Goal: Use online tool/utility: Utilize a website feature to perform a specific function

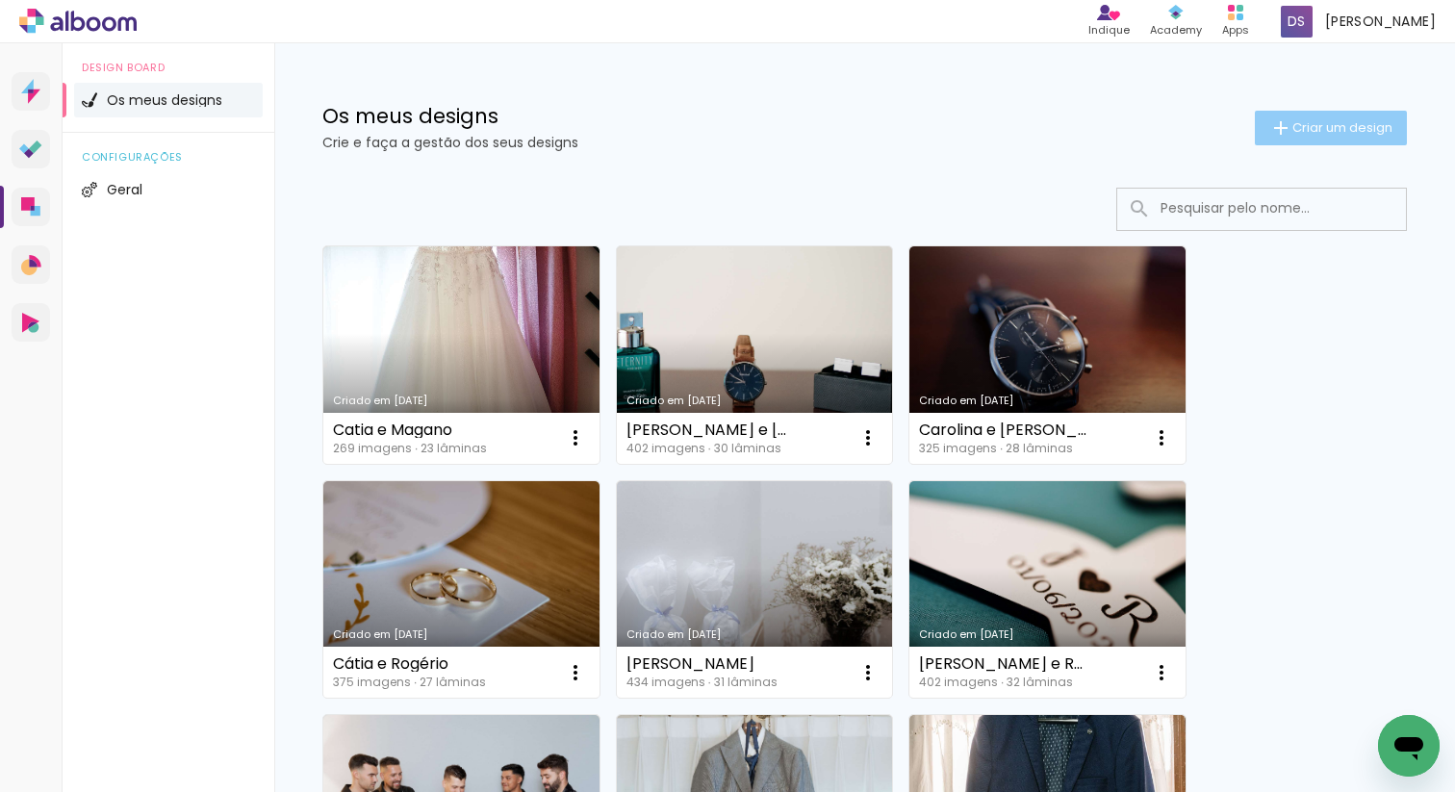
click at [1375, 133] on span "Criar um design" at bounding box center [1342, 127] width 100 height 13
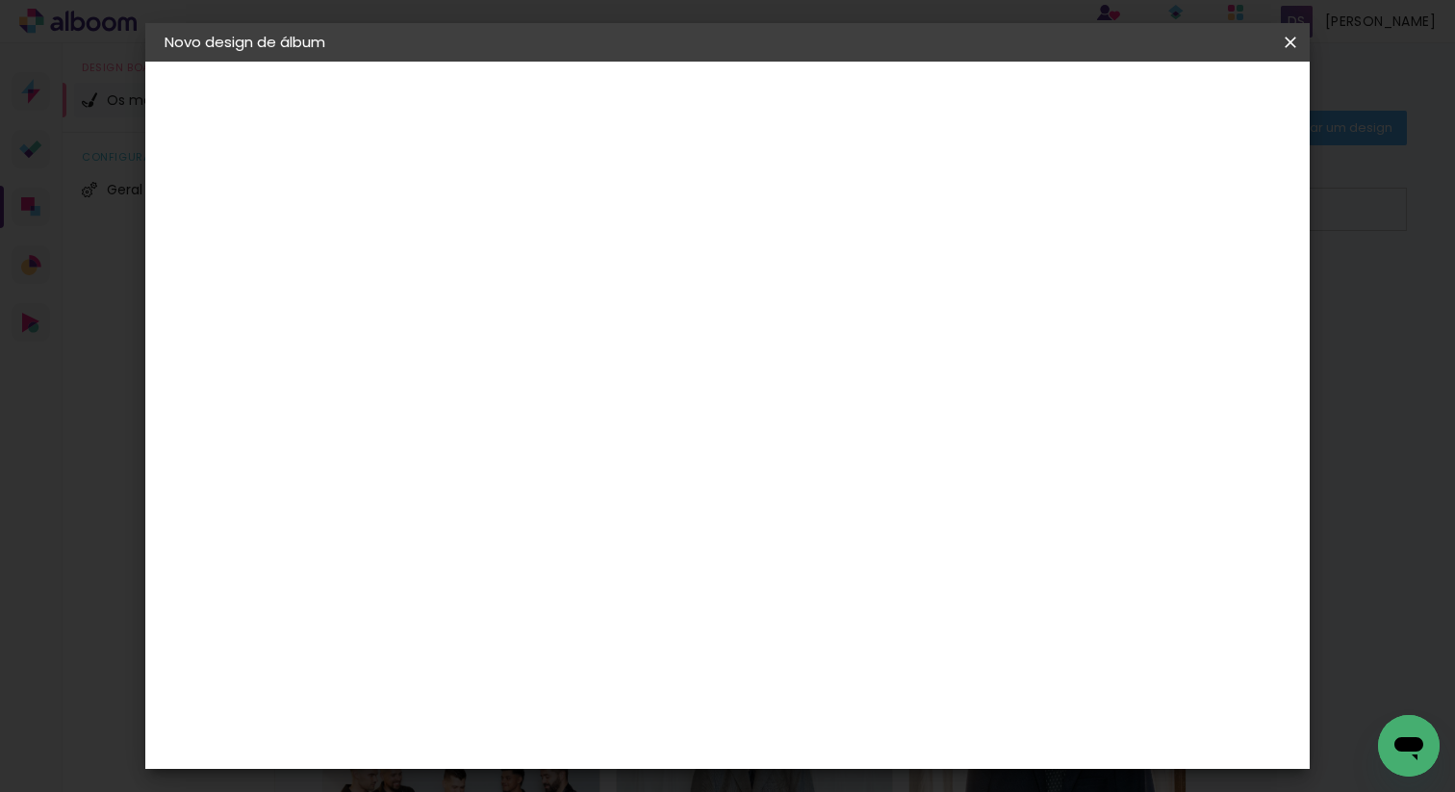
click at [479, 256] on input at bounding box center [479, 258] width 0 height 30
type input "[PERSON_NAME] e [PERSON_NAME]"
type paper-input "[PERSON_NAME] e [PERSON_NAME]"
click at [676, 114] on paper-button "Avançar" at bounding box center [629, 102] width 94 height 33
click at [592, 431] on div "DreambooksPro" at bounding box center [529, 434] width 125 height 15
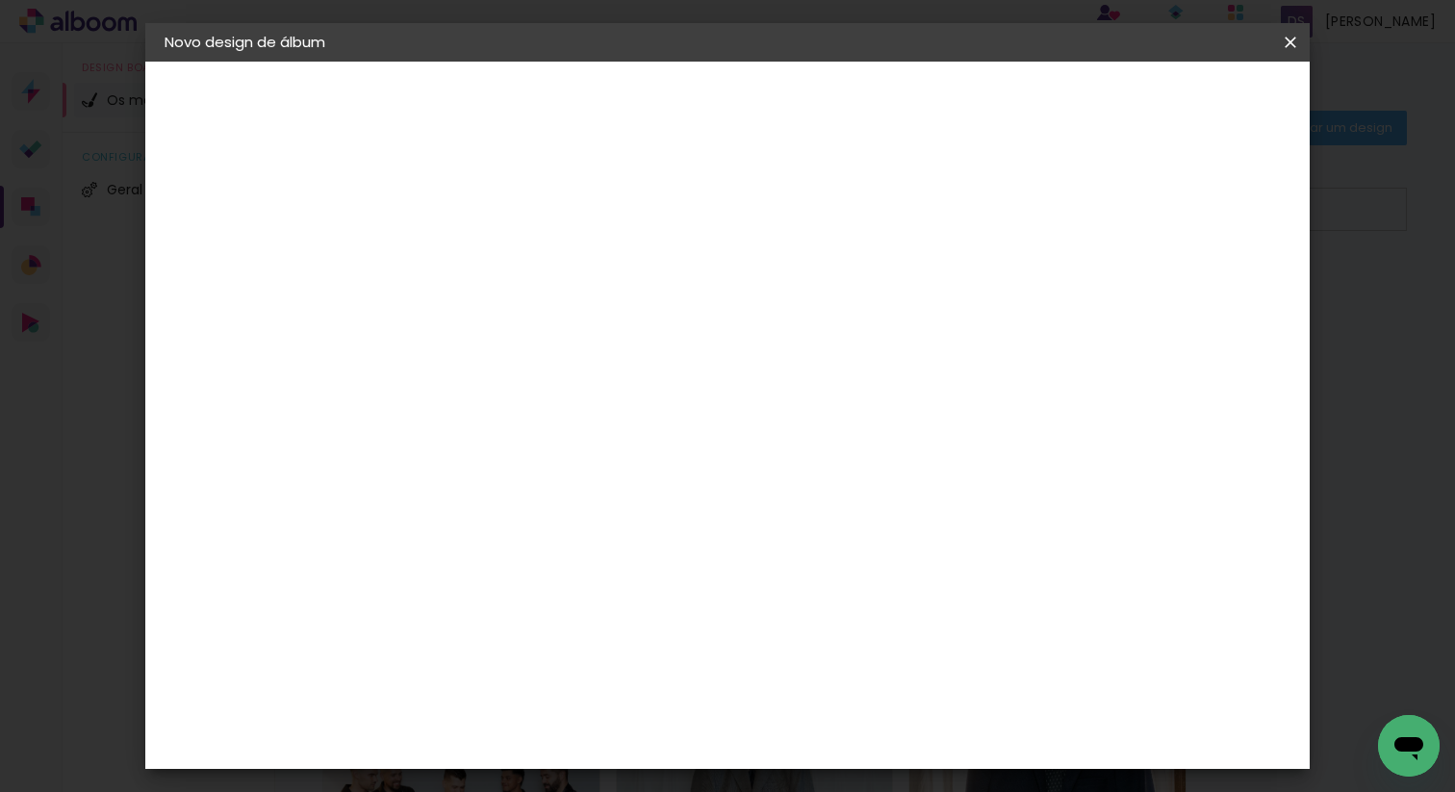
click at [592, 436] on div "DreambooksPro" at bounding box center [529, 434] width 125 height 15
click at [593, 494] on paper-item "Floricolor" at bounding box center [508, 506] width 168 height 42
click at [593, 514] on paper-item "Floricolor" at bounding box center [508, 506] width 168 height 42
click at [593, 444] on paper-item "DreambooksPro" at bounding box center [508, 435] width 168 height 42
click at [0, 0] on slot "Tamanho Livre" at bounding box center [0, 0] width 0 height 0
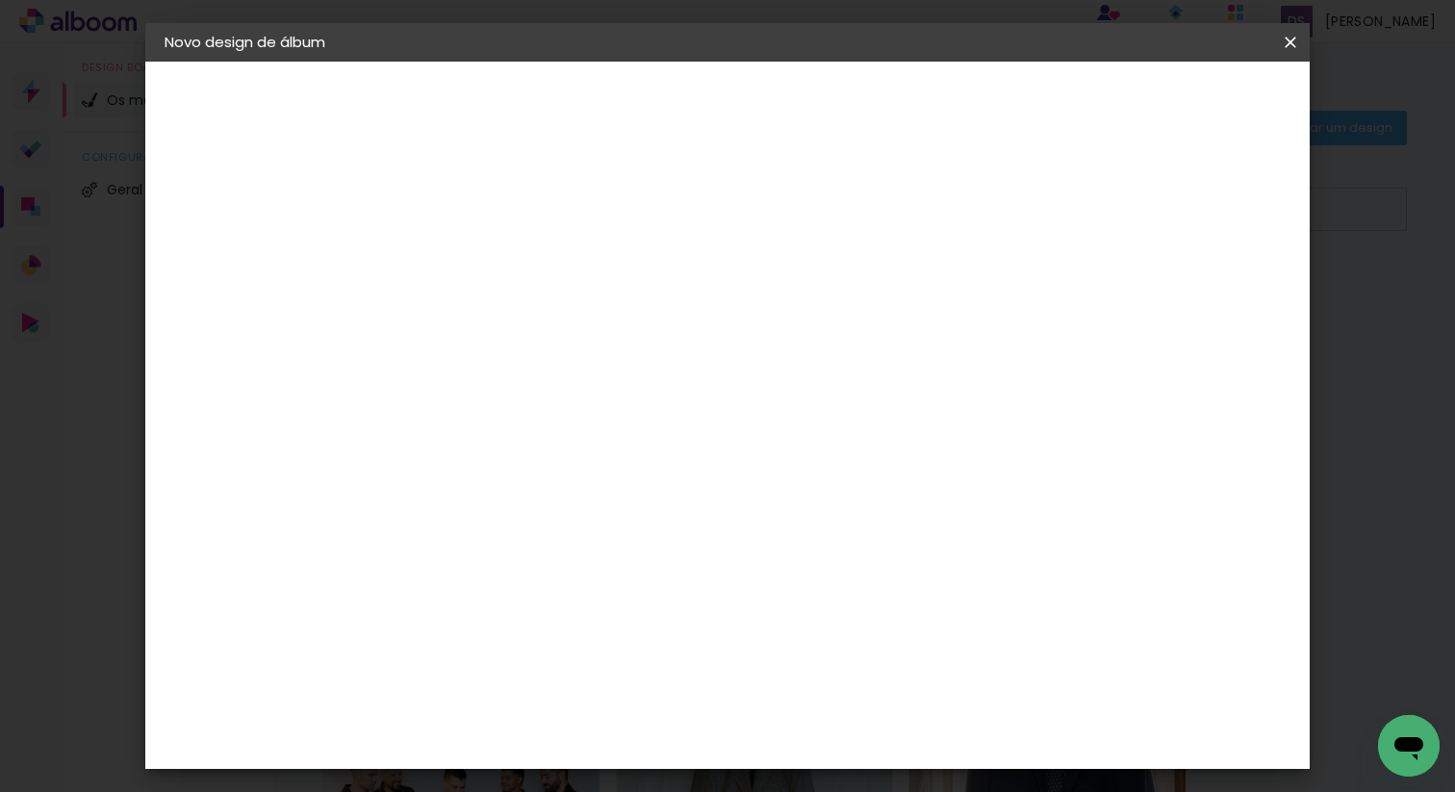
click at [0, 0] on slot "Tamanho Livre" at bounding box center [0, 0] width 0 height 0
click at [761, 499] on album-spec-supplier-section at bounding box center [592, 359] width 337 height 345
click at [593, 441] on paper-item "DreambooksPro" at bounding box center [508, 435] width 168 height 42
click at [761, 456] on album-spec-supplier-section at bounding box center [592, 359] width 337 height 345
click at [761, 114] on paper-button "Avançar" at bounding box center [714, 102] width 94 height 33
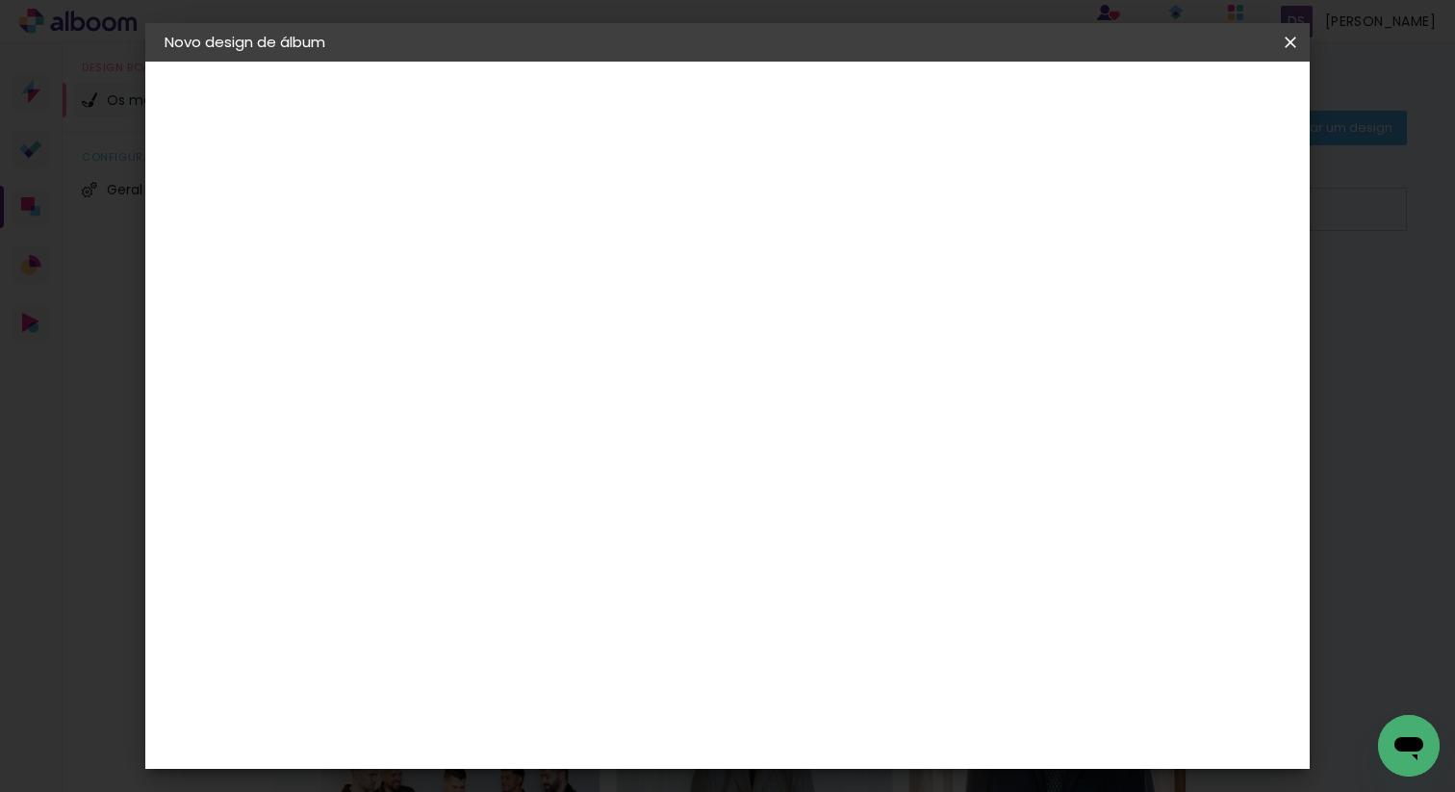
click at [554, 320] on input "text" at bounding box center [516, 335] width 75 height 30
click at [823, 320] on paper-item "Álbum" at bounding box center [852, 319] width 385 height 38
type input "Álbum"
click at [609, 461] on span "30 × 30" at bounding box center [564, 480] width 89 height 39
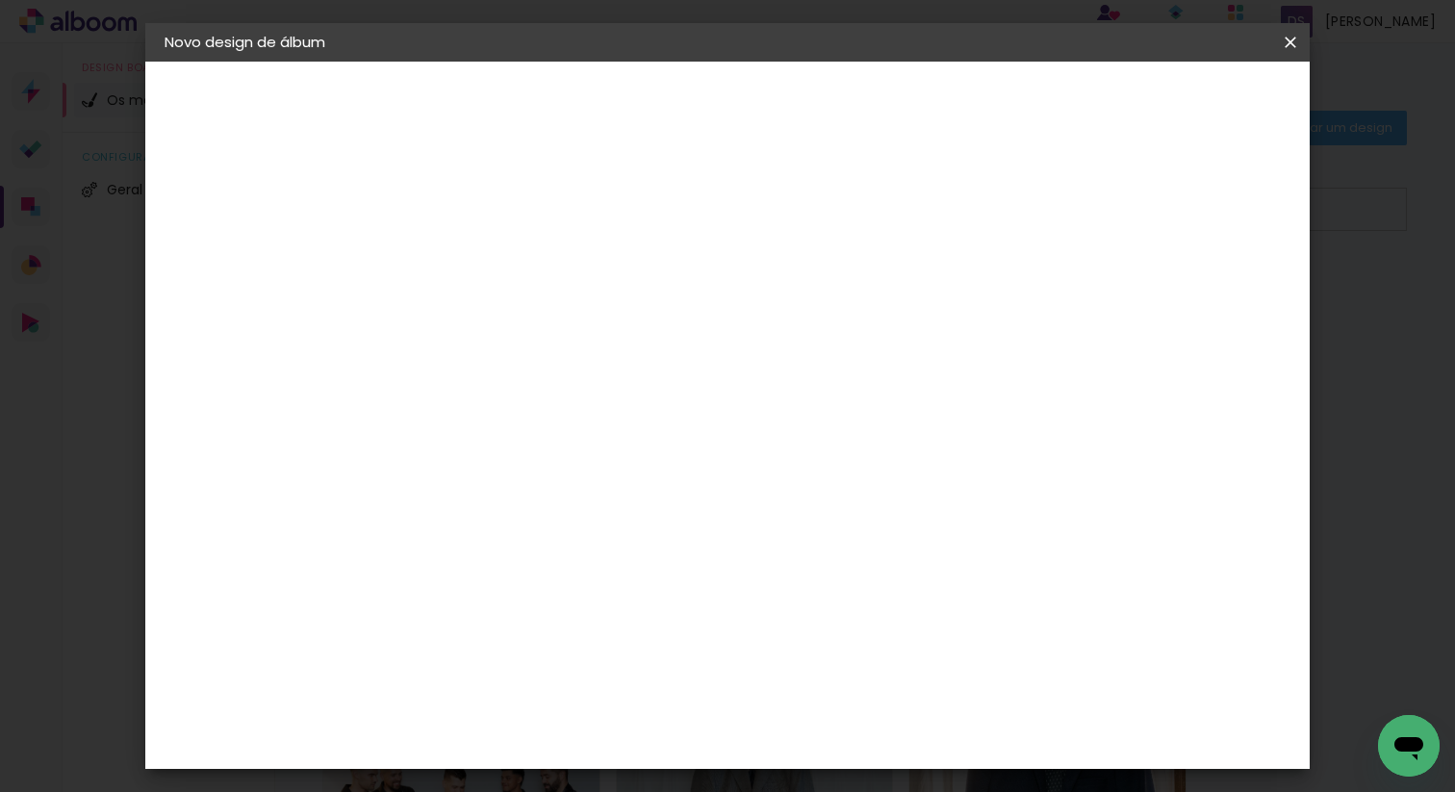
click at [0, 0] on slot "Avançar" at bounding box center [0, 0] width 0 height 0
click at [1064, 206] on div at bounding box center [1055, 207] width 17 height 17
type paper-checkbox "on"
click at [1184, 103] on span "Iniciar design" at bounding box center [1140, 101] width 88 height 13
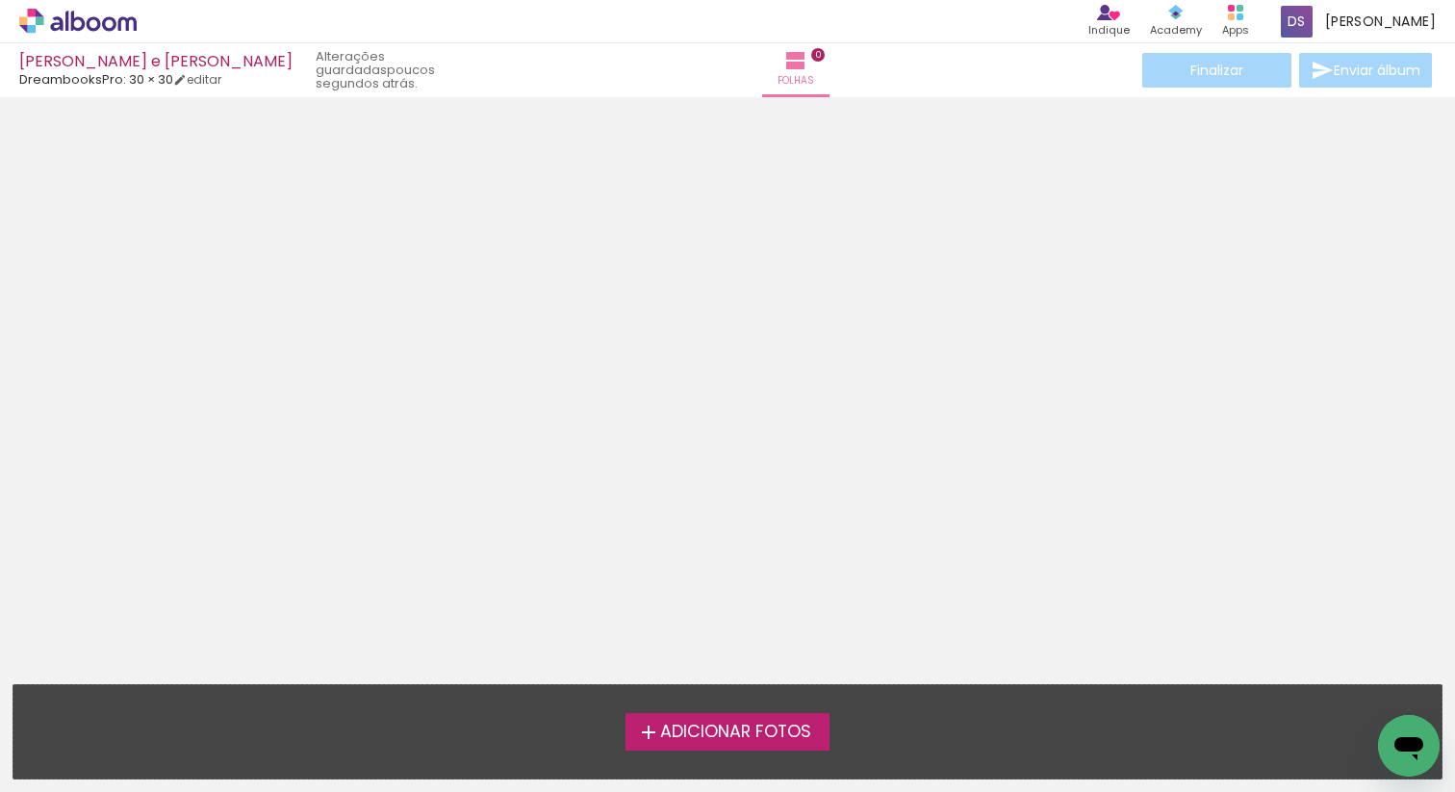
click at [726, 735] on span "Adicionar Fotos" at bounding box center [735, 732] width 151 height 17
click at [0, 0] on input "file" at bounding box center [0, 0] width 0 height 0
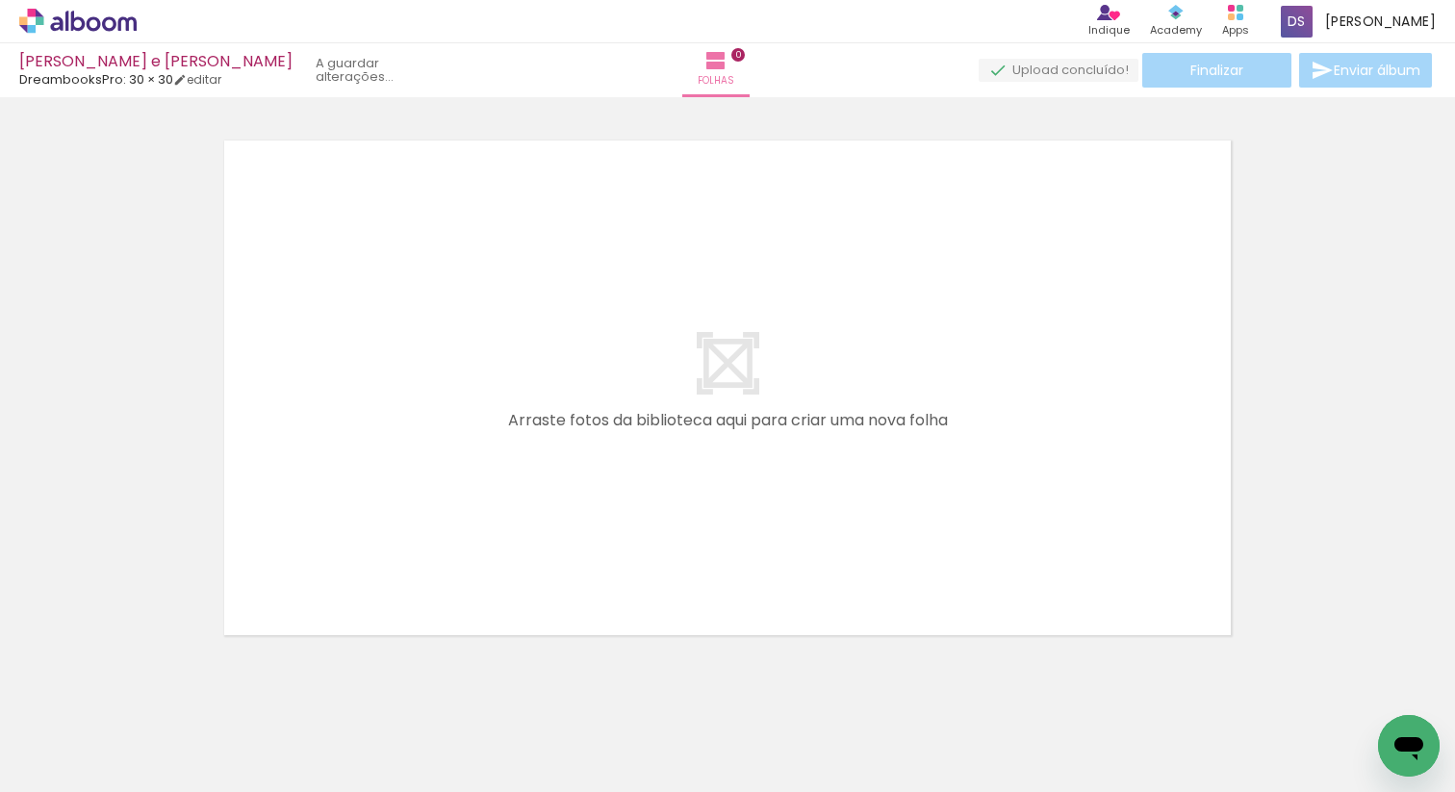
scroll to position [24, 0]
click at [217, 726] on div at bounding box center [193, 726] width 64 height 95
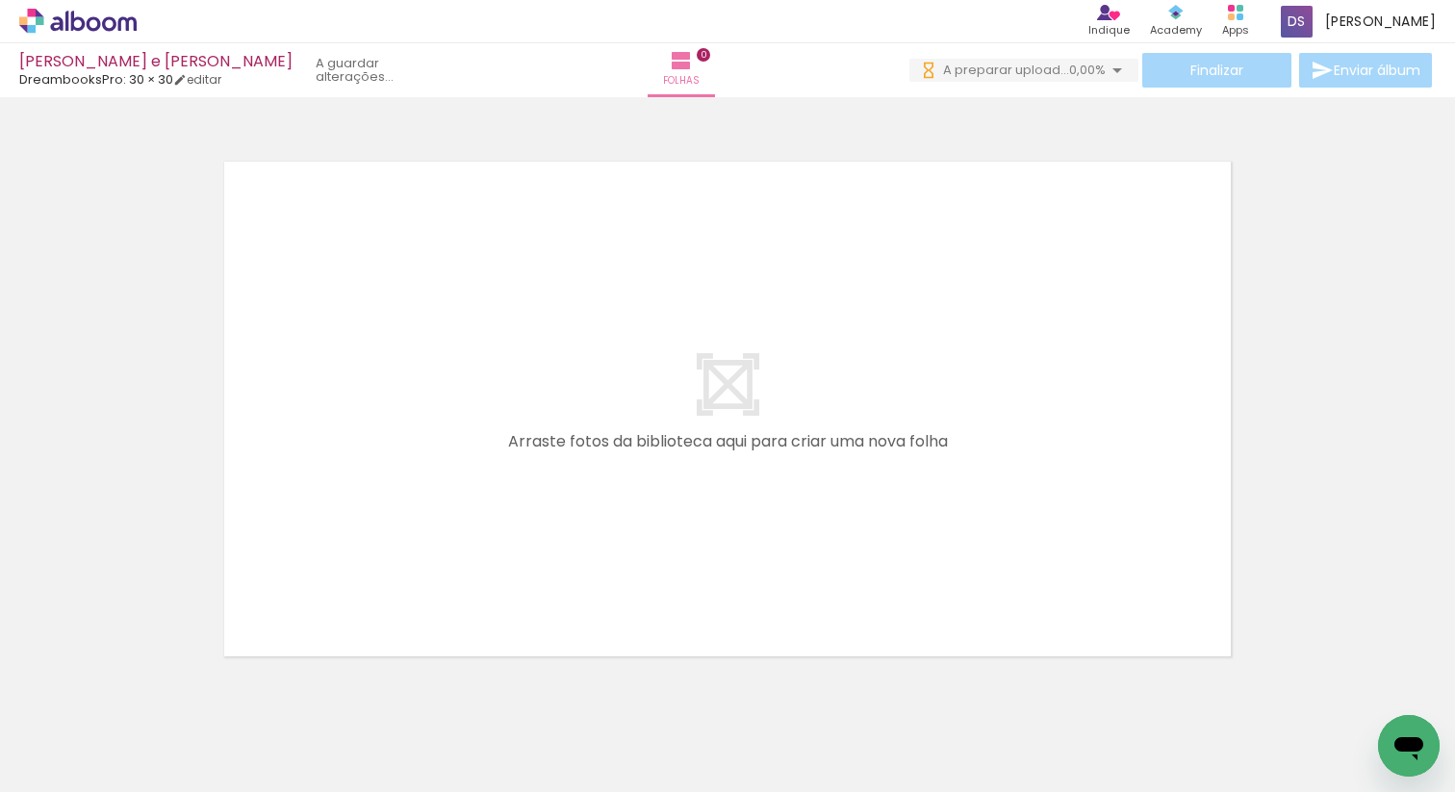
scroll to position [0, 0]
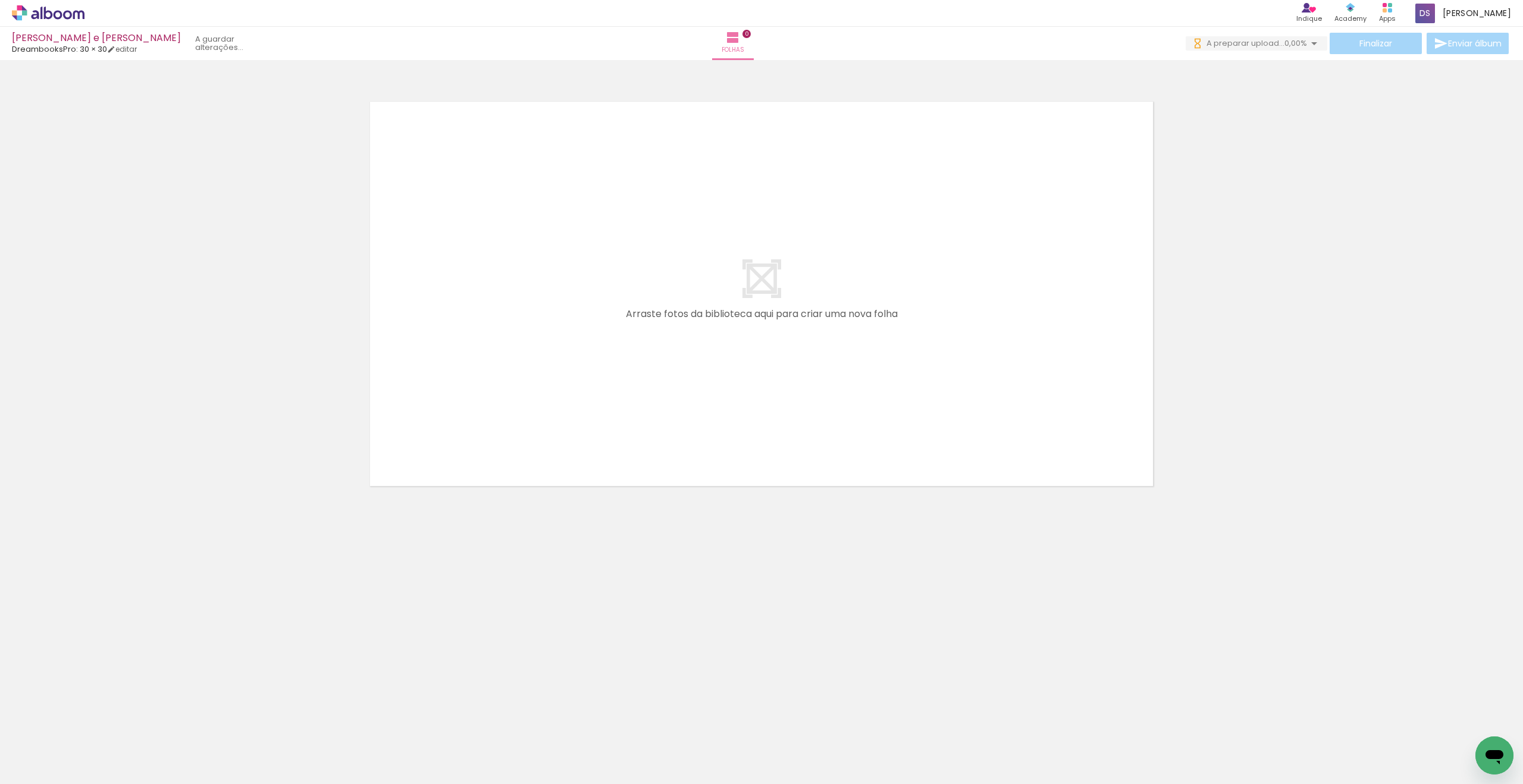
click at [899, 489] on div at bounding box center [1052, 744] width 59 height 40
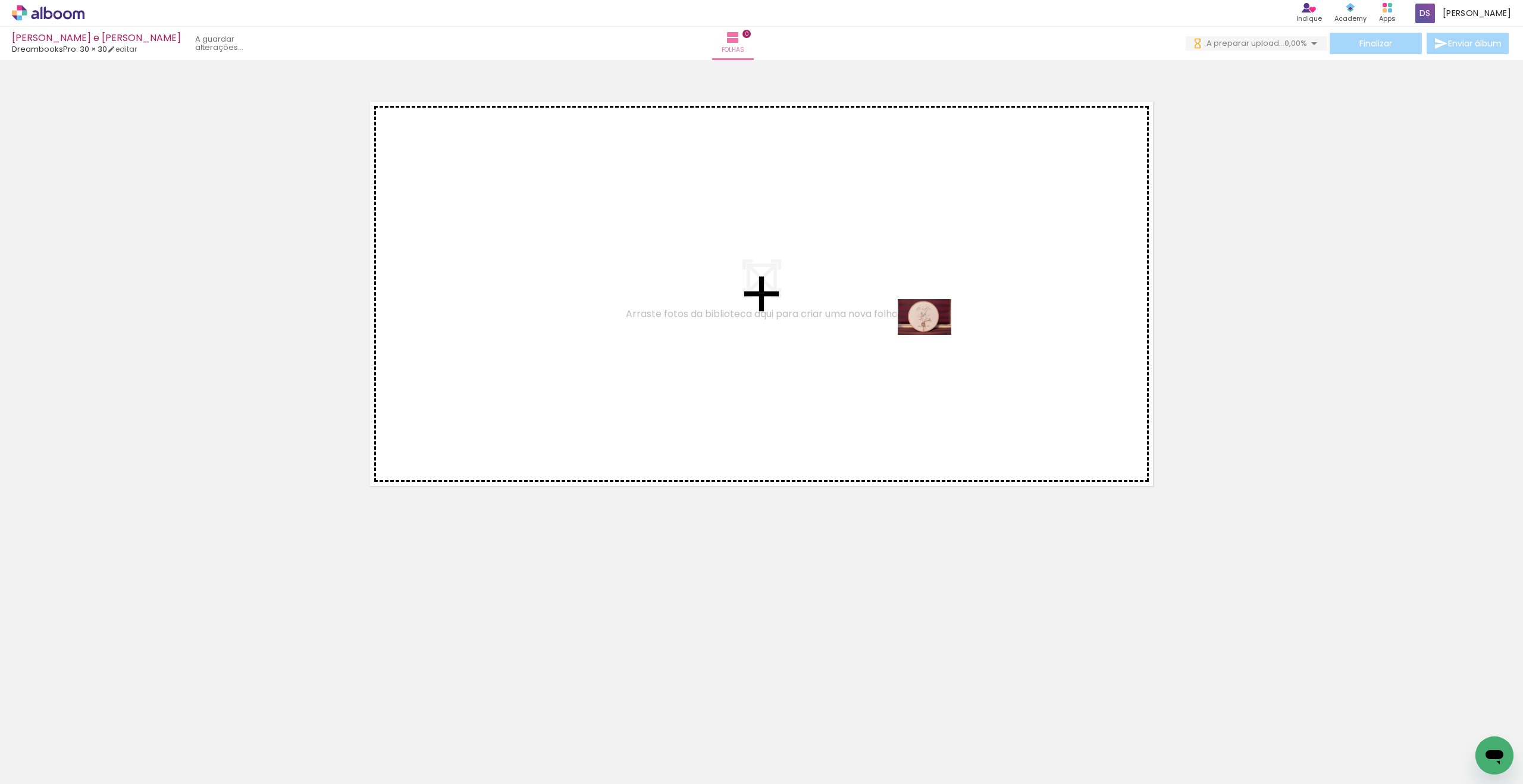
drag, startPoint x: 1068, startPoint y: 762, endPoint x: 788, endPoint y: 588, distance: 329.7
click at [899, 335] on quentale-workspace at bounding box center [761, 392] width 1523 height 784
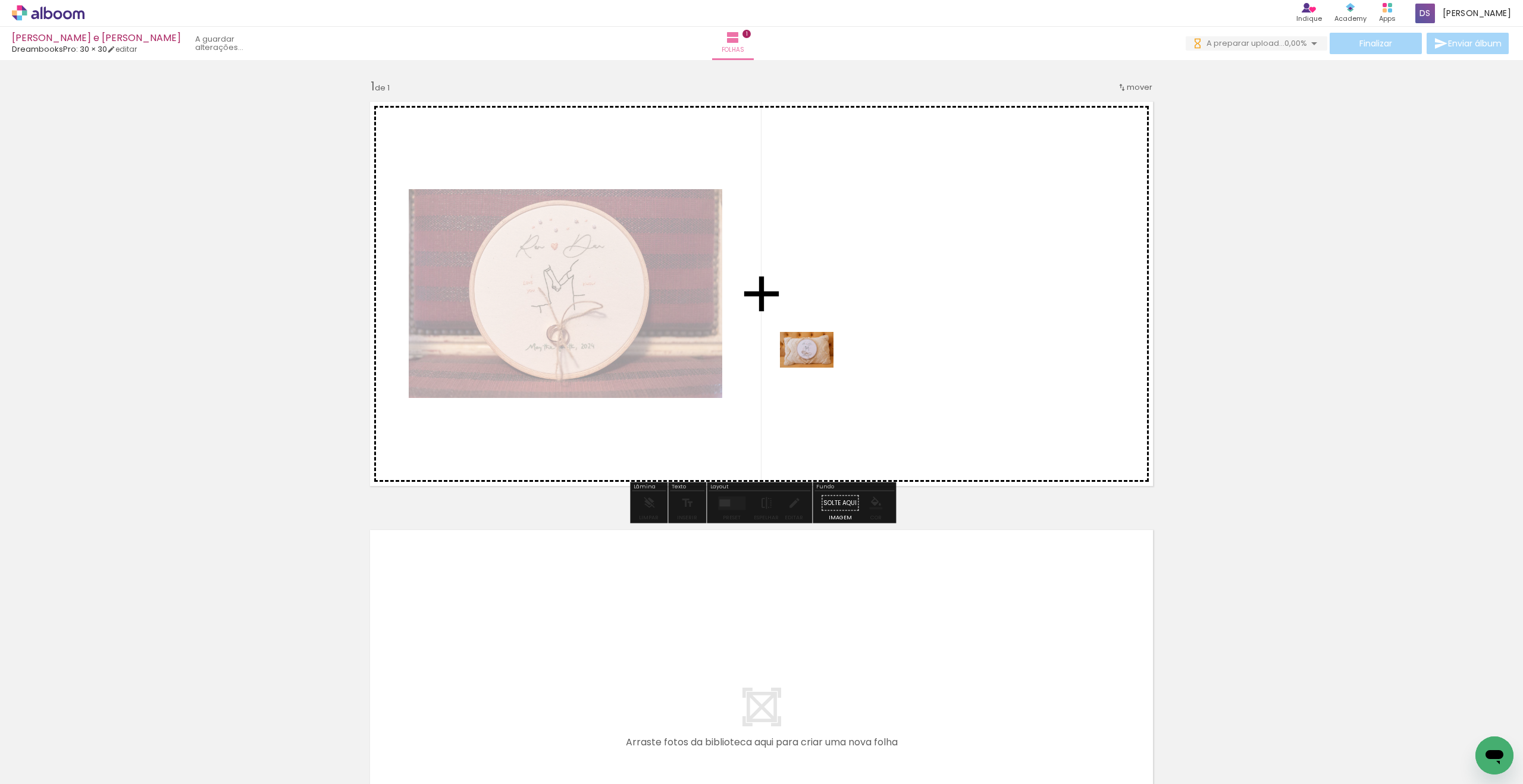
drag, startPoint x: 460, startPoint y: 745, endPoint x: 816, endPoint y: 368, distance: 518.5
click at [816, 368] on quentale-workspace at bounding box center [761, 392] width 1523 height 784
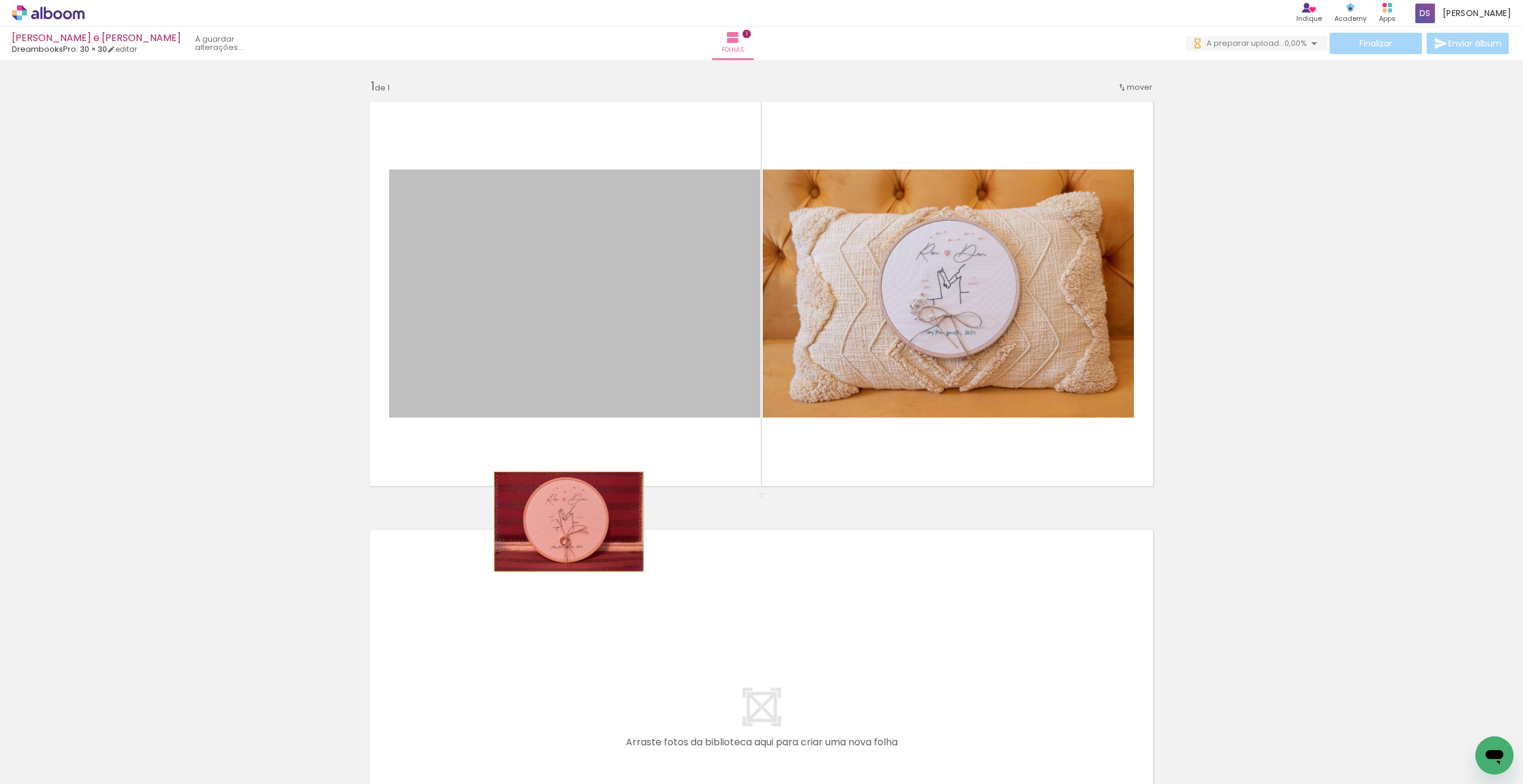
drag, startPoint x: 623, startPoint y: 247, endPoint x: 499, endPoint y: 381, distance: 182.6
click at [518, 489] on div "Inserir folha 1 de 1" at bounding box center [761, 493] width 1523 height 858
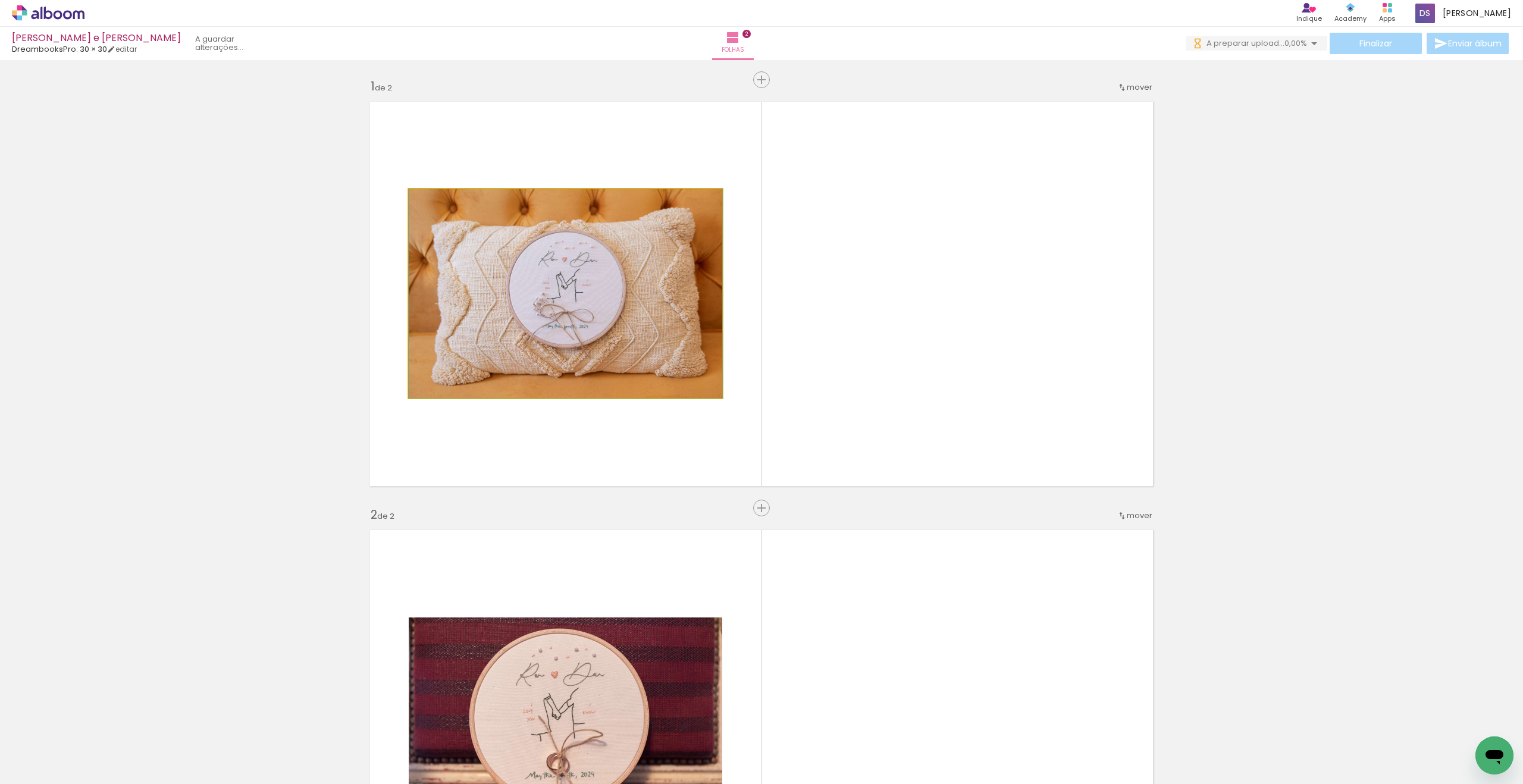
click at [544, 343] on quentale-photo at bounding box center [565, 294] width 314 height 209
click at [552, 296] on quentale-photo at bounding box center [565, 294] width 314 height 209
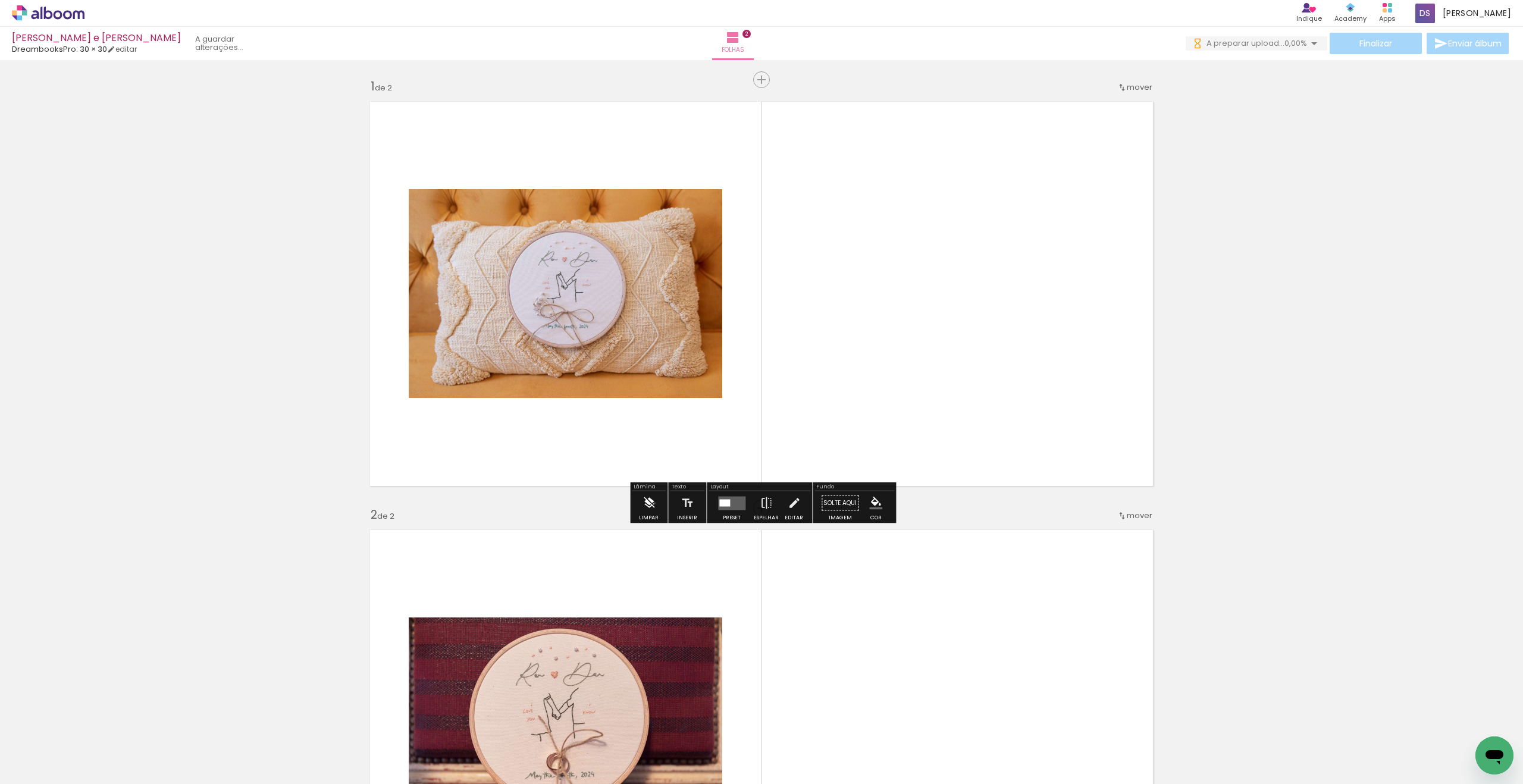
click at [655, 489] on paper-button "Limpar" at bounding box center [649, 506] width 25 height 30
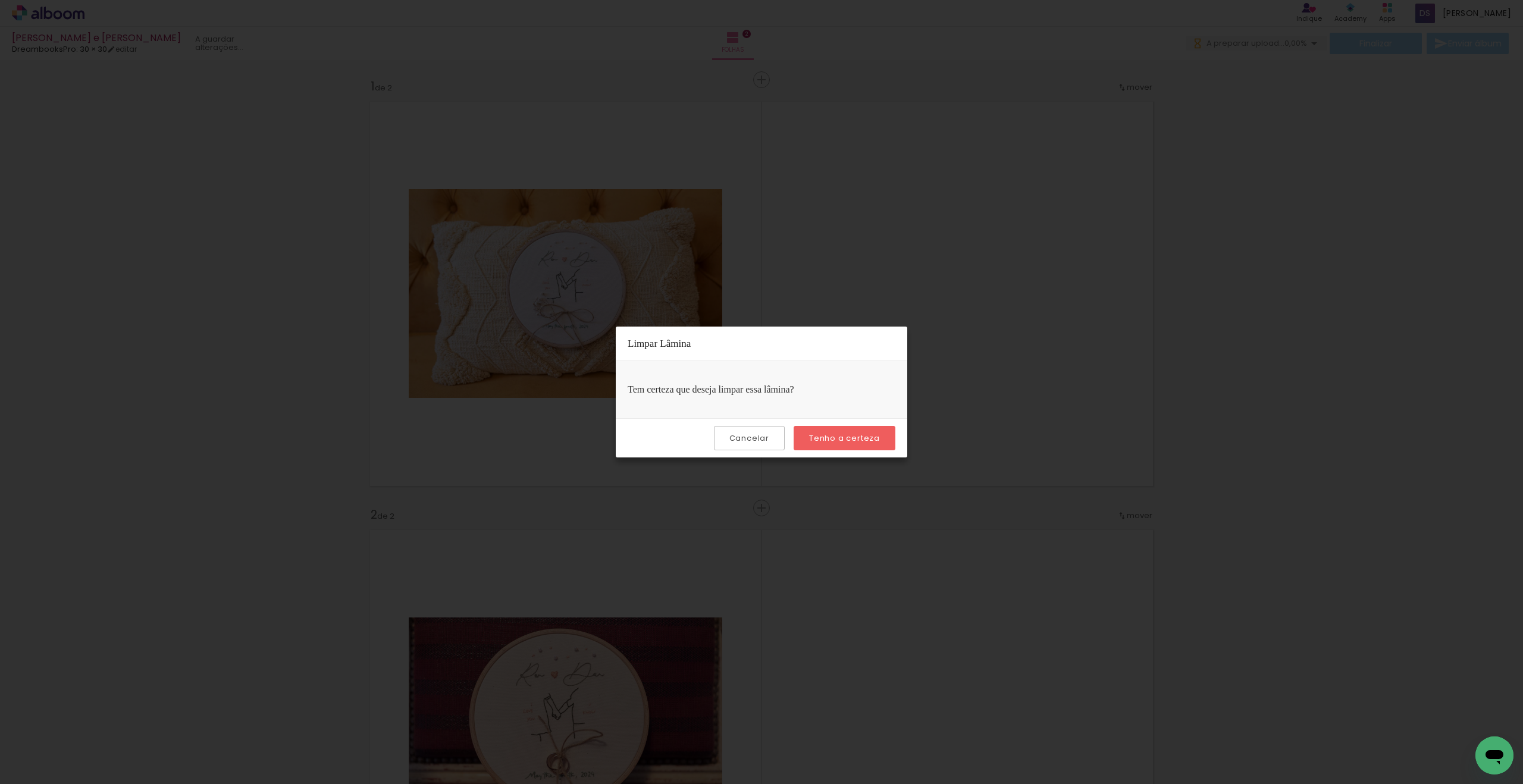
click at [829, 451] on div "Cancelar Tenho a certeza" at bounding box center [762, 438] width 292 height 40
click at [829, 449] on paper-button "Tenho a certeza" at bounding box center [845, 438] width 102 height 24
click at [841, 445] on paper-button "Tenho a certeza" at bounding box center [845, 438] width 102 height 24
click at [823, 430] on paper-button "Tenho a certeza" at bounding box center [845, 438] width 102 height 24
click at [0, 0] on slot "Tenho a certeza" at bounding box center [0, 0] width 0 height 0
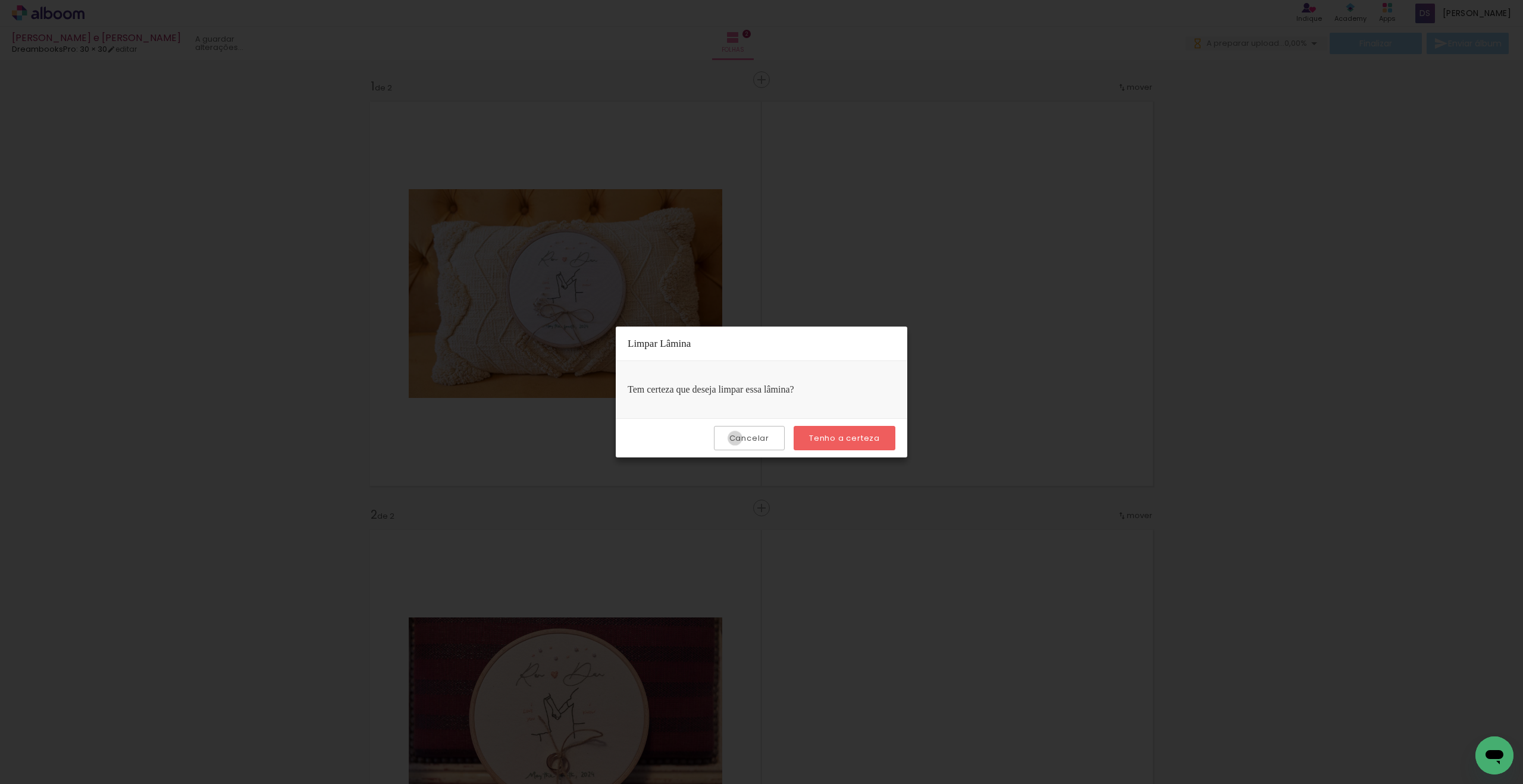
click at [0, 0] on slot "Cancelar" at bounding box center [0, 0] width 0 height 0
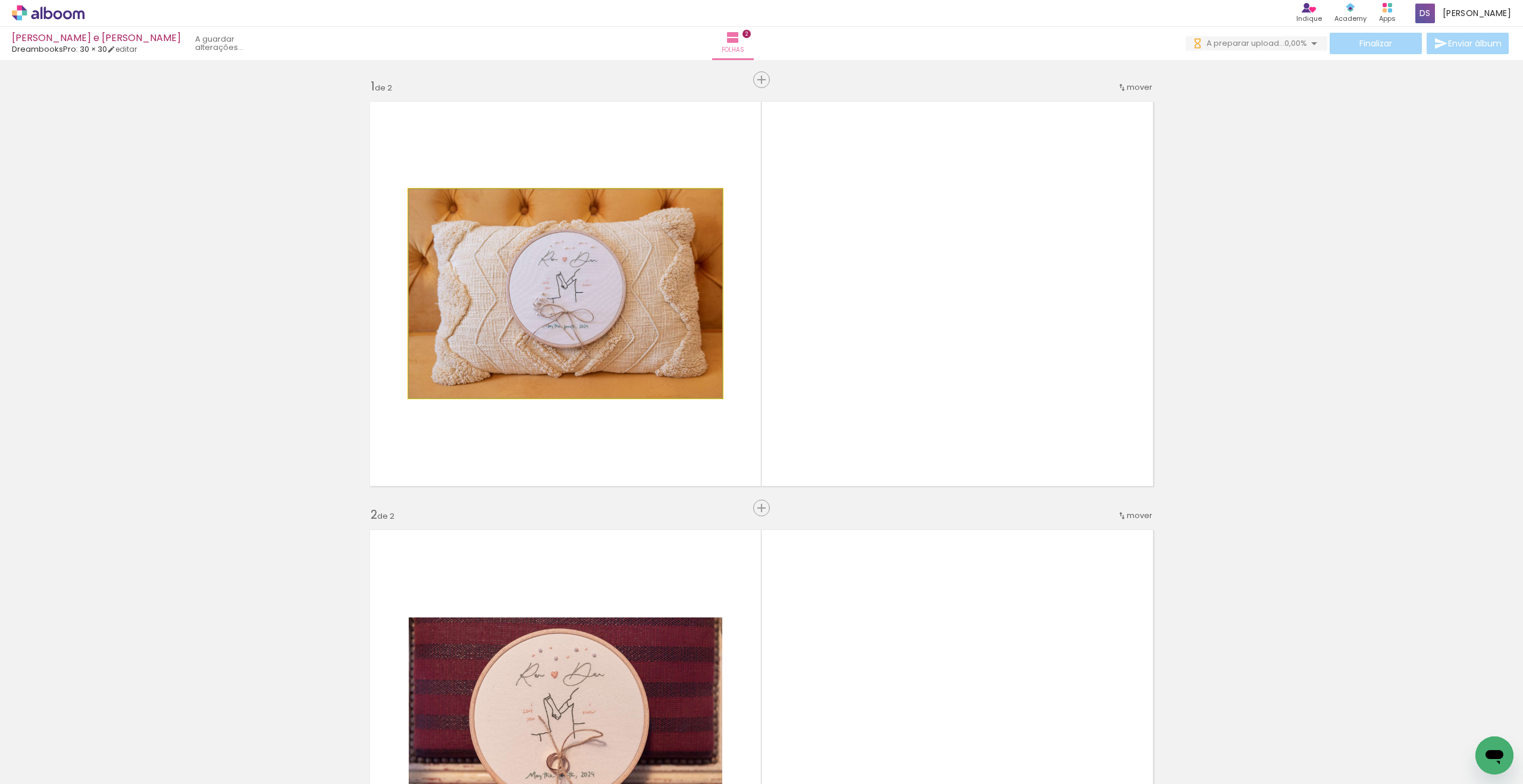
click at [629, 286] on quentale-photo at bounding box center [565, 294] width 314 height 209
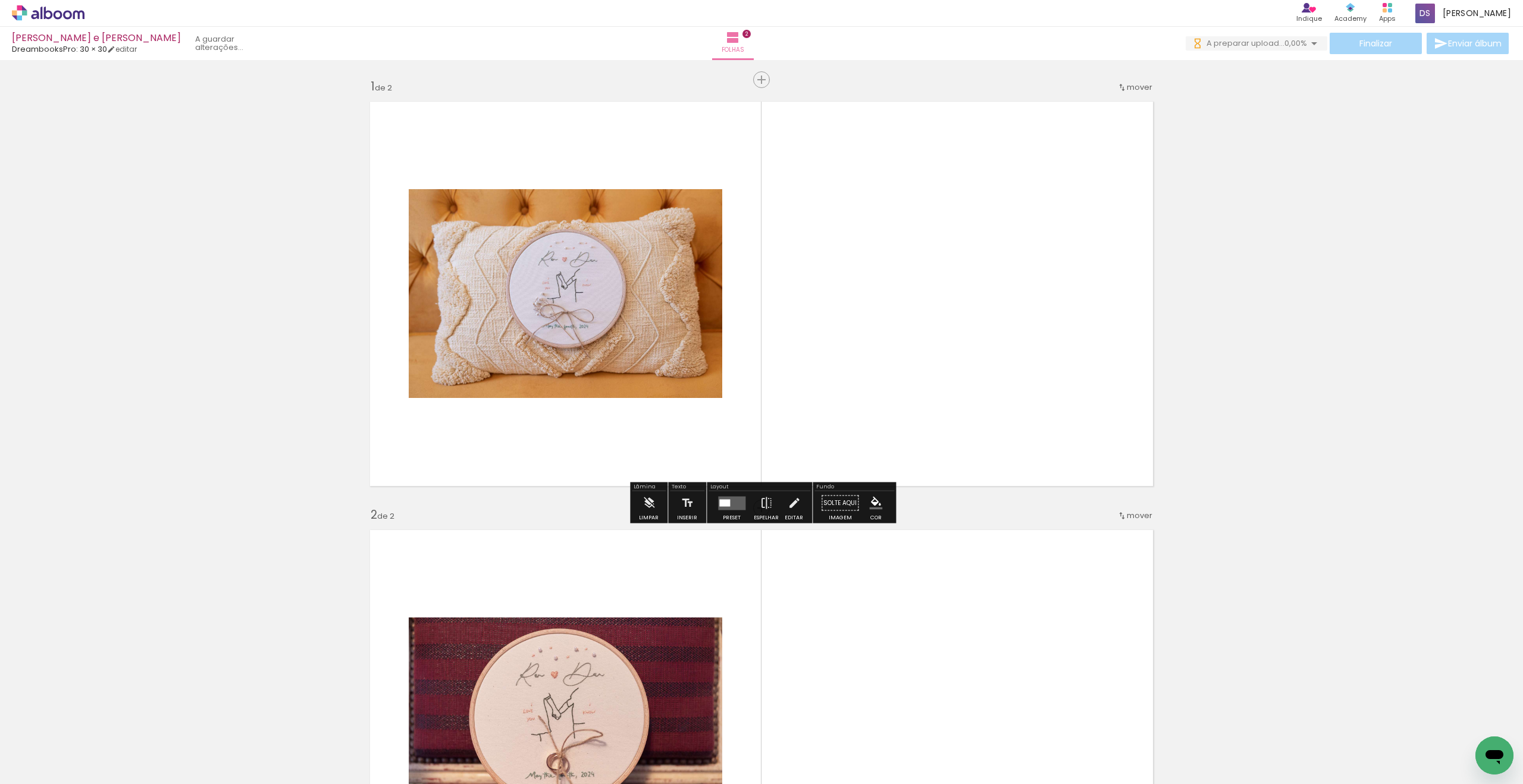
click at [621, 282] on quentale-photo at bounding box center [565, 294] width 314 height 209
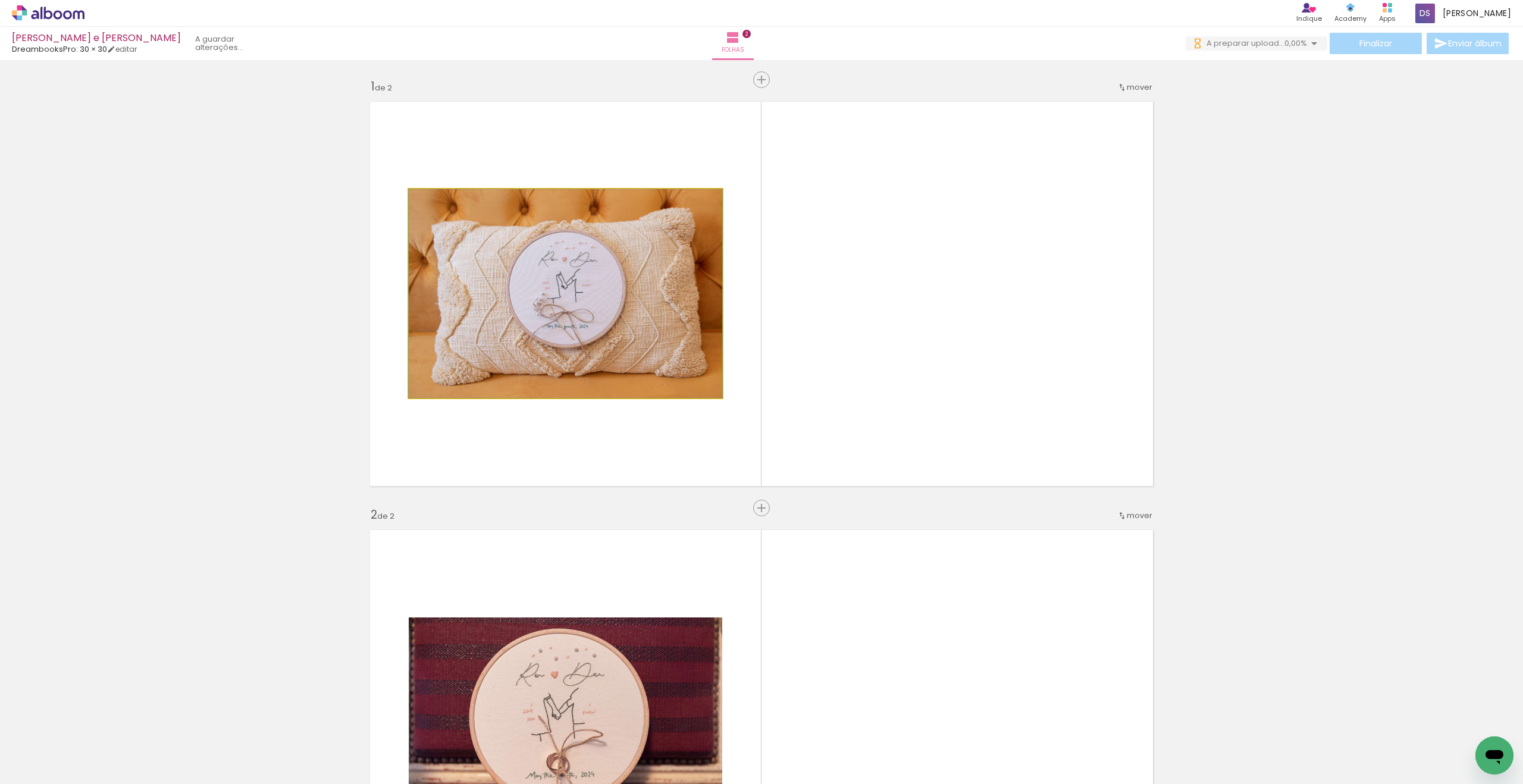
click at [589, 297] on quentale-photo at bounding box center [565, 294] width 314 height 209
click at [592, 330] on quentale-photo at bounding box center [565, 294] width 314 height 209
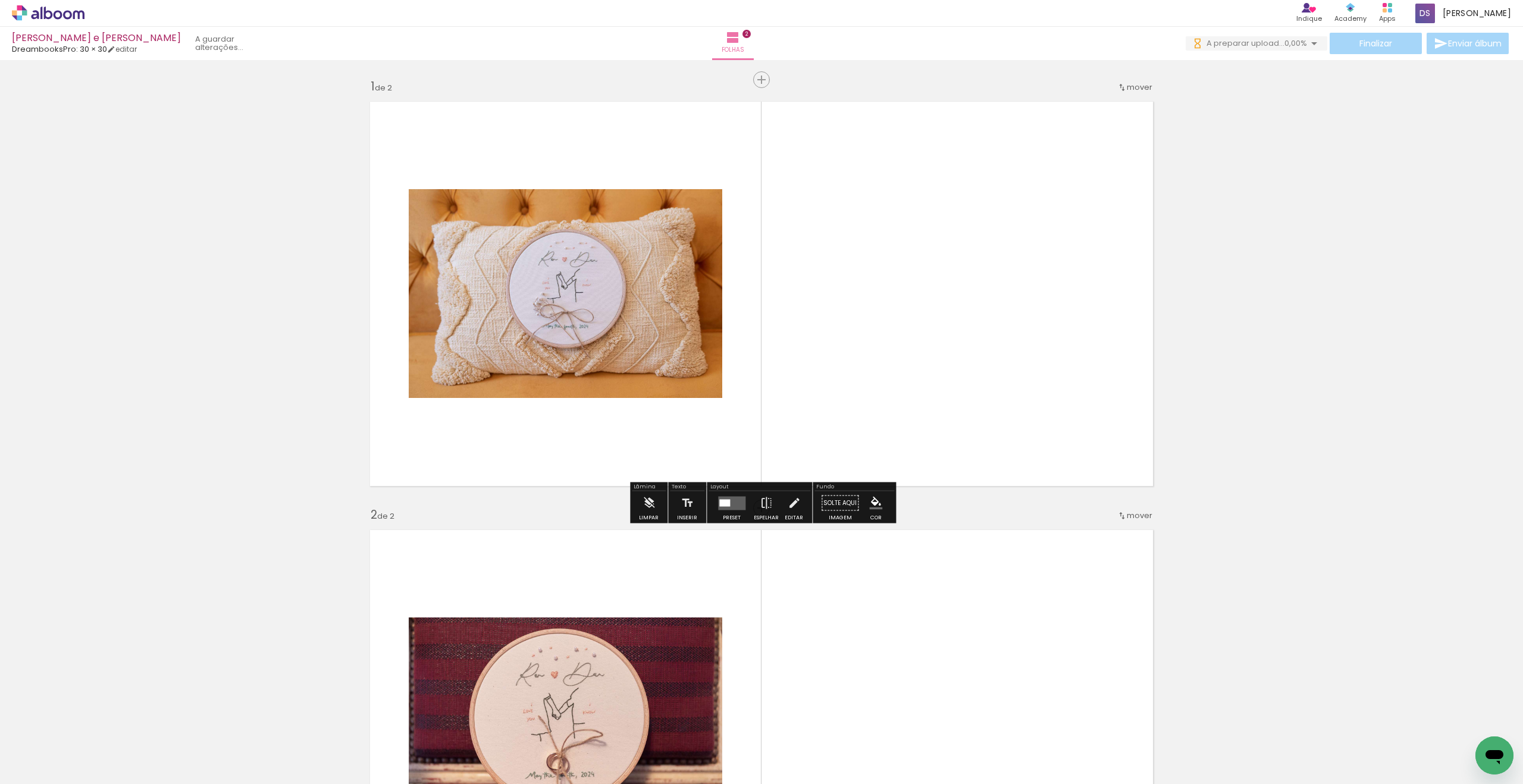
click at [582, 267] on quentale-photo at bounding box center [565, 294] width 314 height 209
click at [642, 489] on iron-icon at bounding box center [649, 503] width 13 height 23
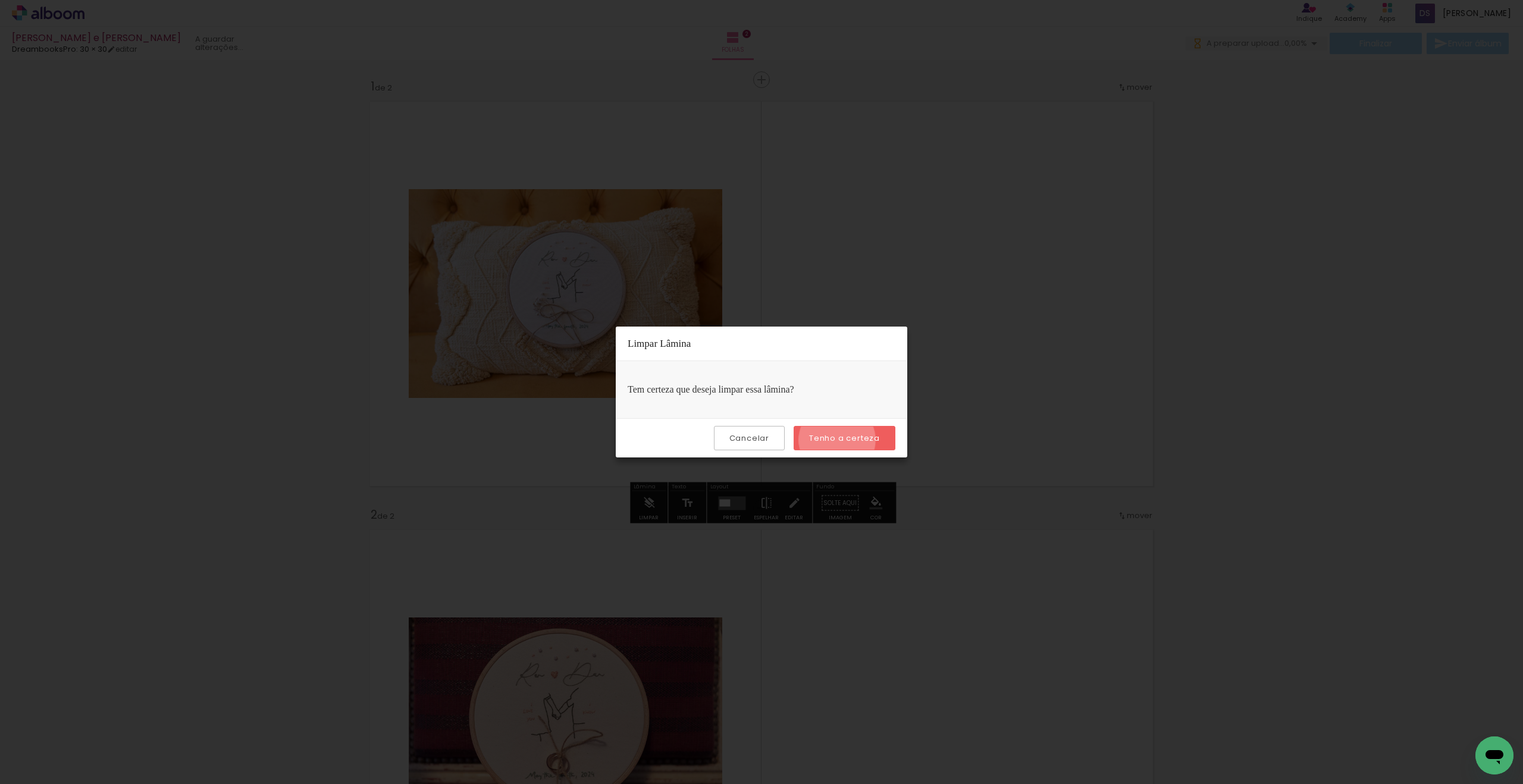
click at [0, 0] on slot "Tenho a certeza" at bounding box center [0, 0] width 0 height 0
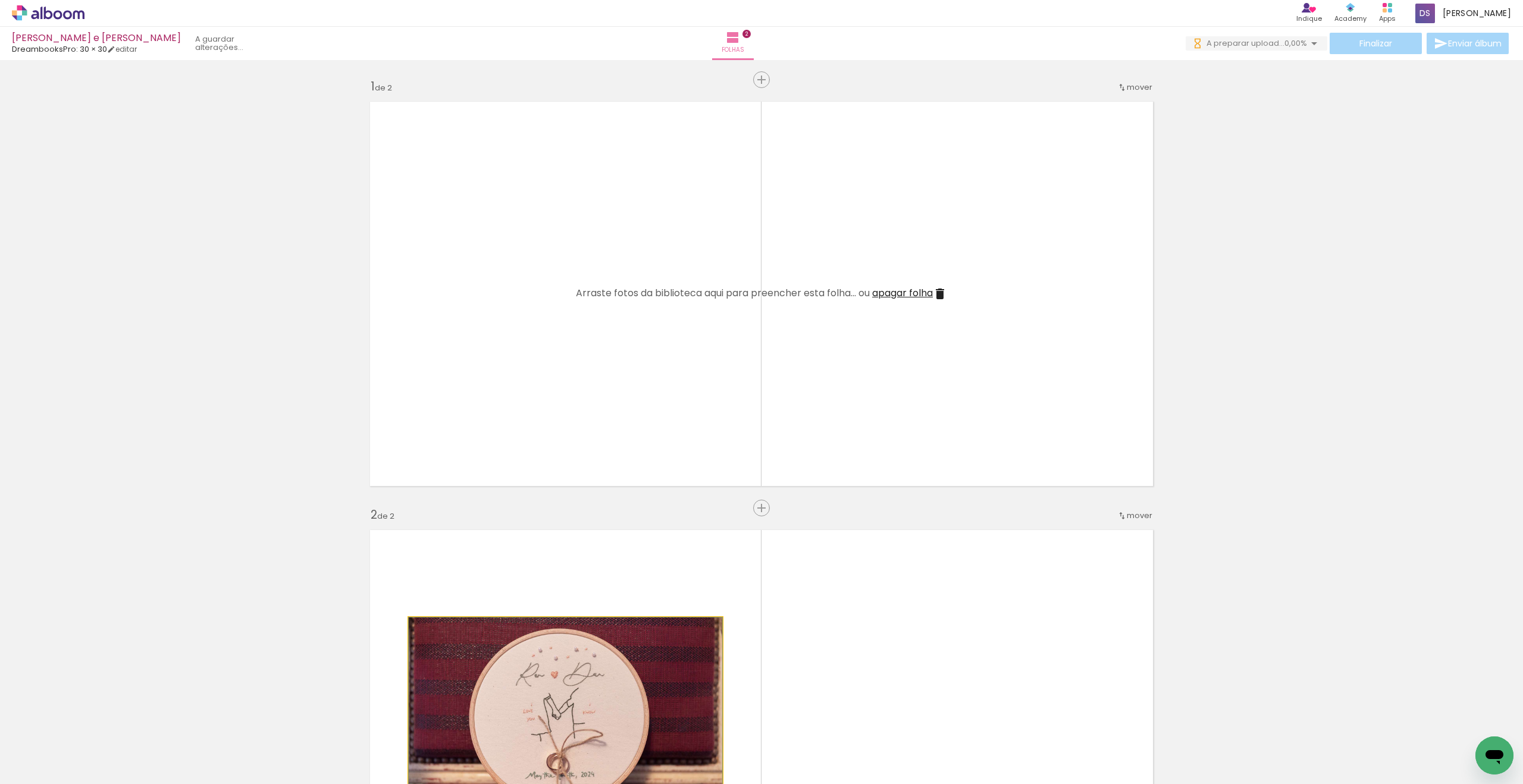
click at [610, 489] on quentale-photo at bounding box center [565, 722] width 314 height 209
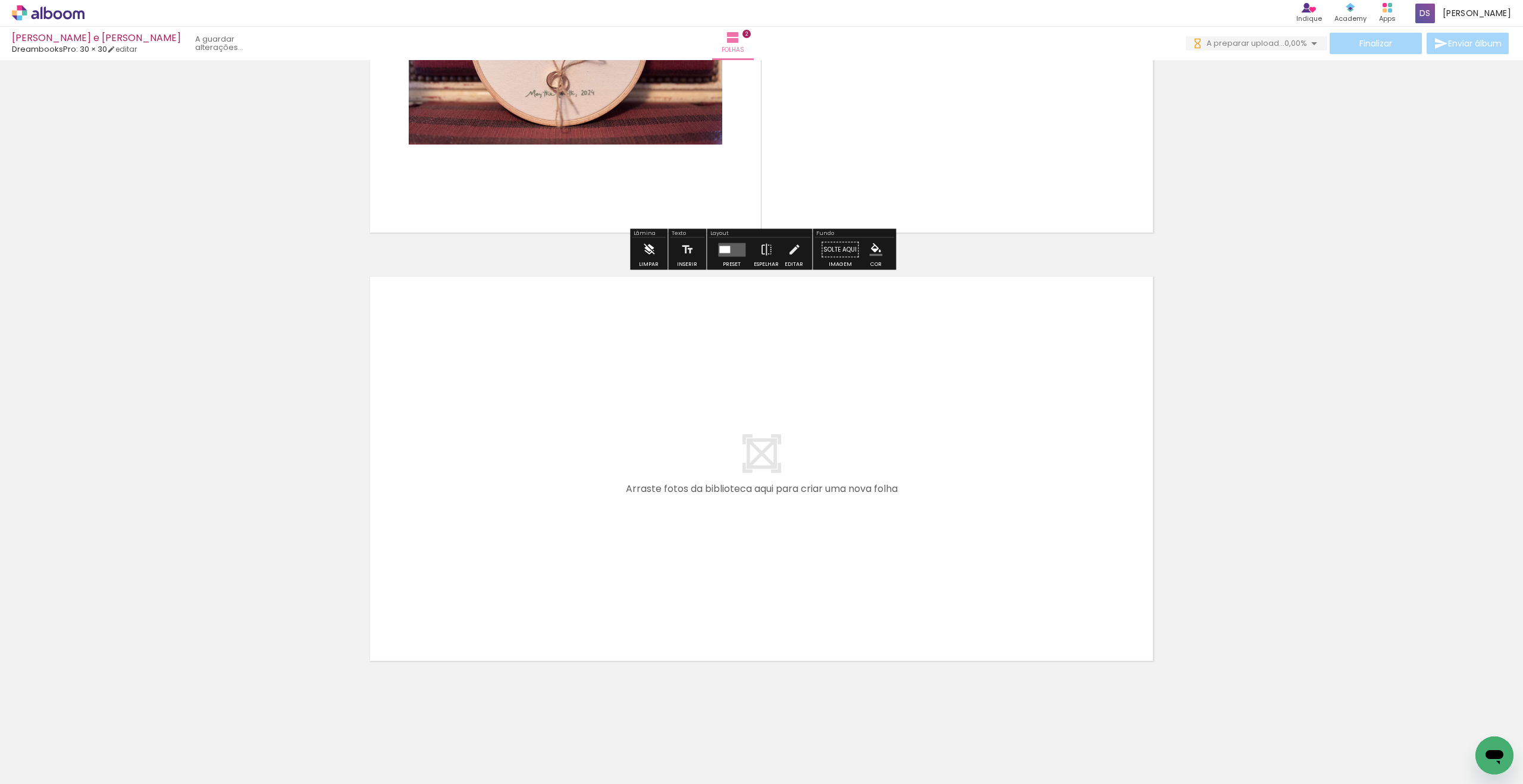
click at [652, 254] on iron-icon at bounding box center [649, 250] width 13 height 23
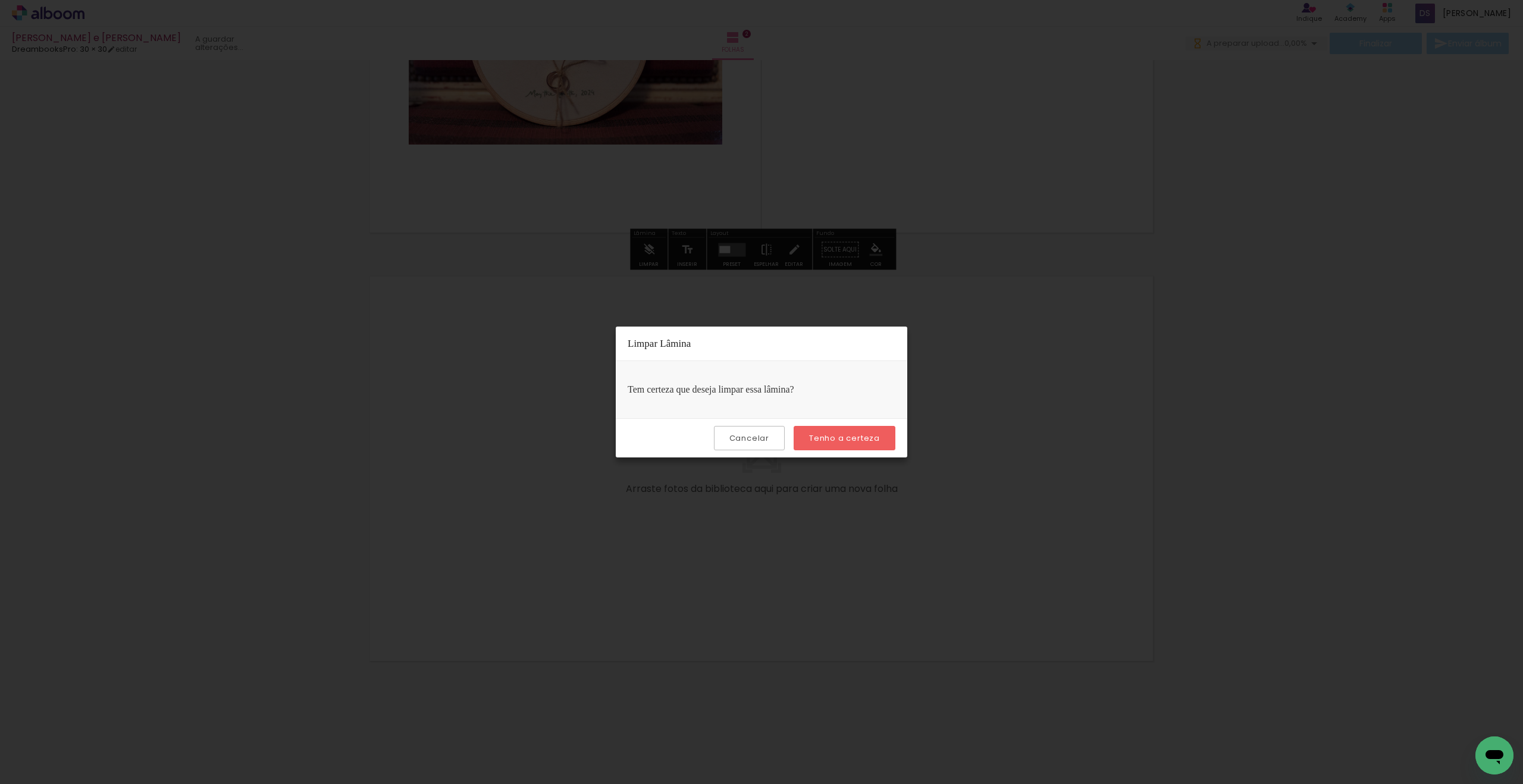
click at [0, 0] on slot "Tenho a certeza" at bounding box center [0, 0] width 0 height 0
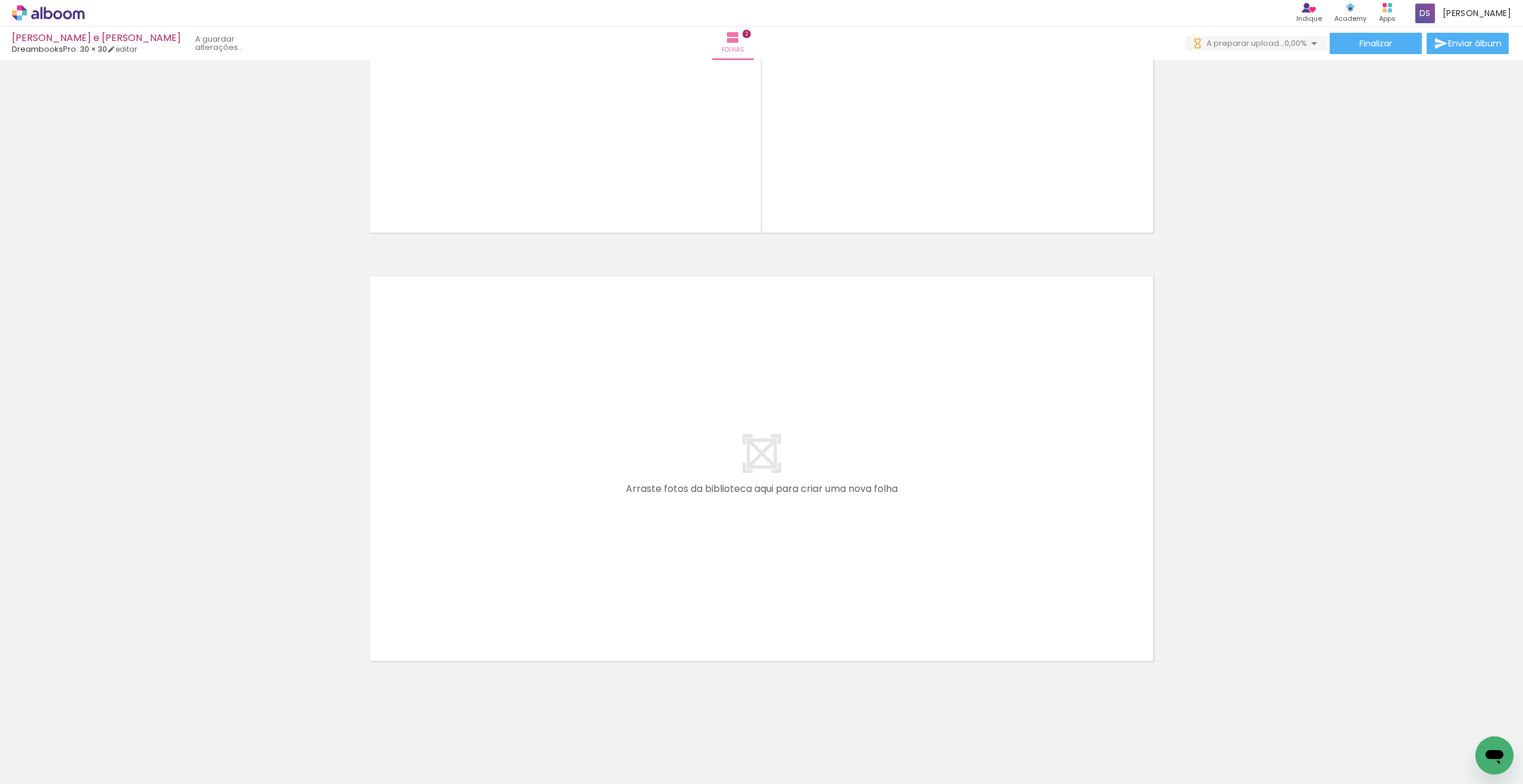
click at [899, 489] on div at bounding box center [1452, 744] width 59 height 40
click at [98, 489] on iron-horizontal-list at bounding box center [85, 747] width 23 height 74
drag, startPoint x: 337, startPoint y: 781, endPoint x: 287, endPoint y: 779, distance: 50.0
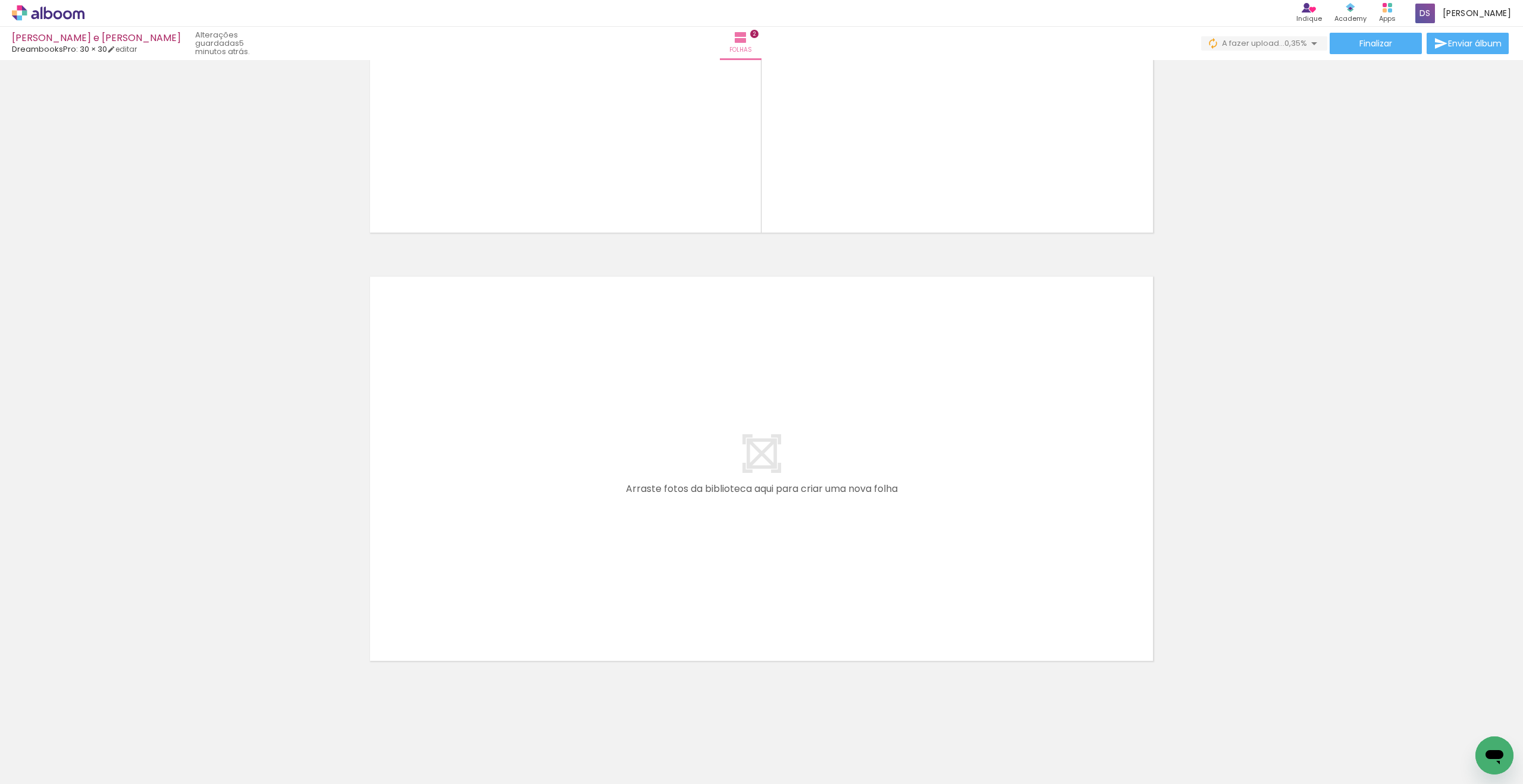
click at [98, 489] on iron-horizontal-list at bounding box center [85, 747] width 23 height 74
drag, startPoint x: 205, startPoint y: 780, endPoint x: 315, endPoint y: 783, distance: 110.0
click at [98, 489] on iron-horizontal-list at bounding box center [85, 747] width 23 height 74
click at [107, 489] on quentale-thumb at bounding box center [108, 744] width 67 height 69
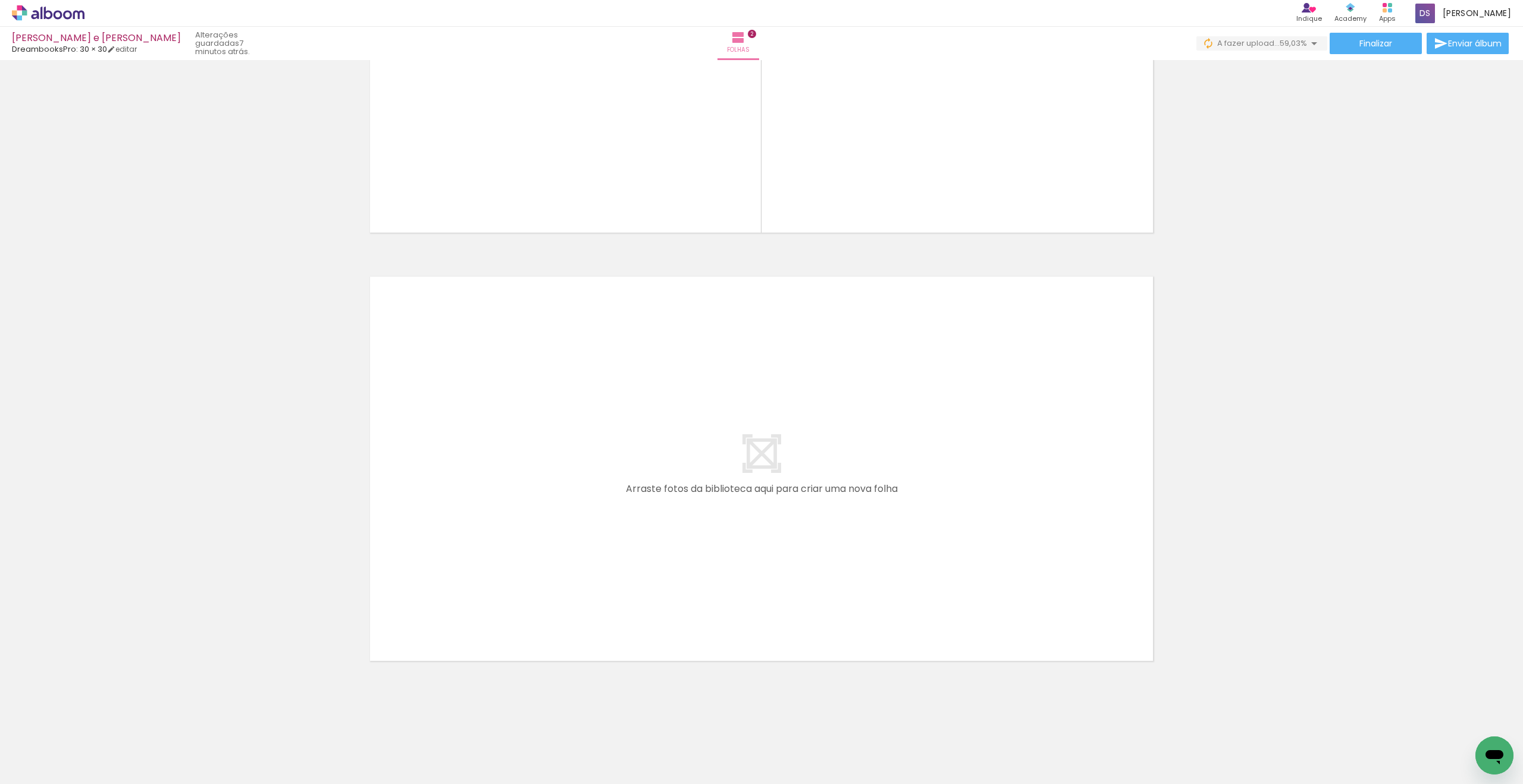
click at [98, 489] on iron-horizontal-list at bounding box center [85, 747] width 23 height 74
click at [89, 489] on paper-icon-button at bounding box center [82, 720] width 15 height 15
click at [113, 489] on quentale-thumb at bounding box center [108, 744] width 67 height 69
click at [659, 489] on div at bounding box center [642, 744] width 40 height 59
click at [32, 489] on span "287 fotos" at bounding box center [30, 730] width 44 height 14
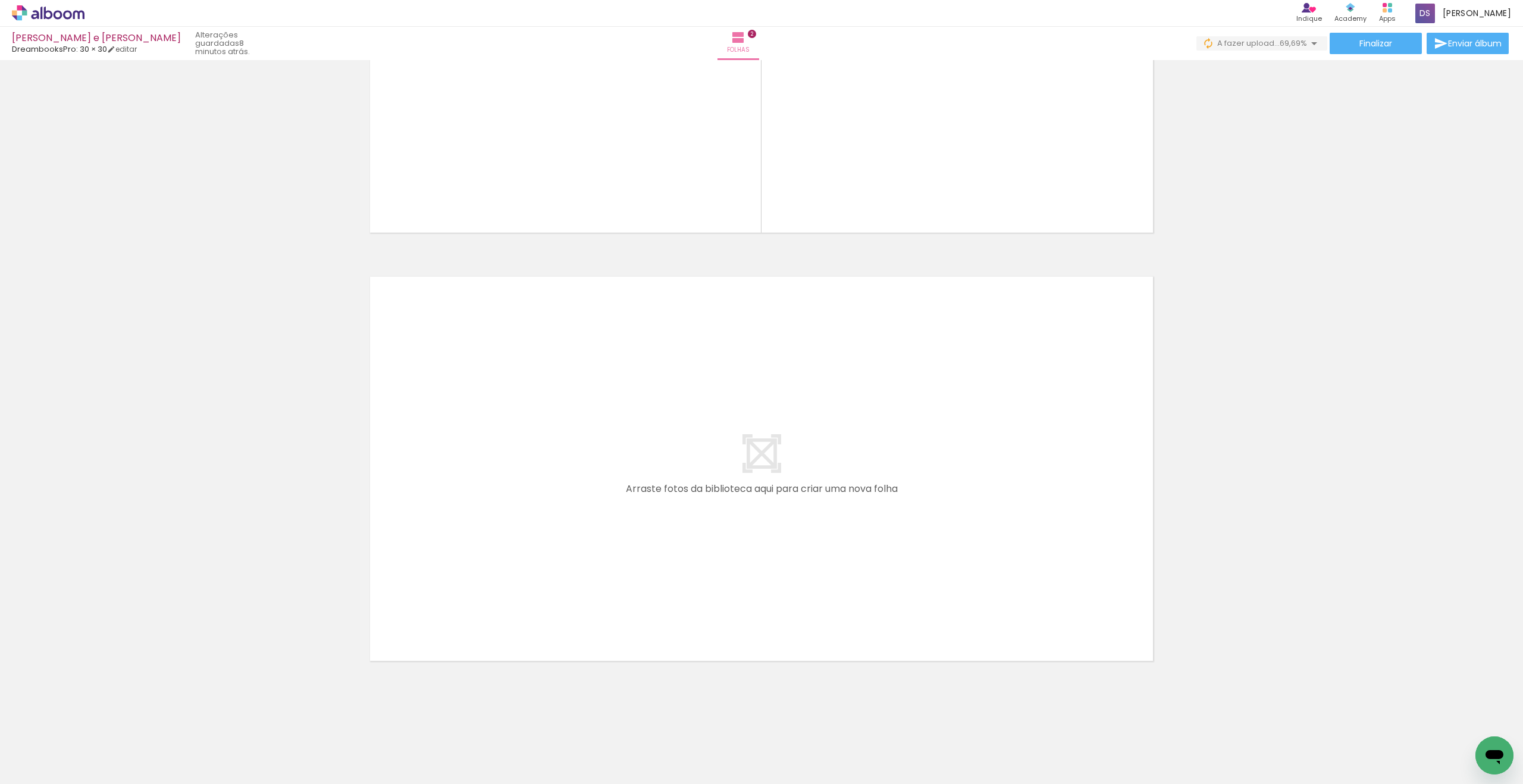
click at [35, 489] on input "Todas as fotos" at bounding box center [33, 748] width 45 height 10
click at [35, 489] on div at bounding box center [38, 745] width 61 height 20
click at [296, 489] on quentale-thumb at bounding box center [309, 744] width 67 height 69
click at [318, 489] on quentale-thumb at bounding box center [309, 744] width 67 height 69
drag, startPoint x: 319, startPoint y: 761, endPoint x: 341, endPoint y: 743, distance: 28.4
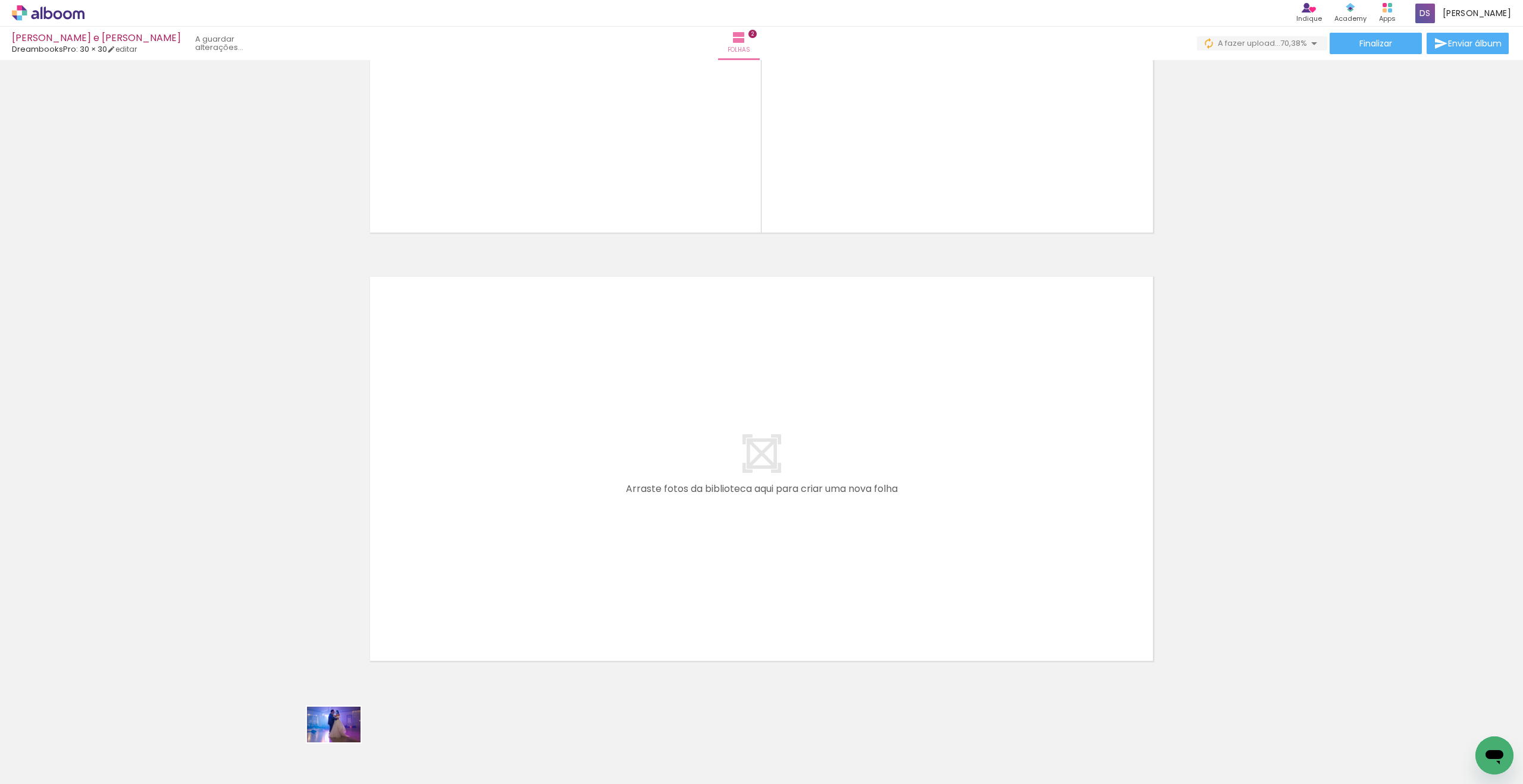
click at [338, 489] on div at bounding box center [308, 744] width 59 height 40
click at [98, 489] on iron-horizontal-list at bounding box center [85, 747] width 23 height 74
click at [381, 489] on quentale-thumb at bounding box center [375, 744] width 67 height 69
click at [323, 489] on div at bounding box center [308, 744] width 59 height 40
click at [97, 489] on quentale-thumb at bounding box center [108, 744] width 67 height 69
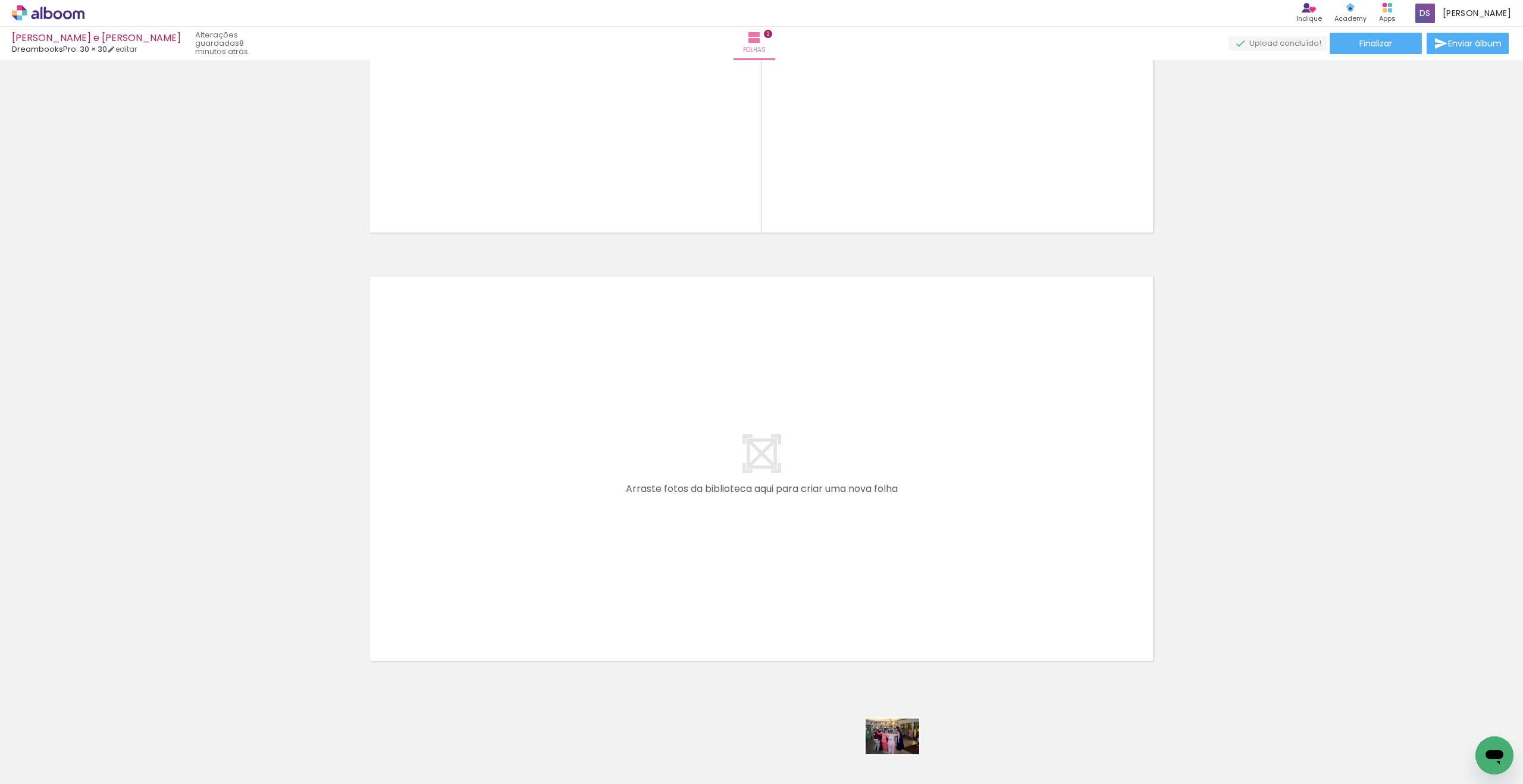
drag, startPoint x: 895, startPoint y: 749, endPoint x: 902, endPoint y: 755, distance: 9.2
click at [899, 489] on div at bounding box center [908, 744] width 59 height 40
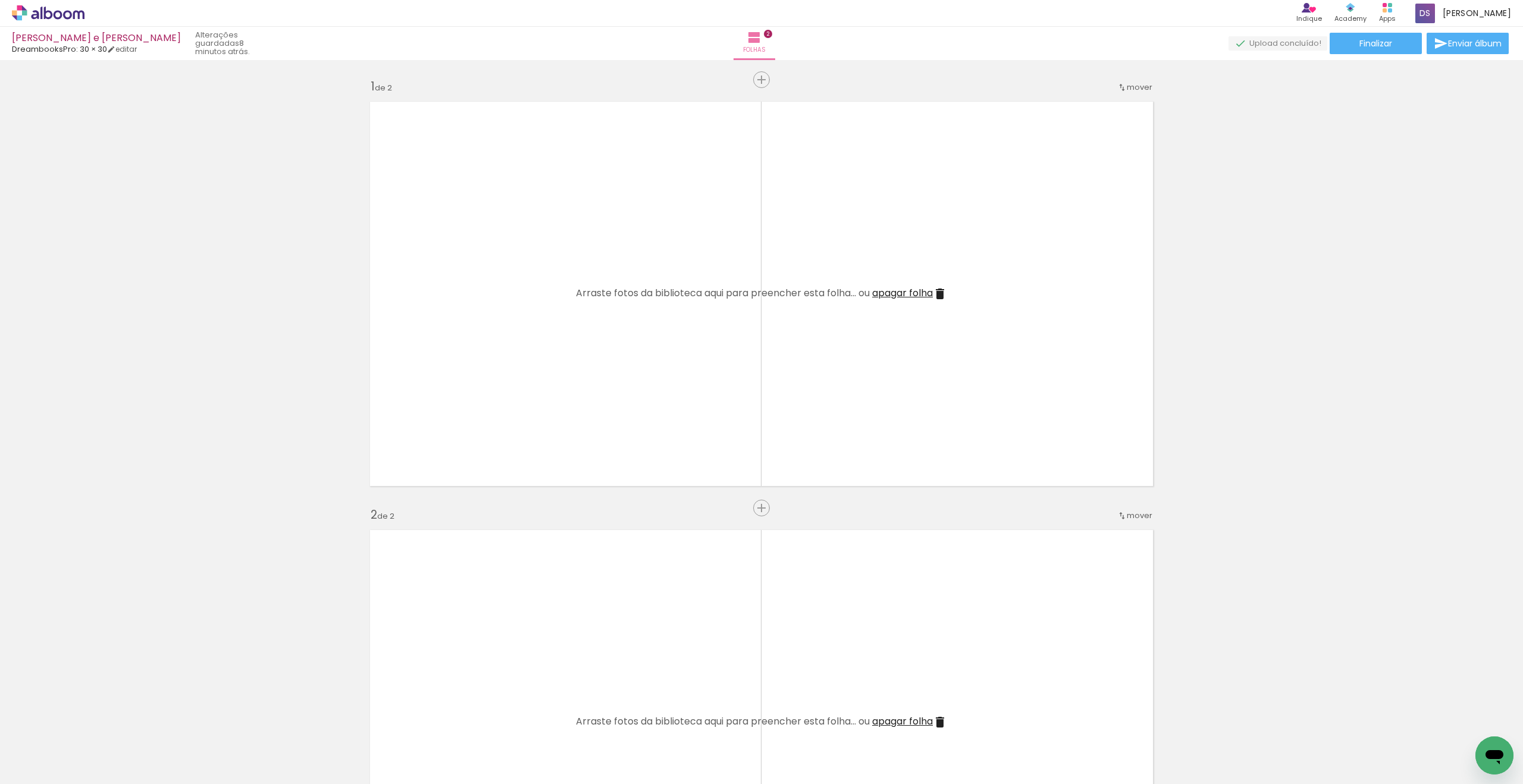
click at [899, 356] on quentale-layouter at bounding box center [761, 294] width 797 height 399
click at [103, 489] on quentale-thumb at bounding box center [108, 744] width 67 height 69
click at [678, 489] on quentale-thumb at bounding box center [708, 744] width 67 height 69
click at [90, 775] on quentale-thumb at bounding box center [119, 744] width 67 height 69
click at [1022, 756] on quentale-thumb at bounding box center [1052, 744] width 67 height 69
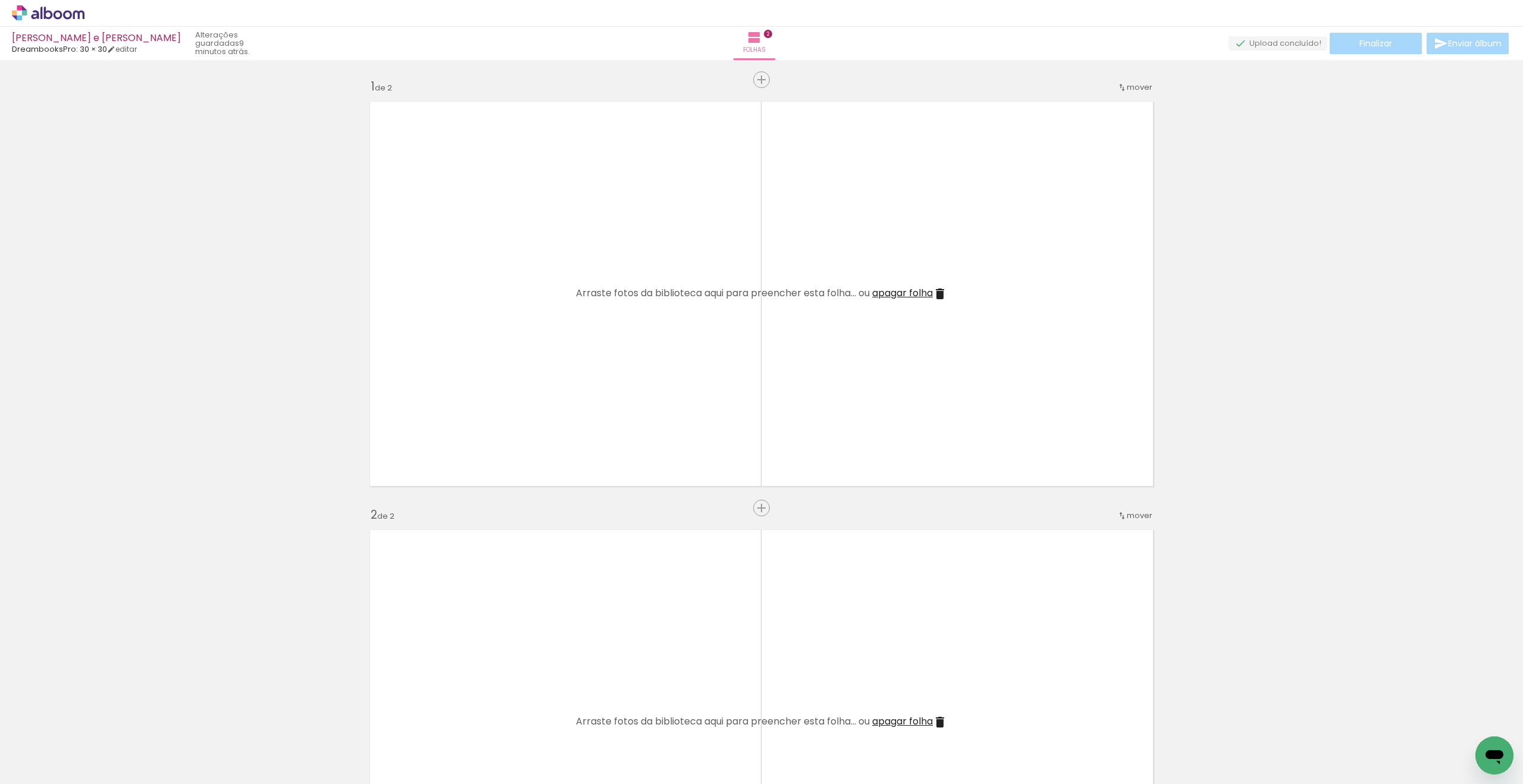
click at [100, 778] on quentale-thumb at bounding box center [119, 744] width 67 height 69
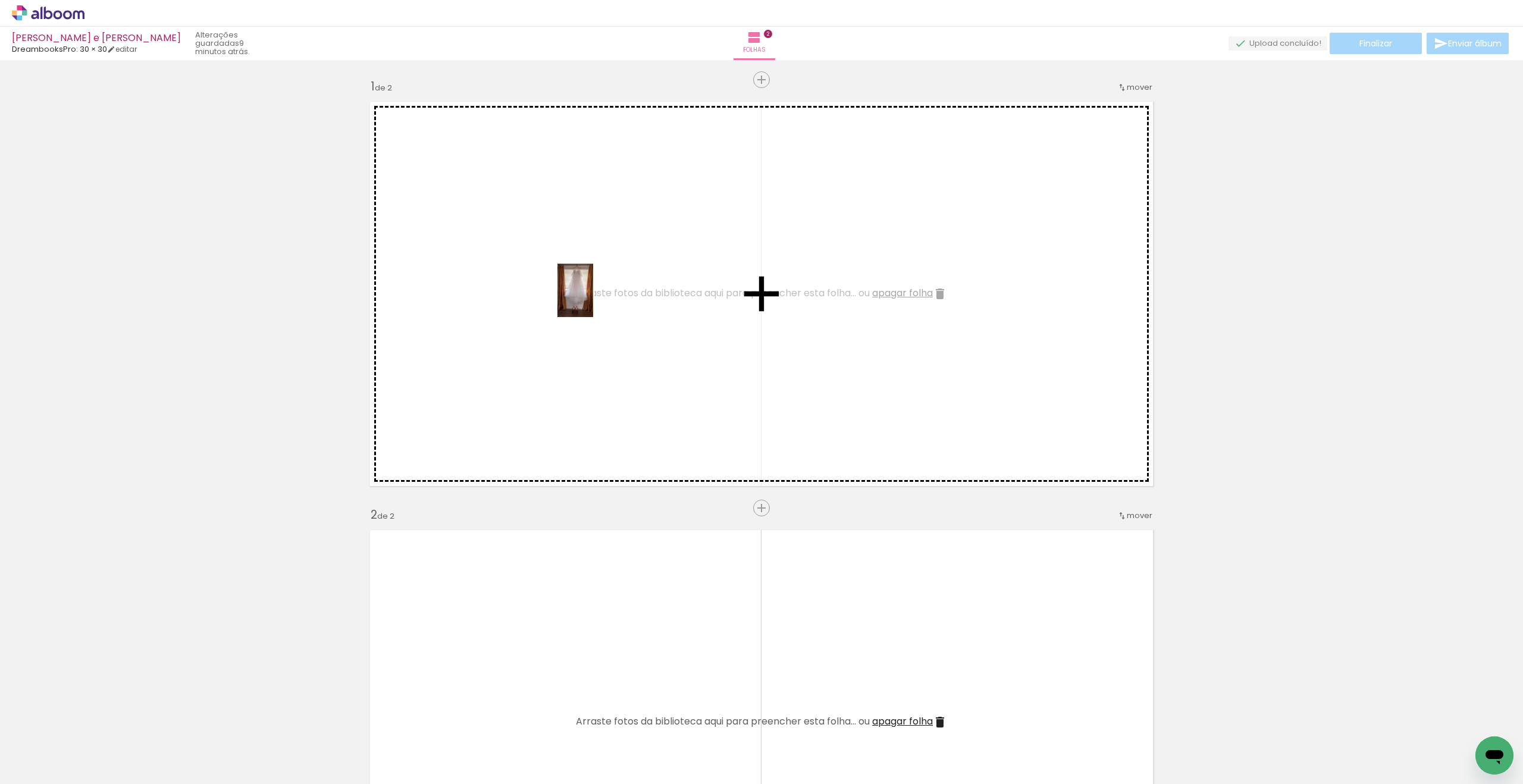
drag, startPoint x: 131, startPoint y: 753, endPoint x: 519, endPoint y: 349, distance: 560.1
click at [519, 349] on quentale-workspace at bounding box center [761, 392] width 1523 height 784
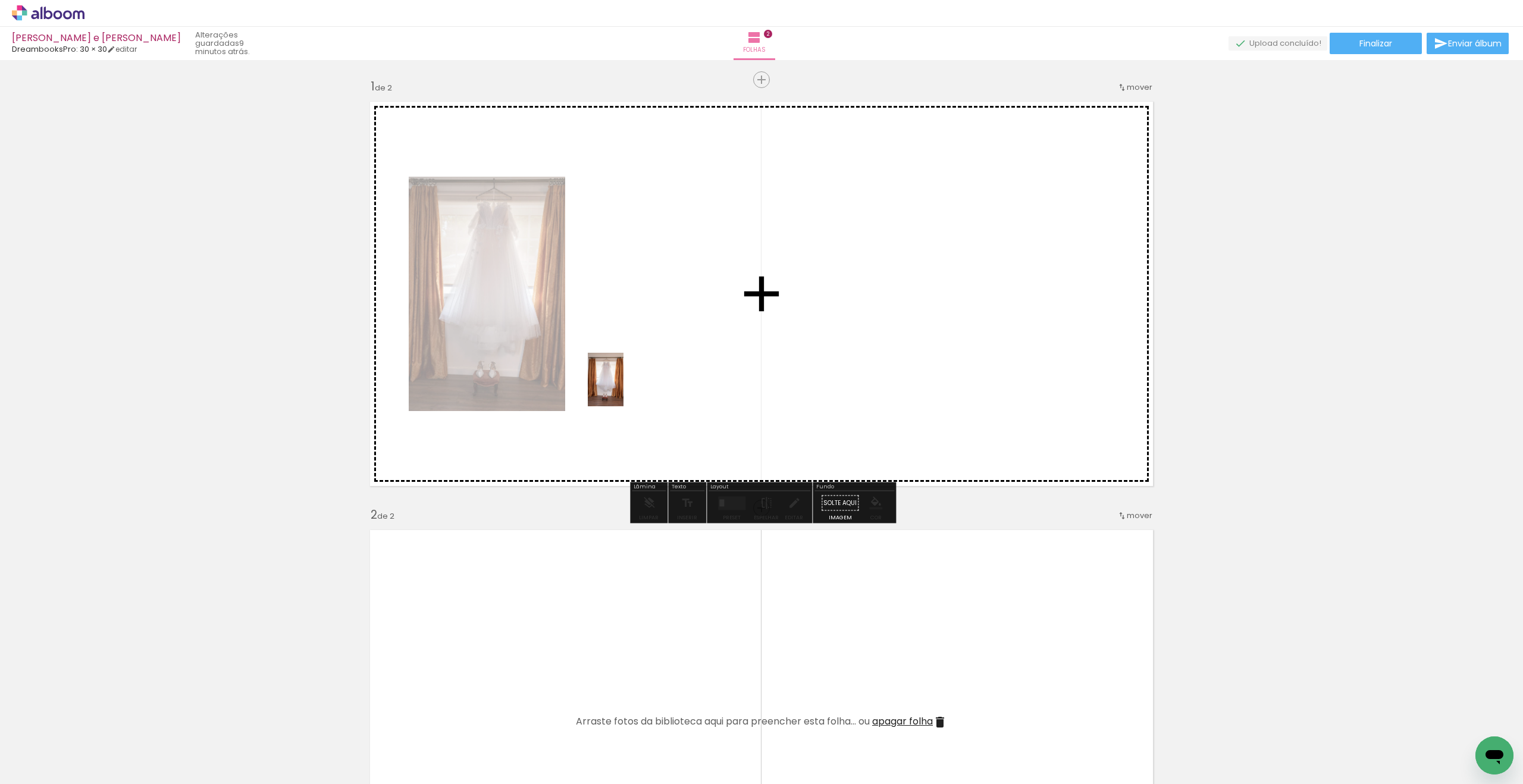
drag, startPoint x: 325, startPoint y: 760, endPoint x: 623, endPoint y: 388, distance: 476.6
click at [623, 388] on quentale-workspace at bounding box center [761, 392] width 1523 height 784
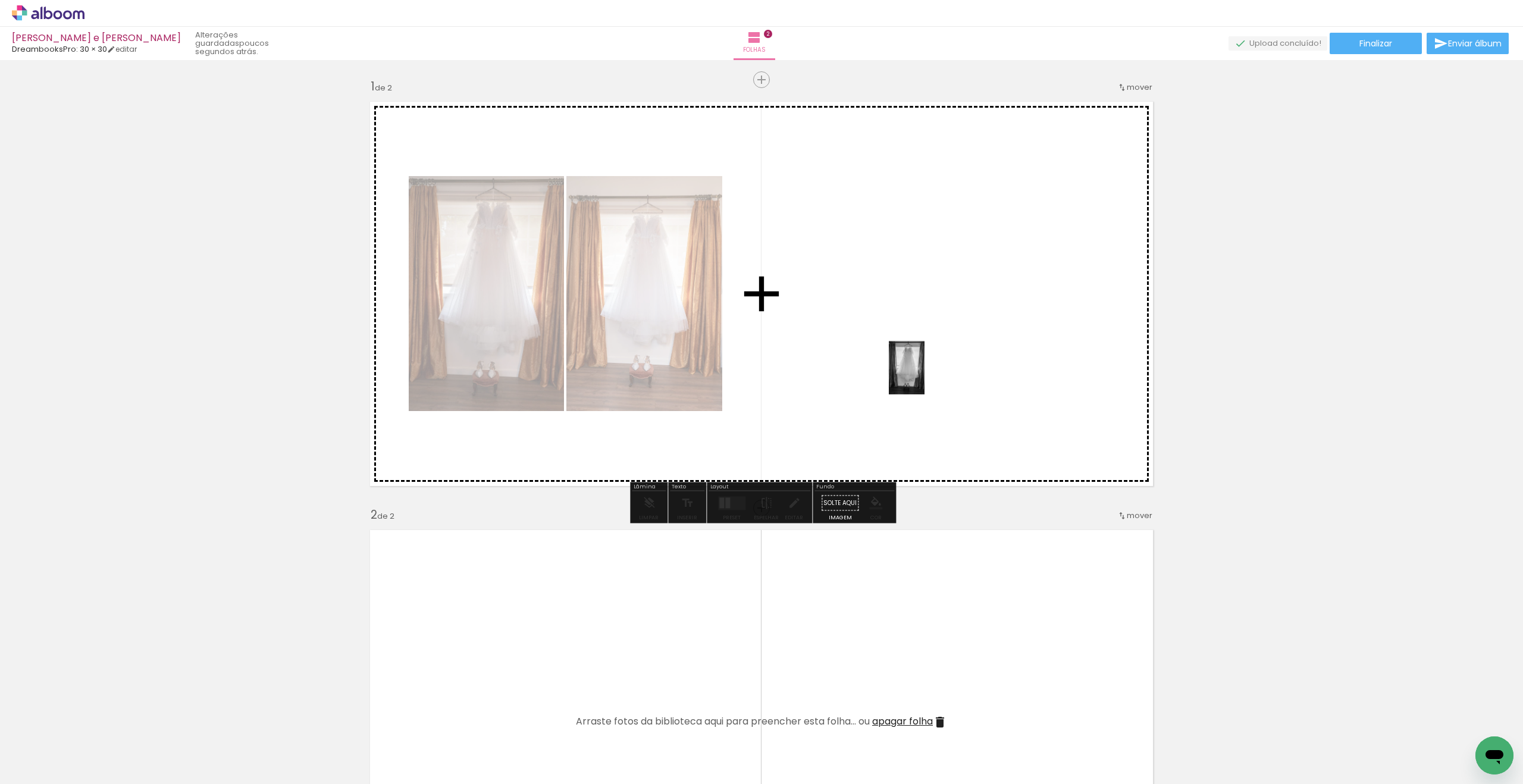
drag, startPoint x: 179, startPoint y: 745, endPoint x: 898, endPoint y: 365, distance: 813.2
click at [909, 374] on quentale-workspace at bounding box center [761, 392] width 1523 height 784
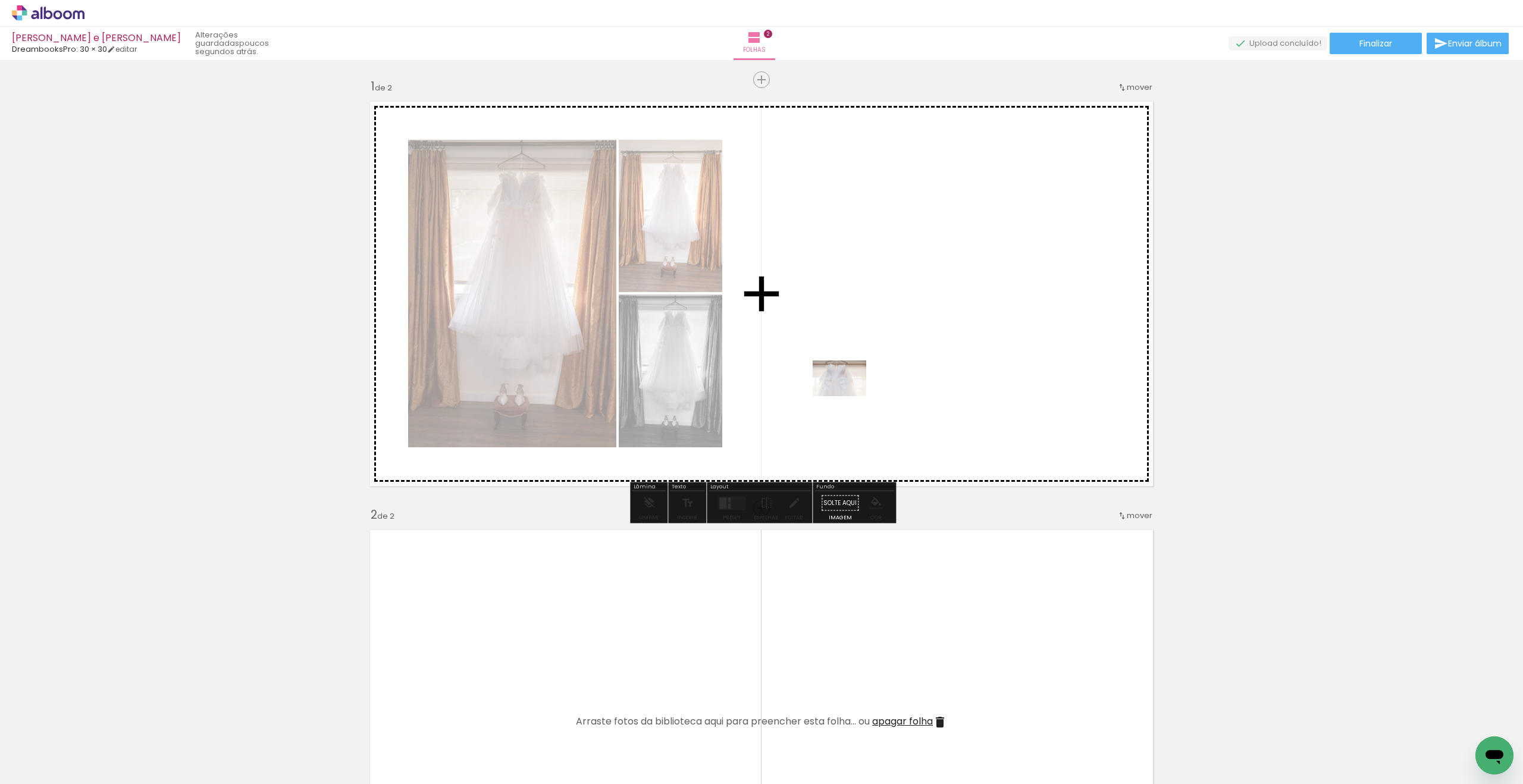
drag, startPoint x: 255, startPoint y: 747, endPoint x: 848, endPoint y: 396, distance: 689.1
click at [848, 396] on quentale-workspace at bounding box center [761, 392] width 1523 height 784
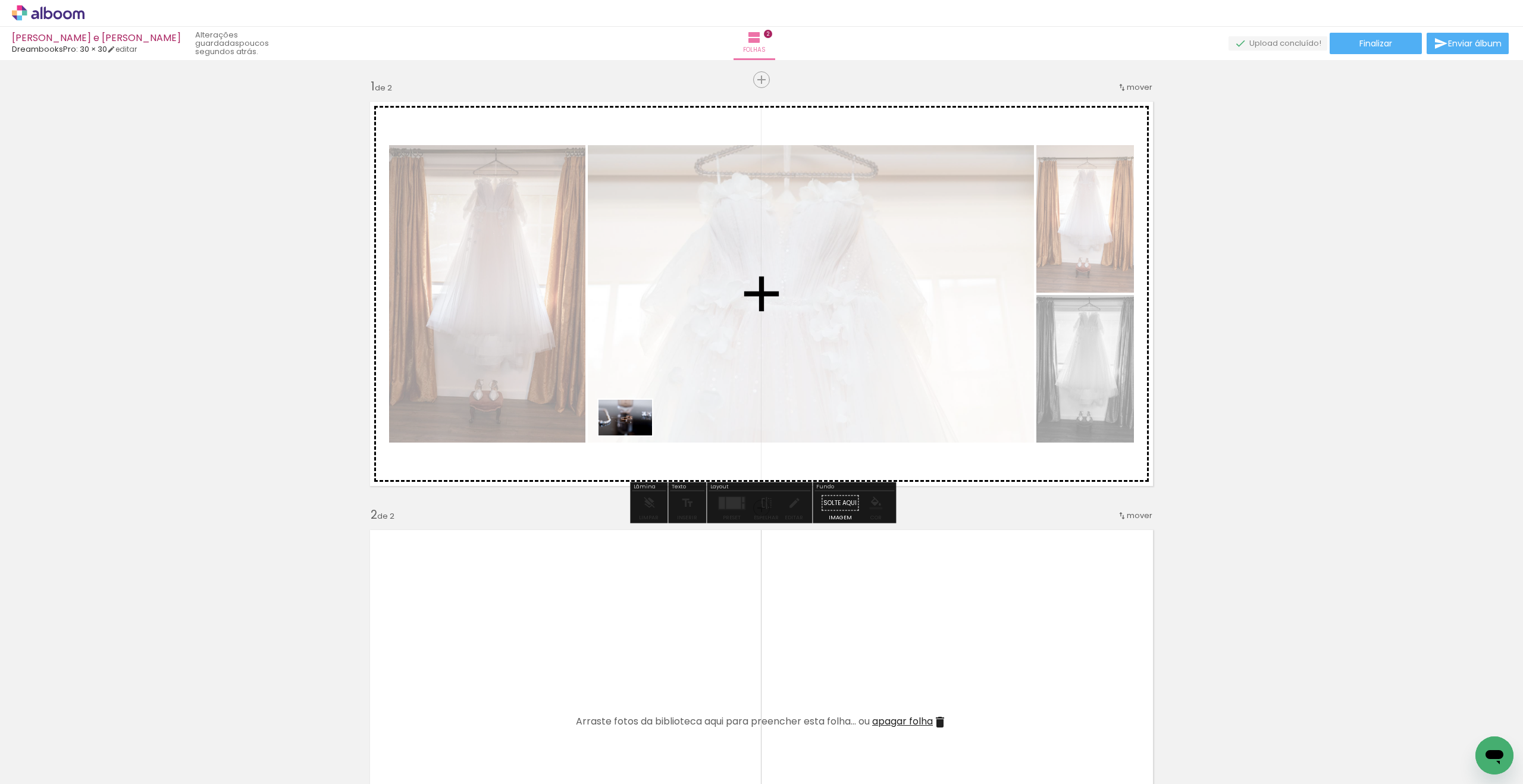
drag, startPoint x: 592, startPoint y: 756, endPoint x: 634, endPoint y: 435, distance: 323.7
click at [634, 435] on quentale-workspace at bounding box center [761, 392] width 1523 height 784
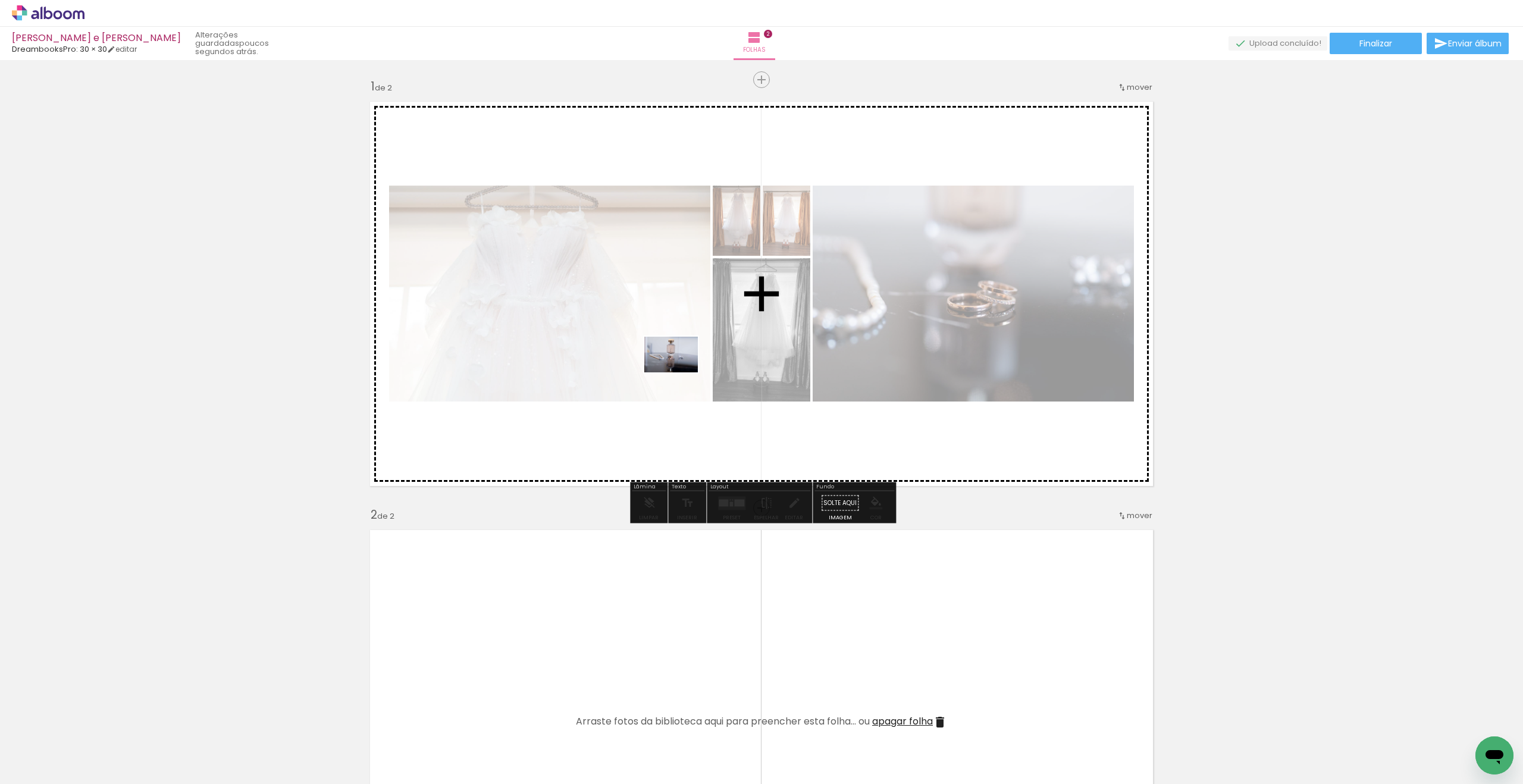
drag, startPoint x: 535, startPoint y: 743, endPoint x: 680, endPoint y: 372, distance: 398.3
click at [680, 372] on quentale-workspace at bounding box center [761, 392] width 1523 height 784
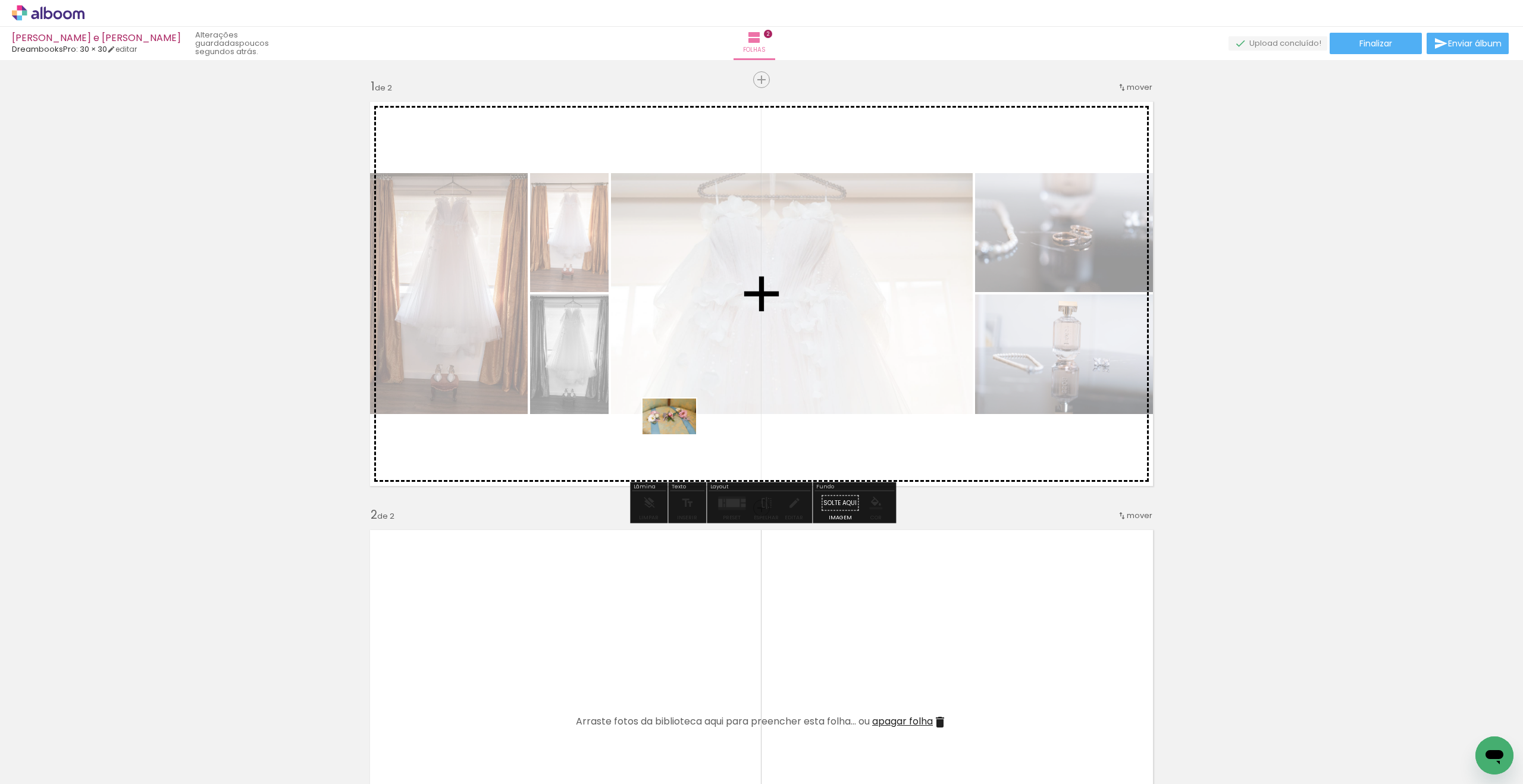
drag, startPoint x: 641, startPoint y: 756, endPoint x: 678, endPoint y: 434, distance: 324.1
click at [678, 434] on quentale-workspace at bounding box center [761, 392] width 1523 height 784
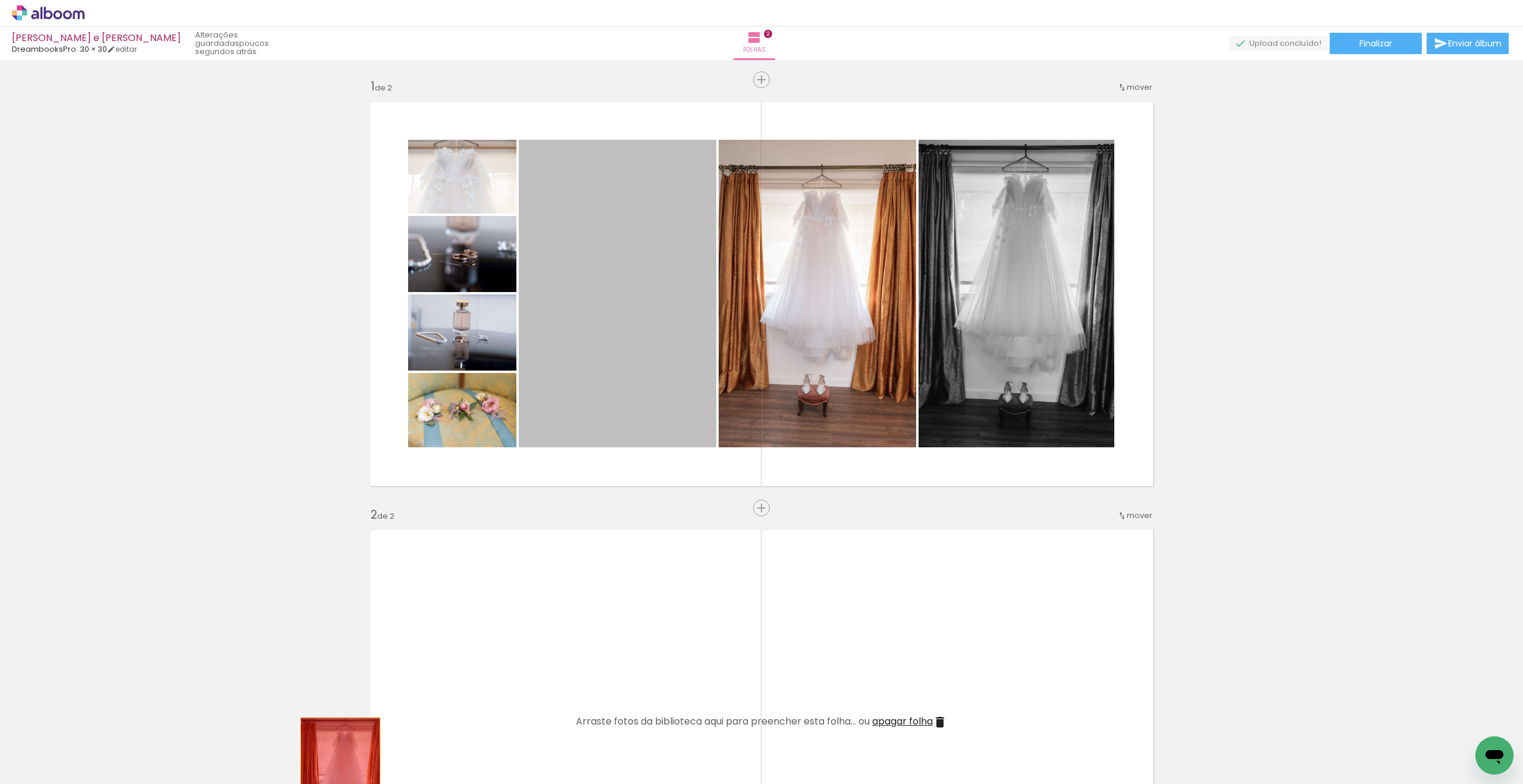
drag, startPoint x: 676, startPoint y: 287, endPoint x: 356, endPoint y: 760, distance: 571.1
click at [341, 779] on quentale-workspace at bounding box center [761, 392] width 1523 height 784
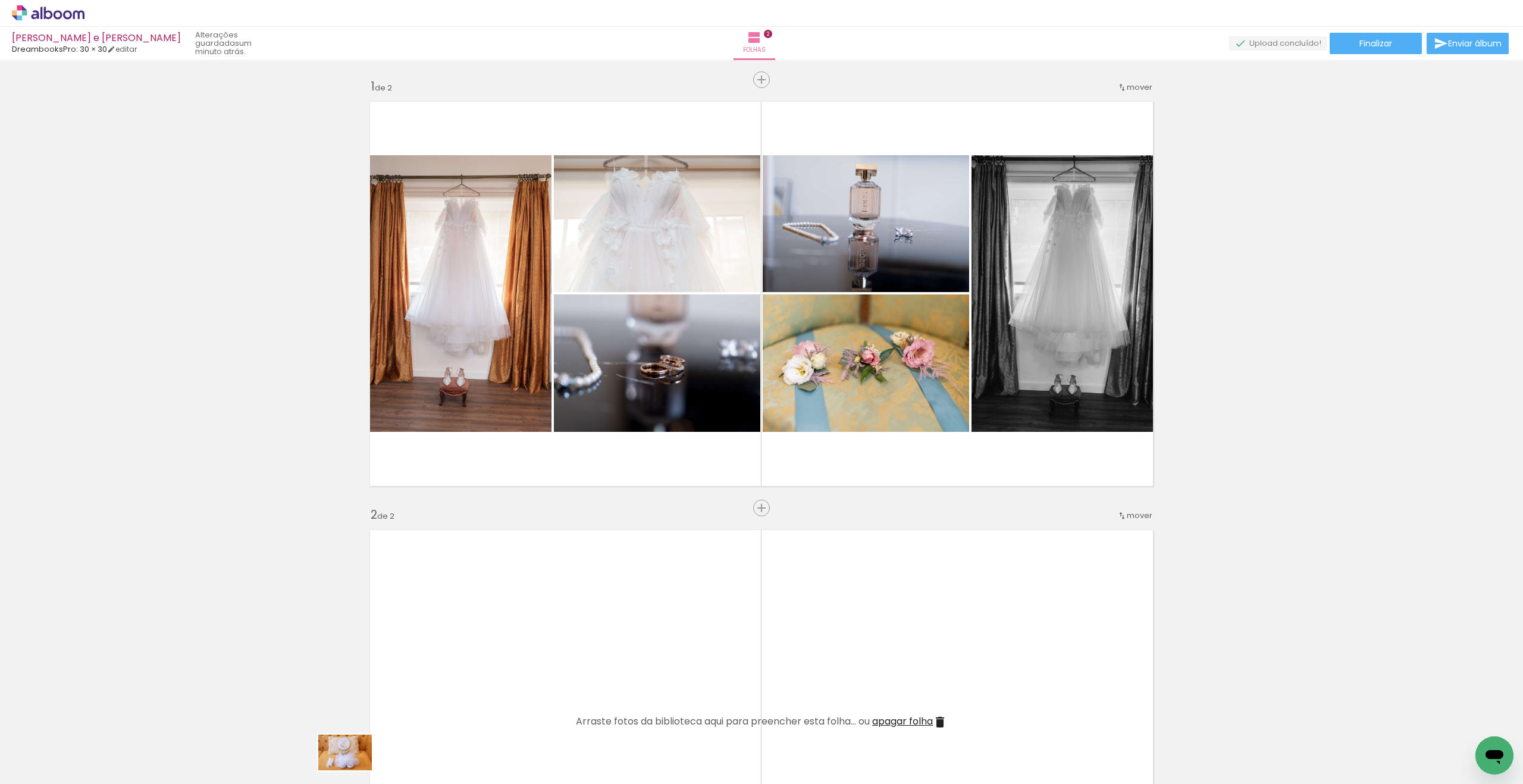
drag, startPoint x: 375, startPoint y: 756, endPoint x: 354, endPoint y: 770, distance: 25.2
click at [0, 0] on slot at bounding box center [0, 0] width 0 height 0
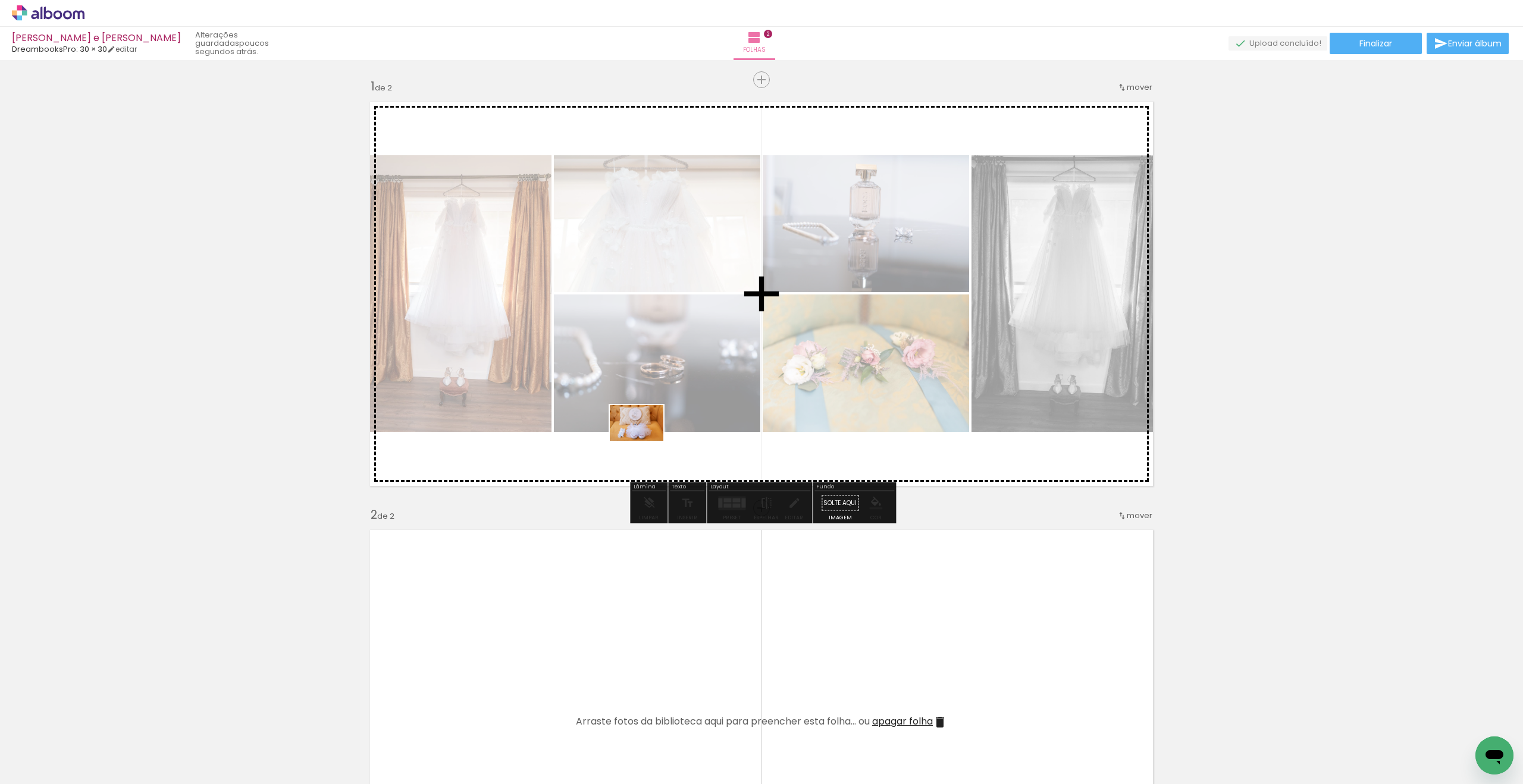
drag, startPoint x: 389, startPoint y: 756, endPoint x: 646, endPoint y: 441, distance: 406.5
click at [646, 441] on quentale-workspace at bounding box center [761, 392] width 1523 height 784
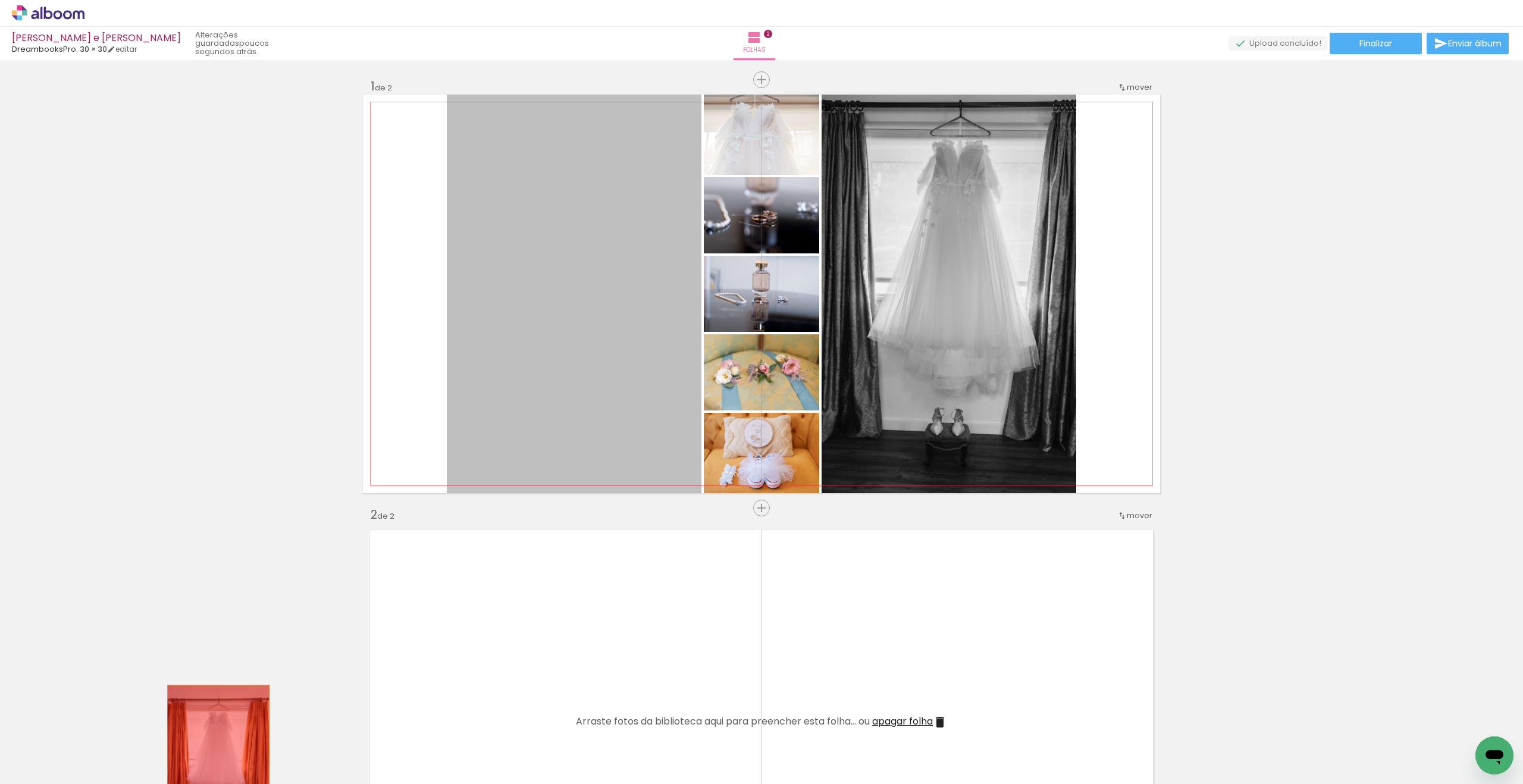
drag, startPoint x: 593, startPoint y: 310, endPoint x: 218, endPoint y: 765, distance: 589.6
click at [218, 765] on quentale-workspace at bounding box center [761, 392] width 1523 height 784
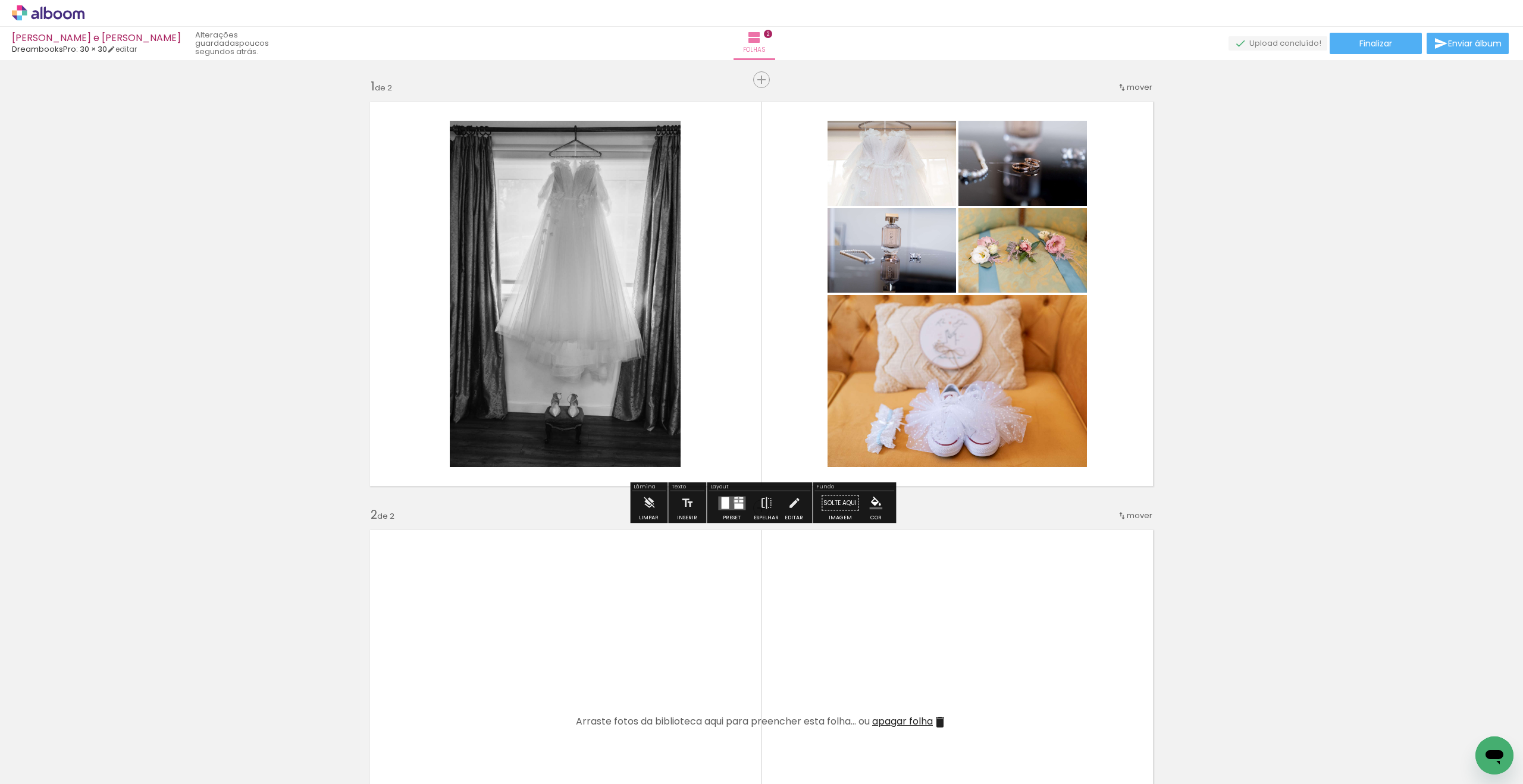
click at [735, 501] on quentale-layouter at bounding box center [732, 503] width 27 height 14
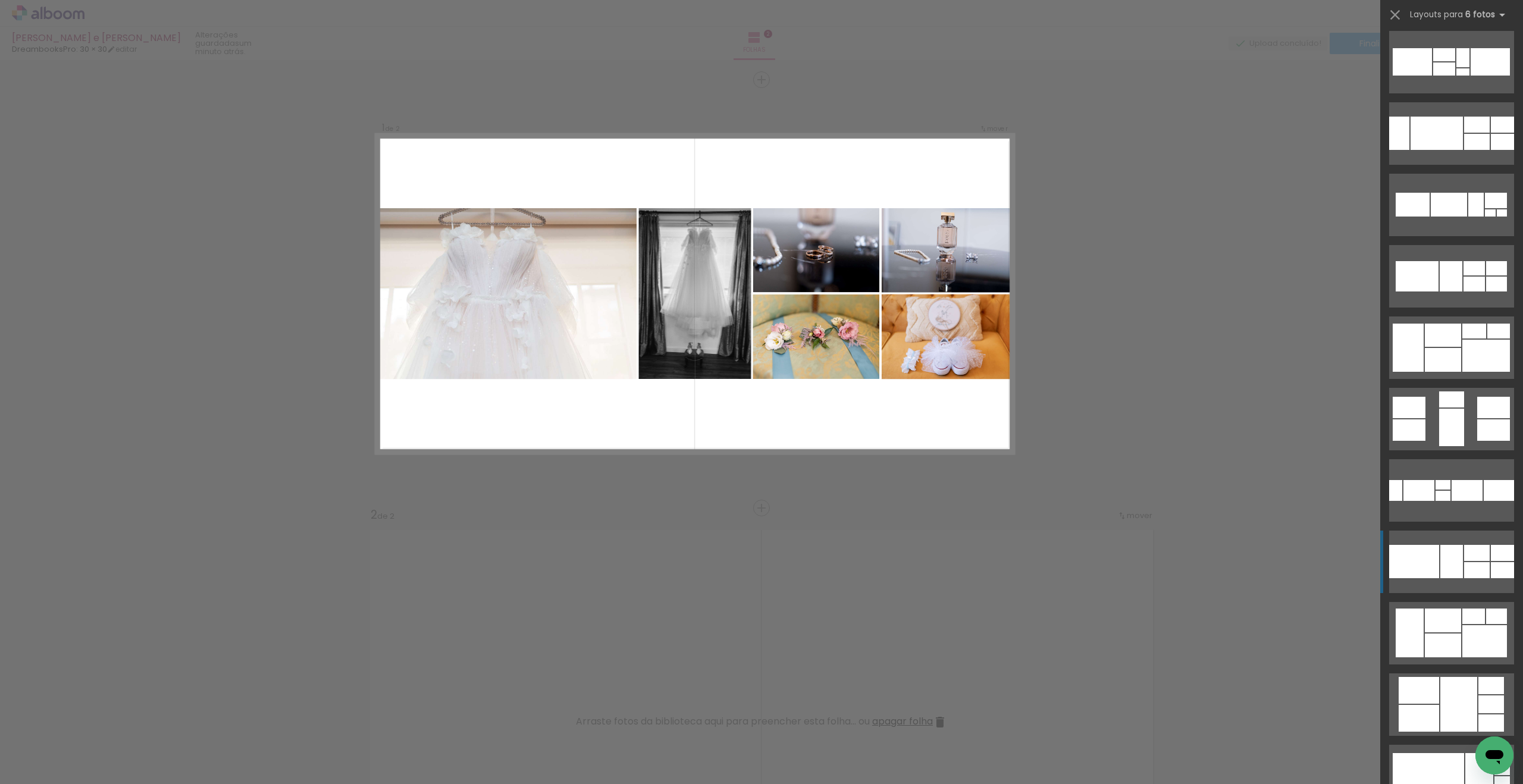
scroll to position [389, 0]
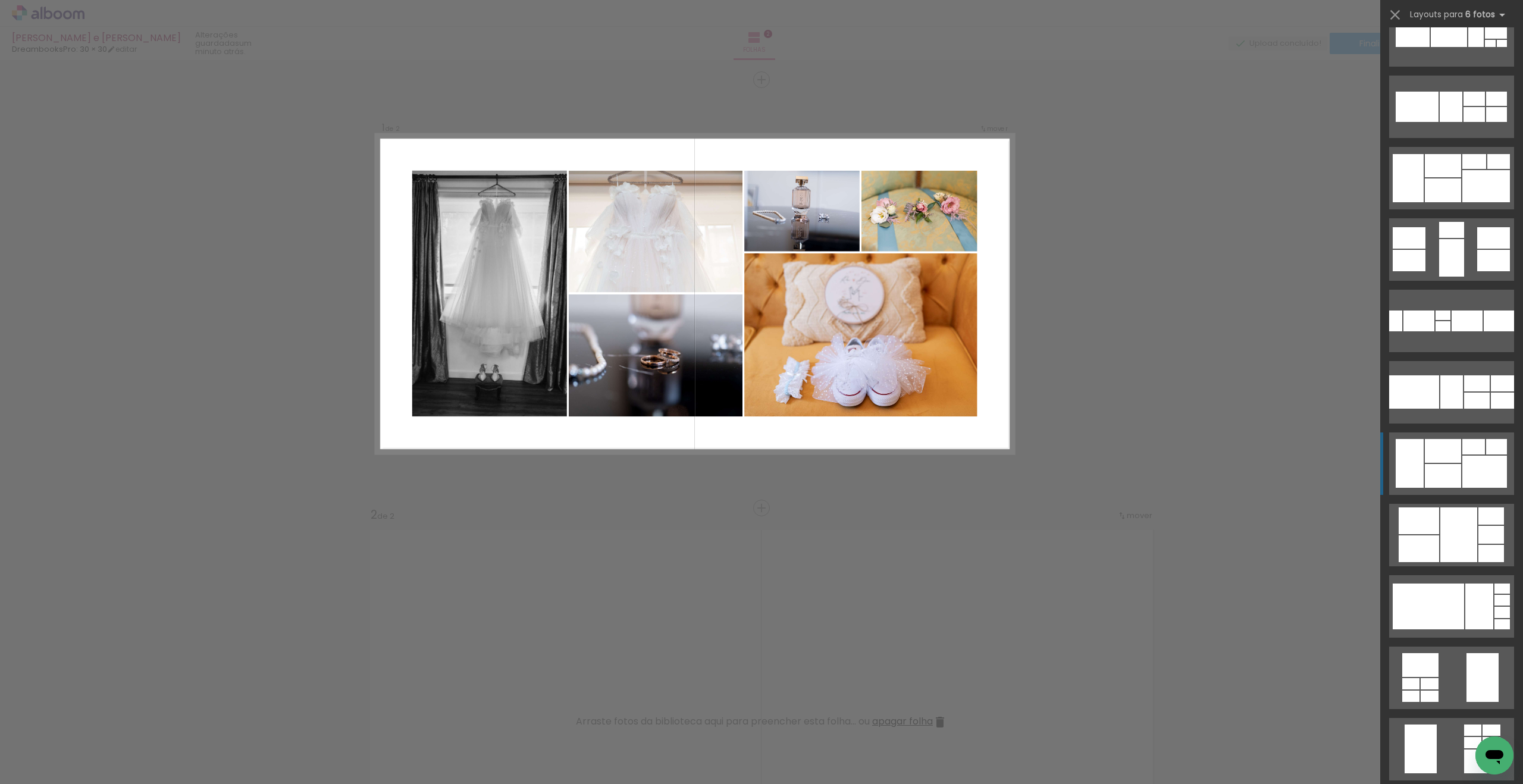
click at [1443, 483] on div at bounding box center [1443, 476] width 36 height 23
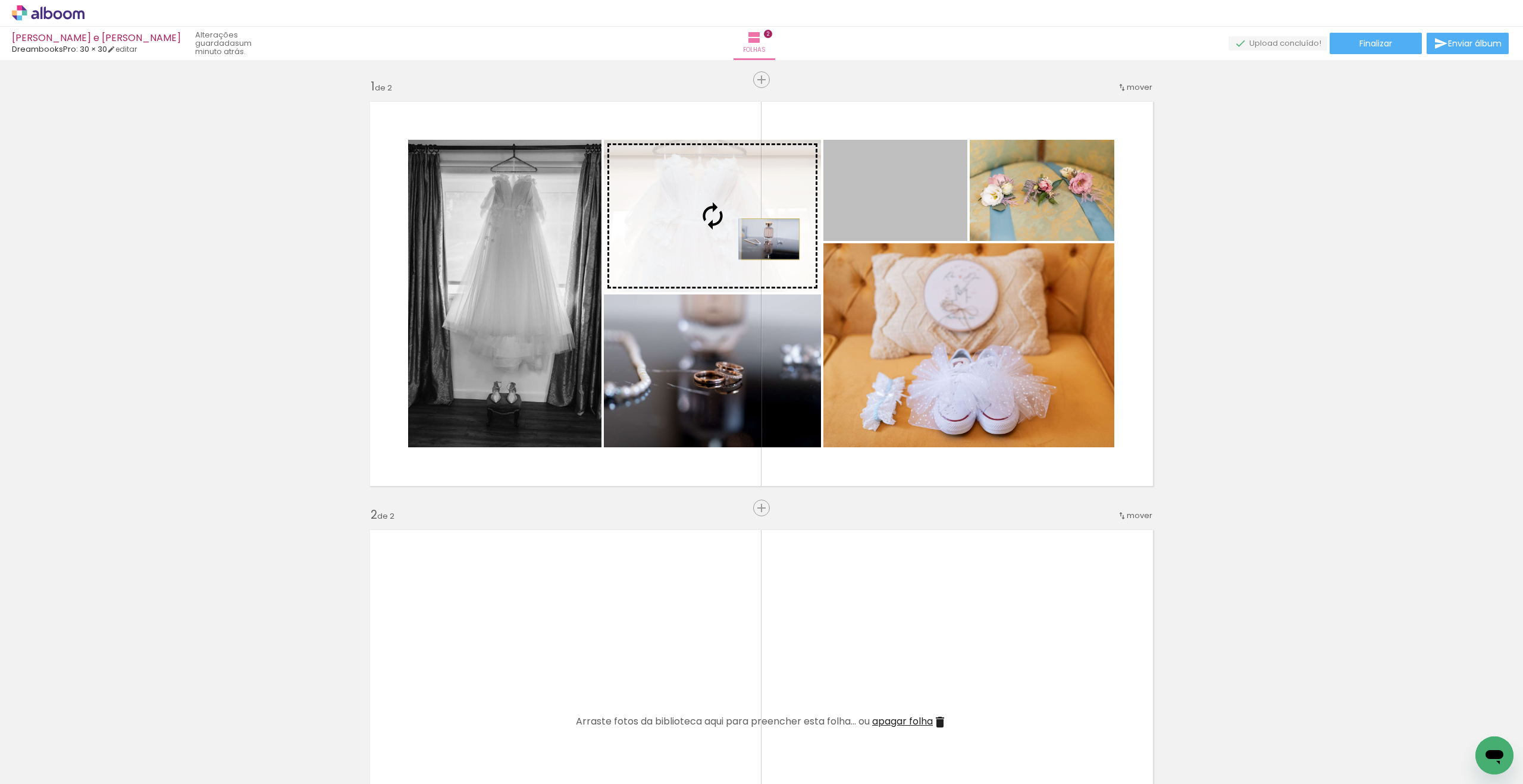
drag, startPoint x: 902, startPoint y: 213, endPoint x: 770, endPoint y: 239, distance: 134.5
click at [0, 0] on slot at bounding box center [0, 0] width 0 height 0
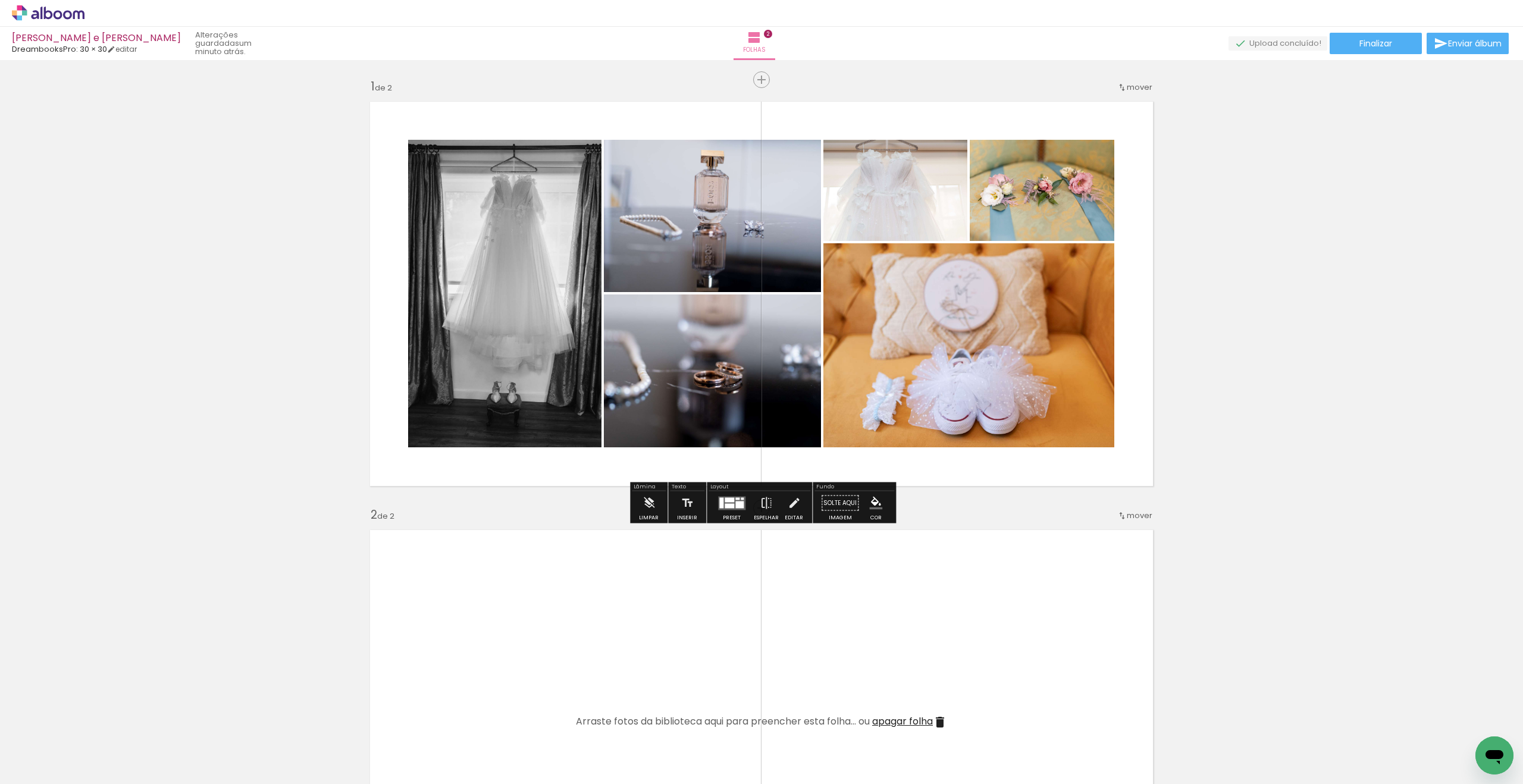
click at [729, 505] on div at bounding box center [729, 506] width 9 height 5
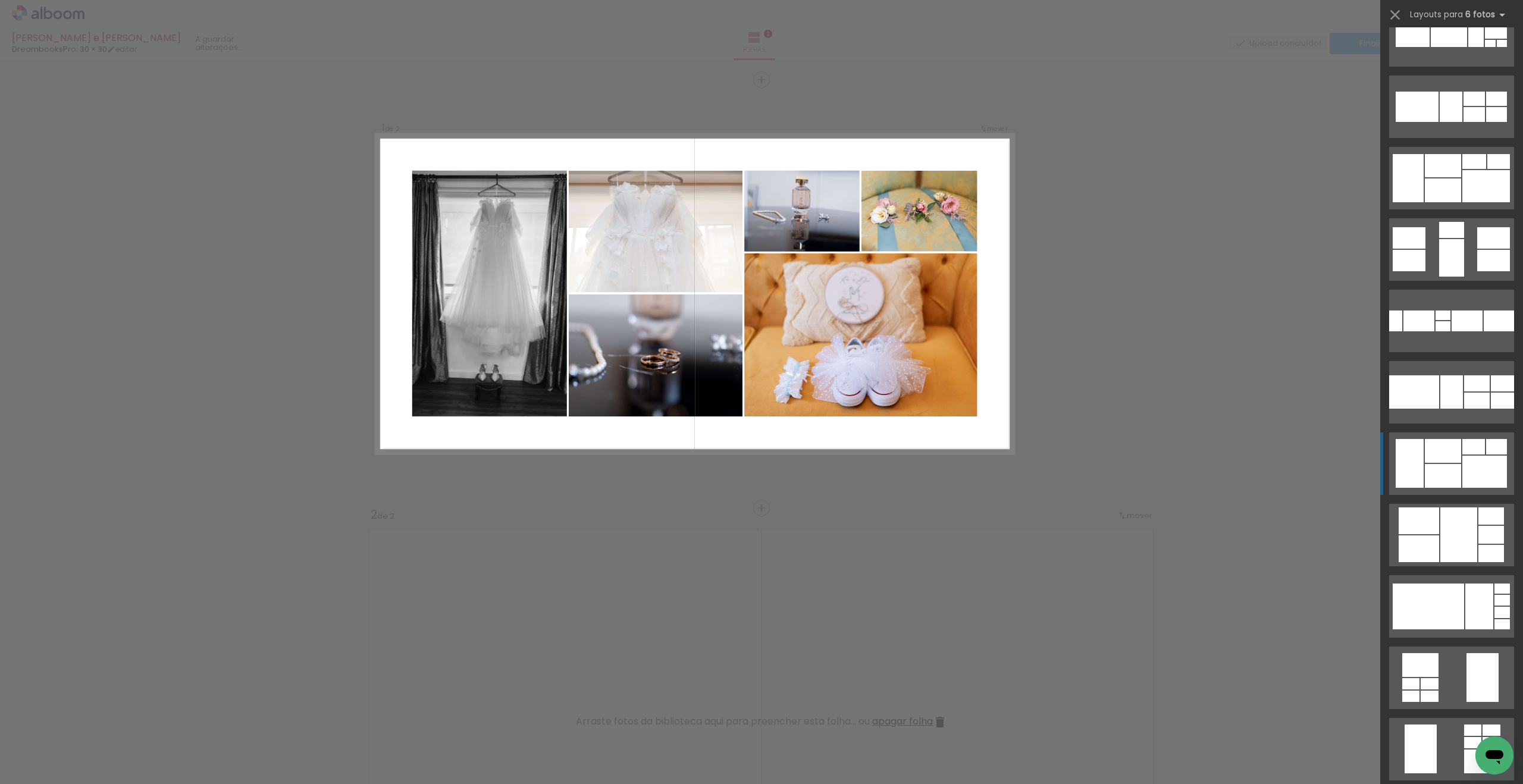
scroll to position [785, 0]
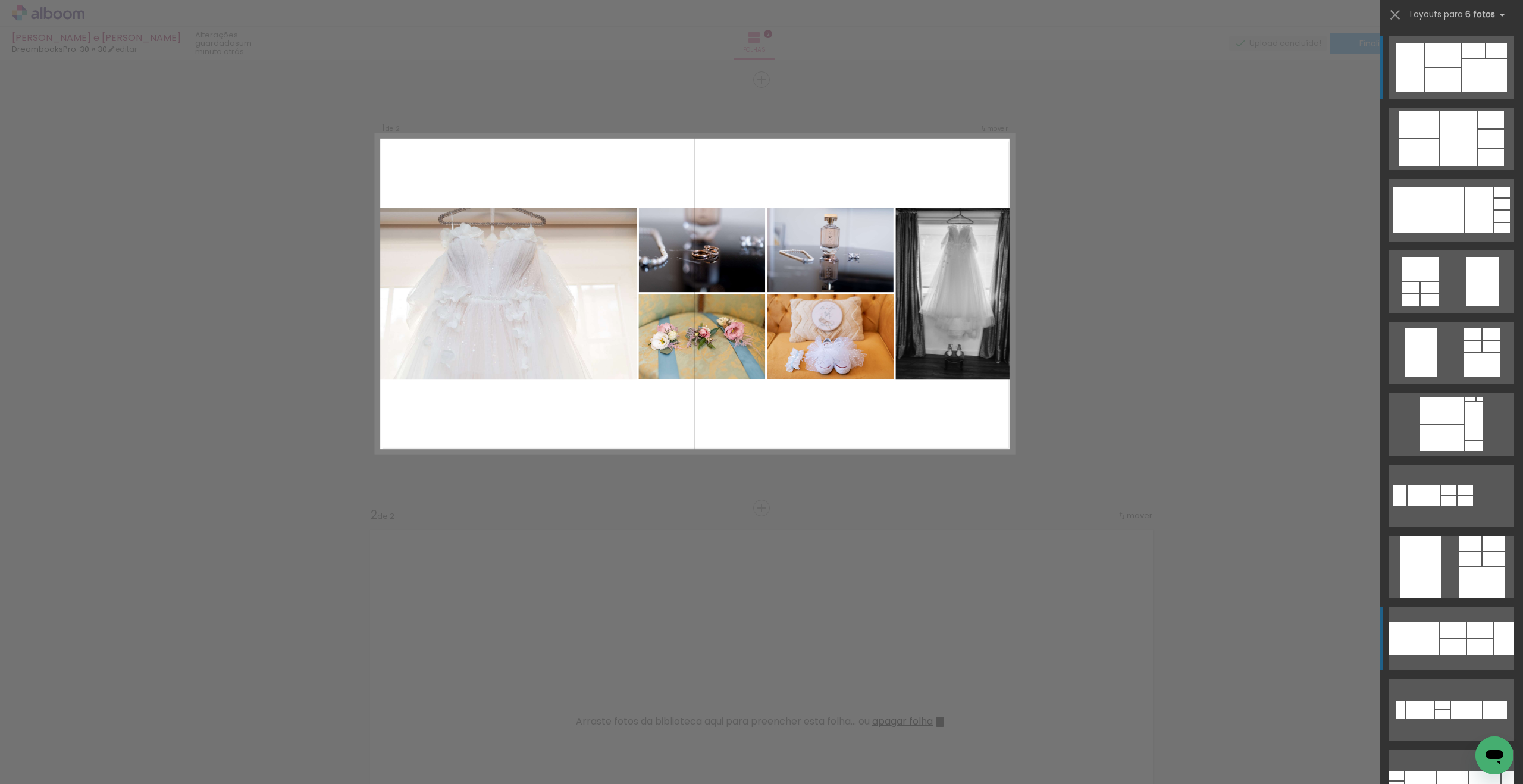
click at [1448, 638] on quentale-layouter at bounding box center [1452, 639] width 125 height 62
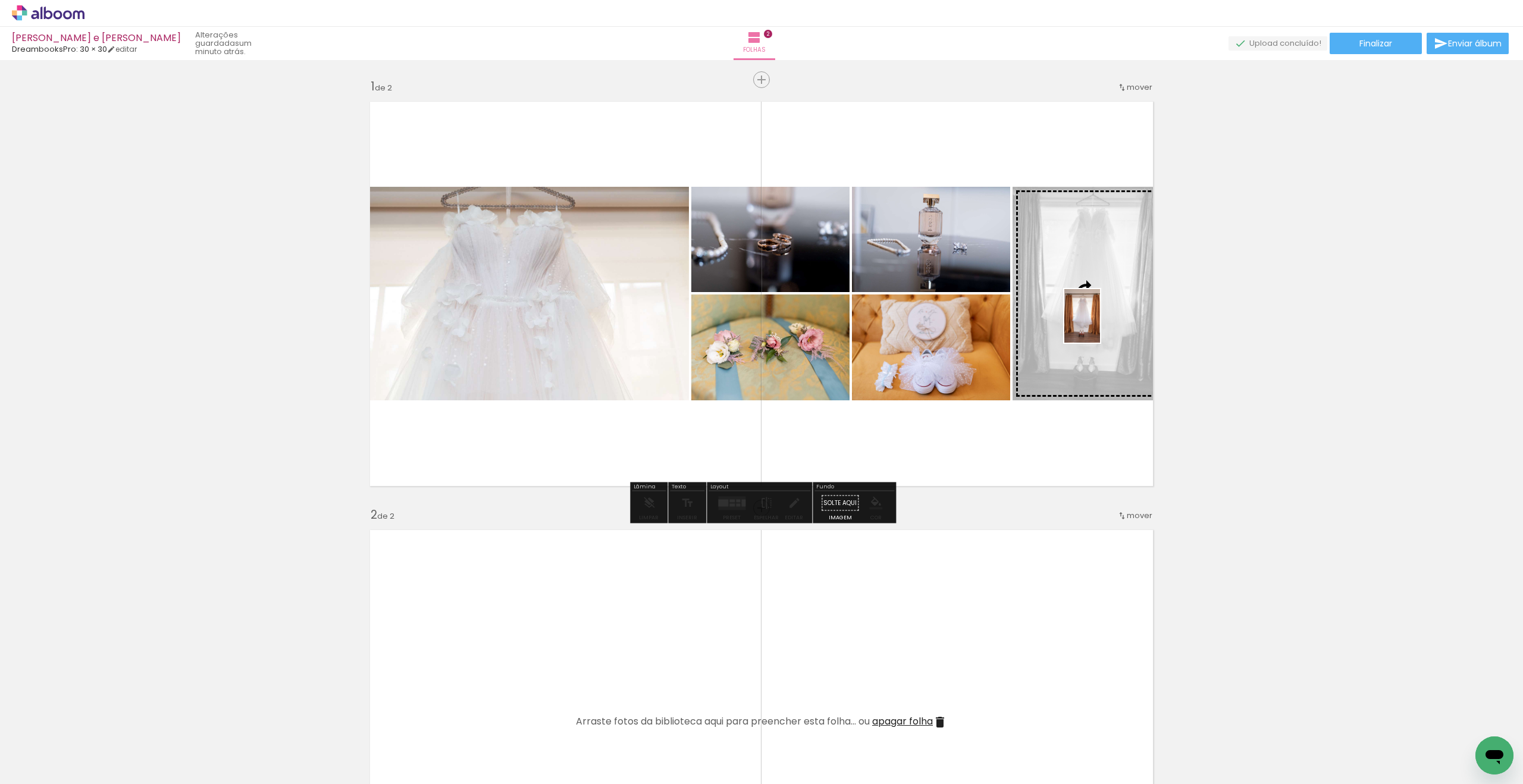
drag, startPoint x: 323, startPoint y: 748, endPoint x: 1100, endPoint y: 325, distance: 884.7
click at [1100, 325] on quentale-workspace at bounding box center [761, 392] width 1523 height 784
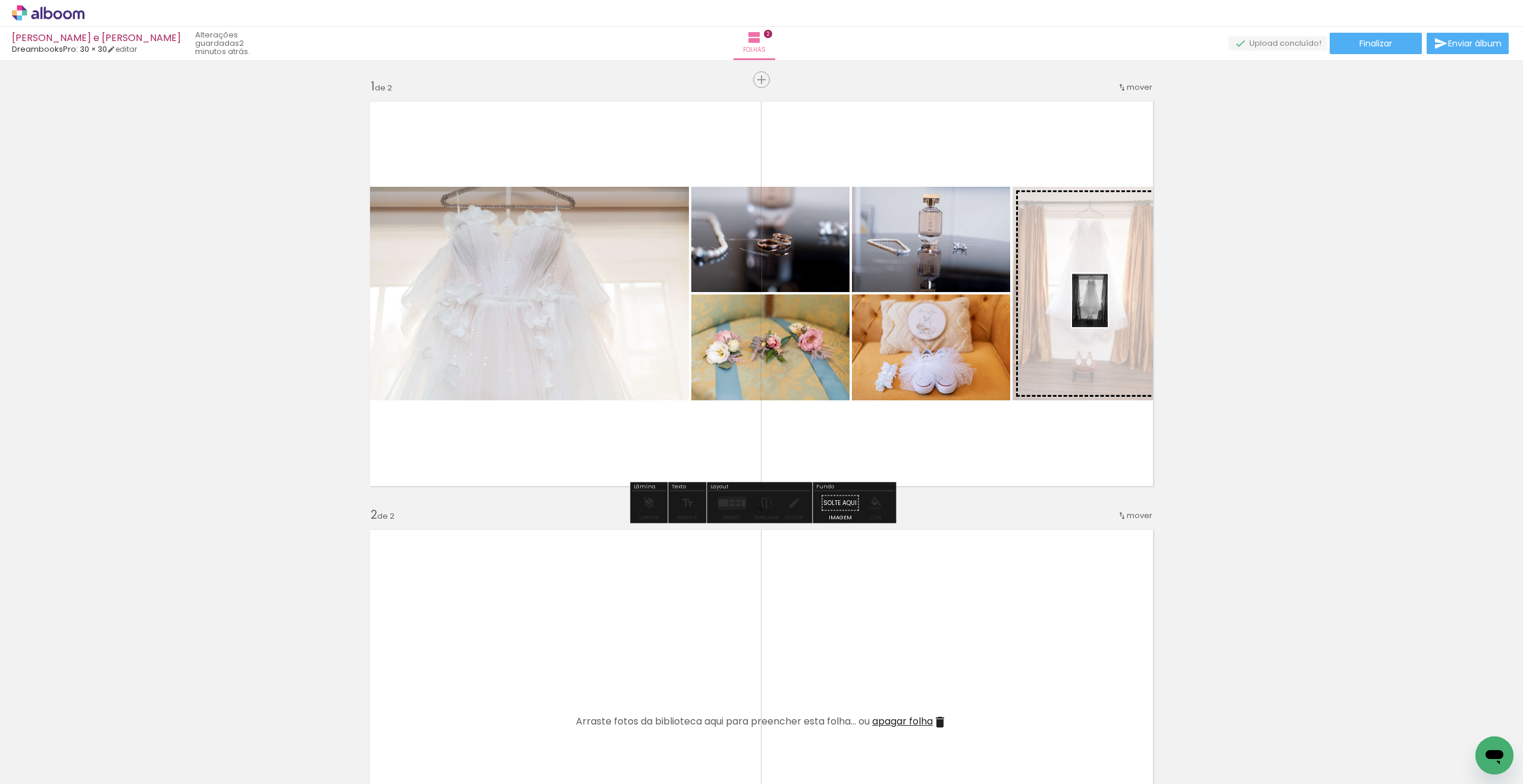
drag, startPoint x: 181, startPoint y: 736, endPoint x: 1108, endPoint y: 309, distance: 1020.6
click at [1108, 309] on quentale-workspace at bounding box center [761, 392] width 1523 height 784
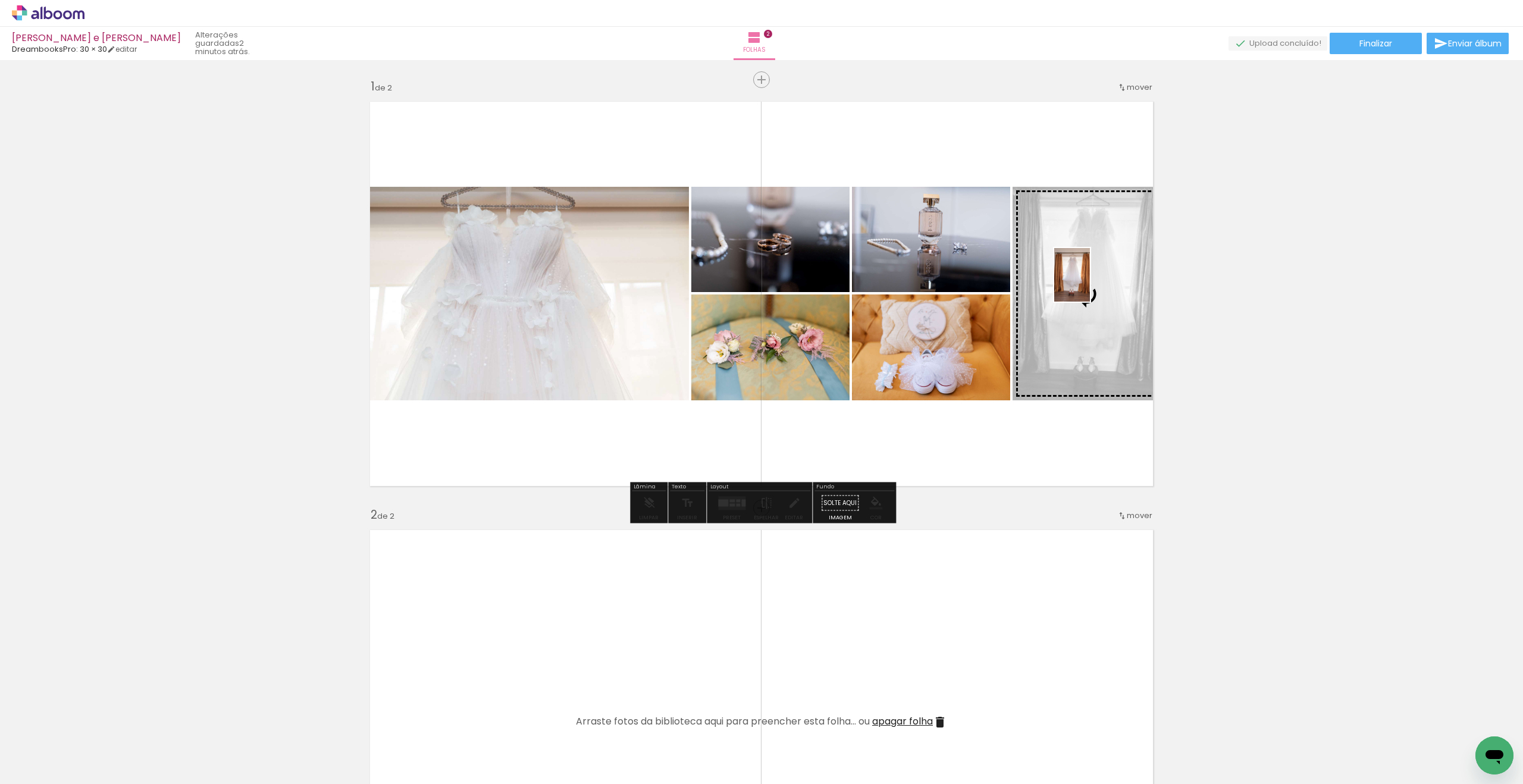
drag, startPoint x: 314, startPoint y: 747, endPoint x: 1090, endPoint y: 284, distance: 903.6
click at [1090, 284] on quentale-workspace at bounding box center [761, 392] width 1523 height 784
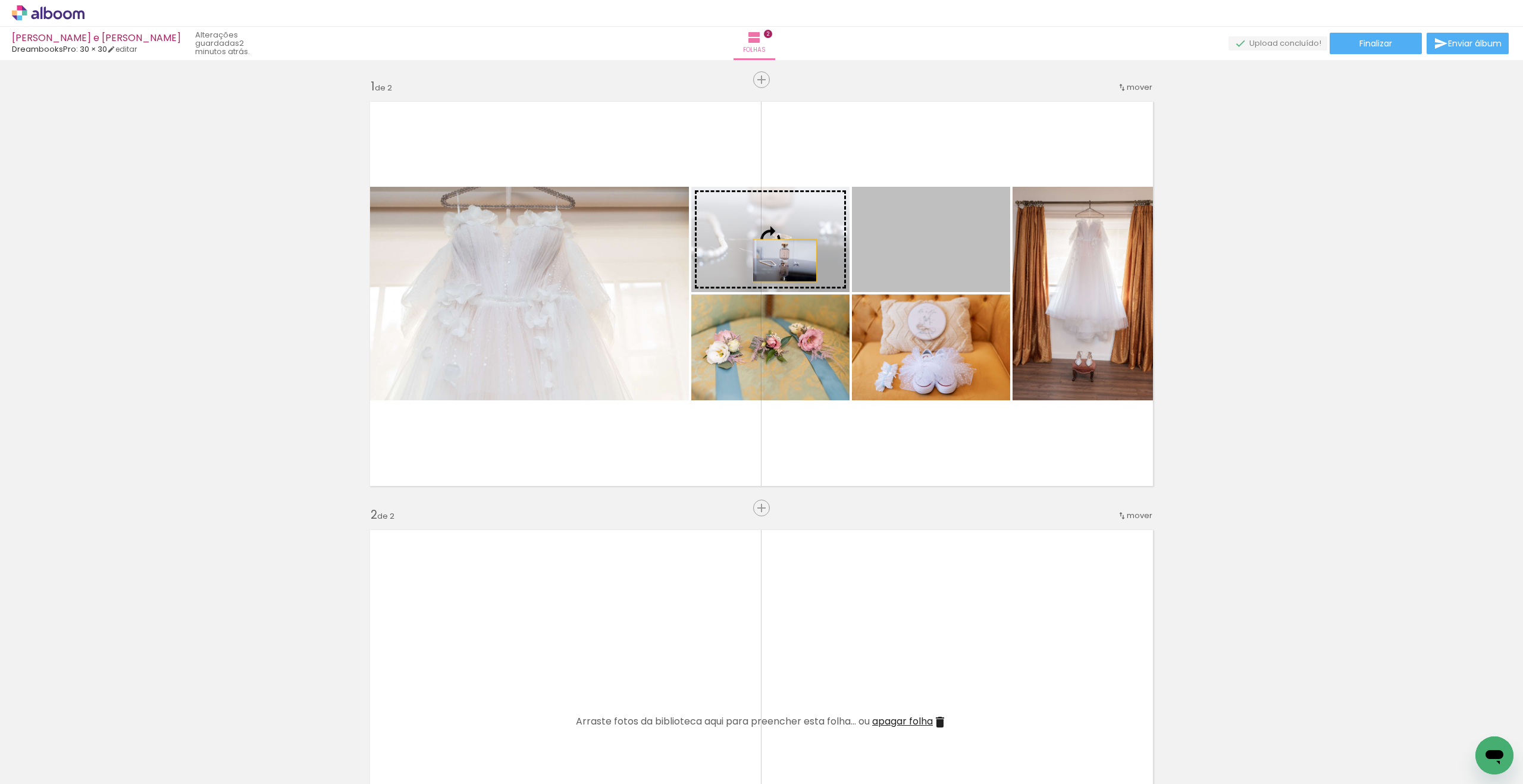
drag, startPoint x: 939, startPoint y: 266, endPoint x: 766, endPoint y: 257, distance: 173.2
click at [0, 0] on slot at bounding box center [0, 0] width 0 height 0
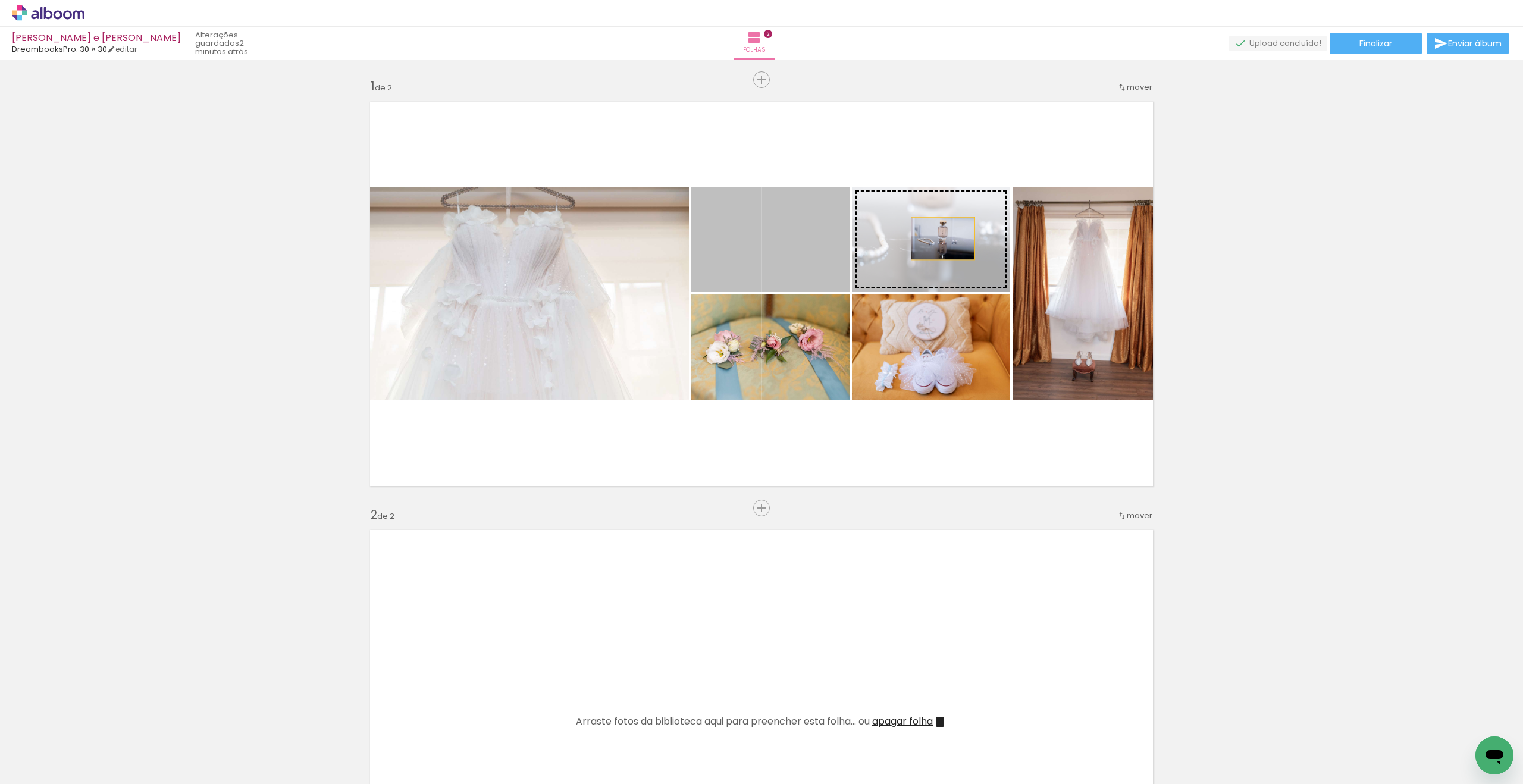
drag, startPoint x: 811, startPoint y: 255, endPoint x: 943, endPoint y: 239, distance: 133.0
click at [0, 0] on slot at bounding box center [0, 0] width 0 height 0
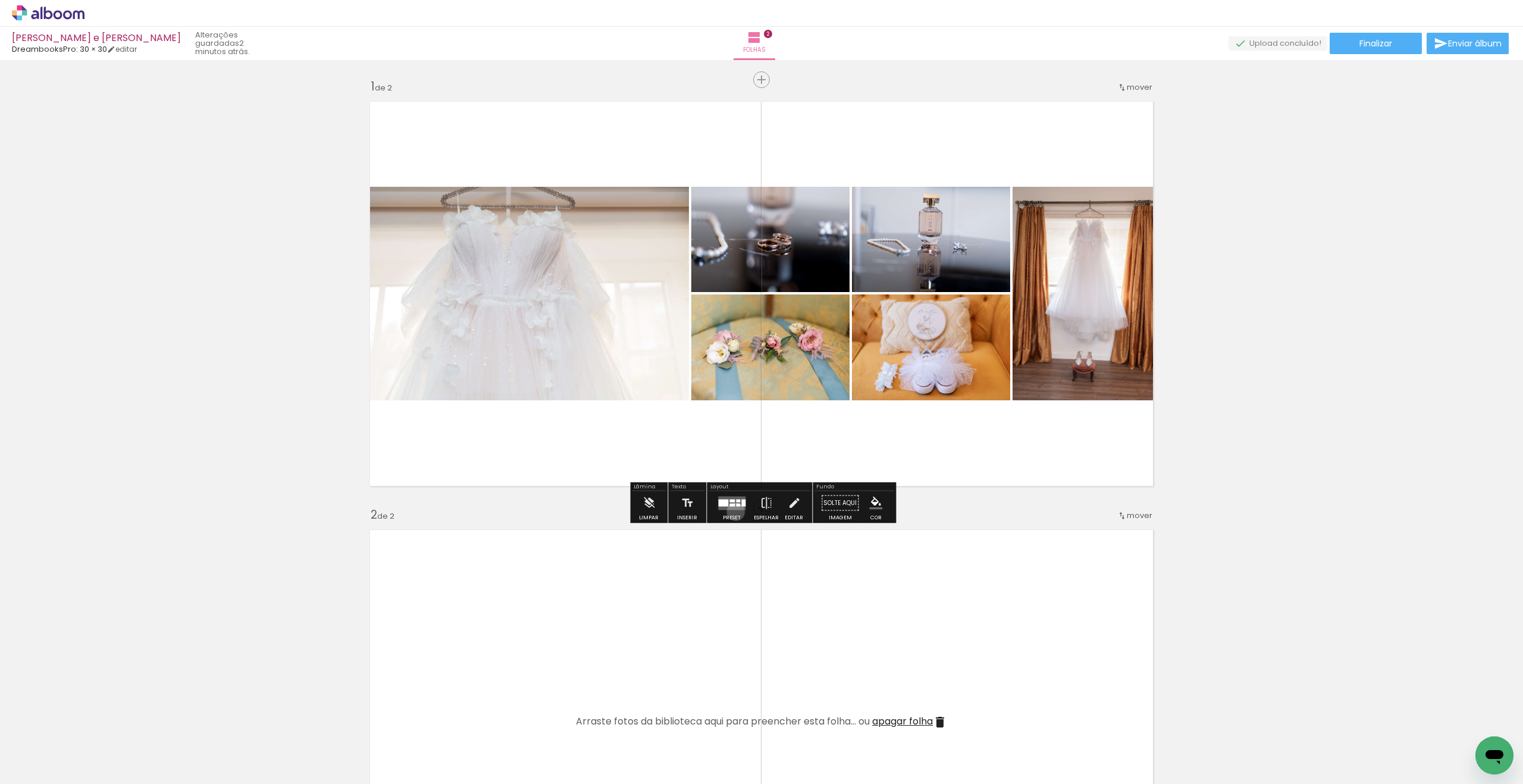
click at [733, 512] on div at bounding box center [732, 503] width 32 height 23
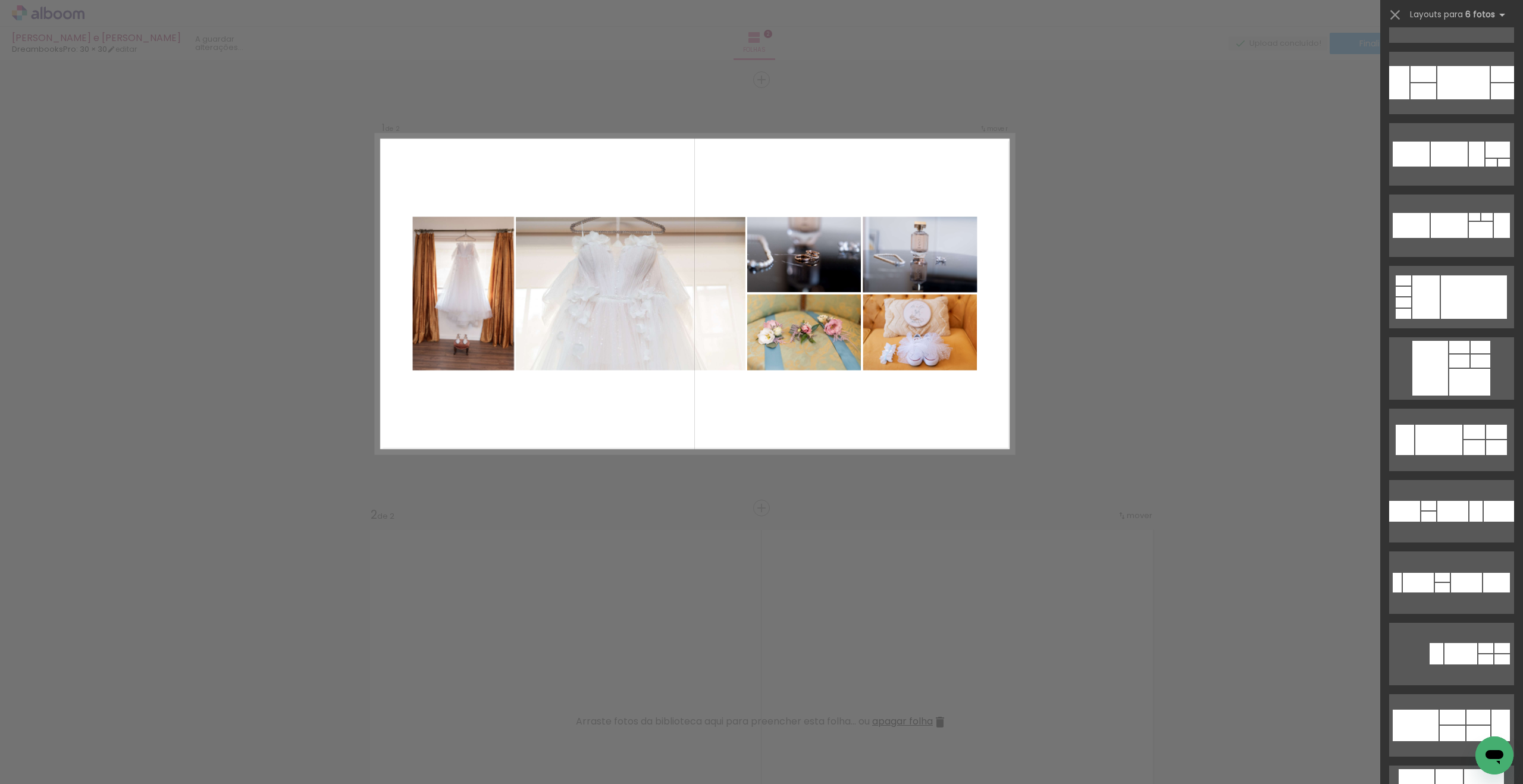
scroll to position [3527, 0]
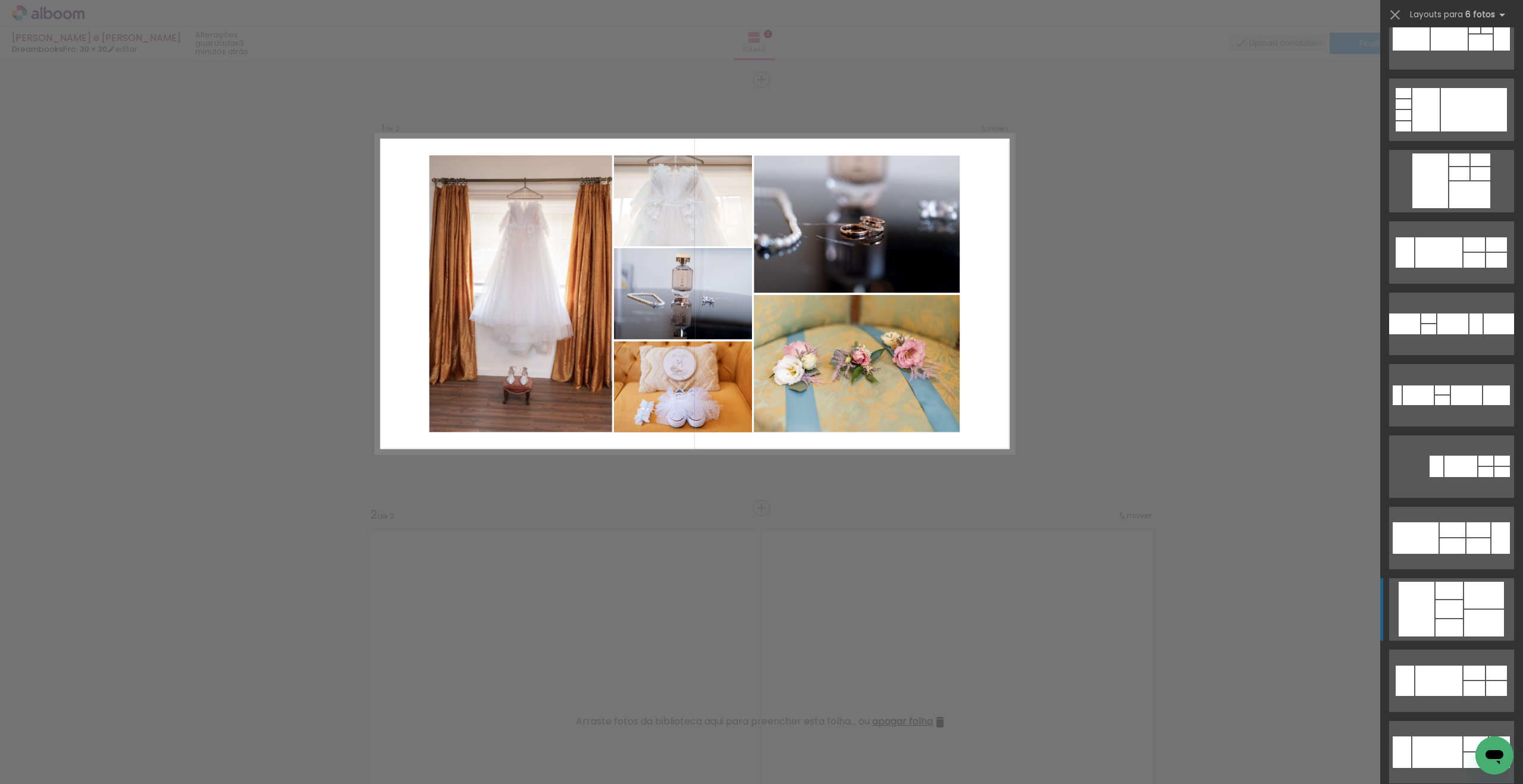
click at [1435, 608] on quentale-layouter at bounding box center [1452, 609] width 125 height 62
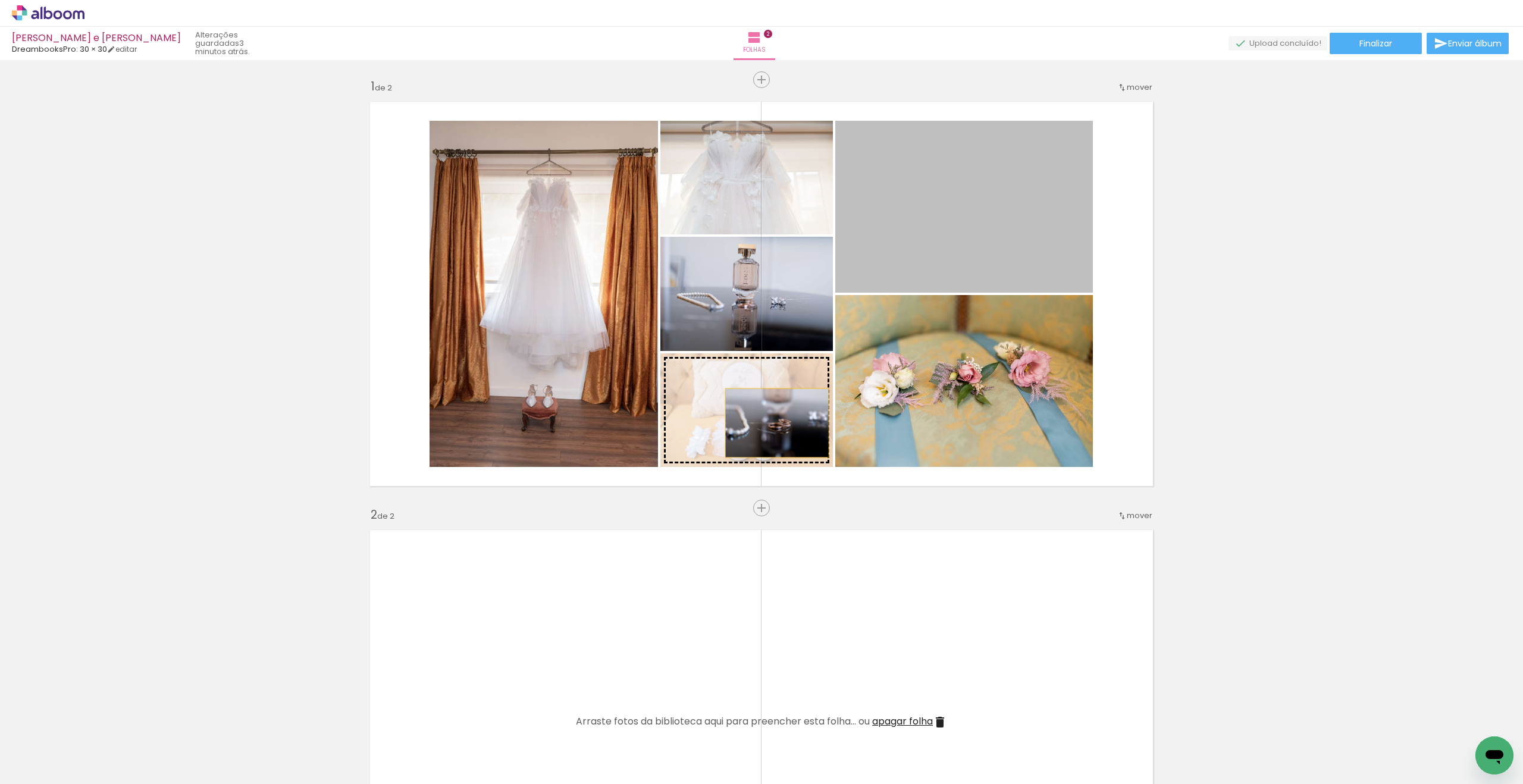
drag, startPoint x: 1018, startPoint y: 228, endPoint x: 774, endPoint y: 424, distance: 313.0
click at [0, 0] on slot at bounding box center [0, 0] width 0 height 0
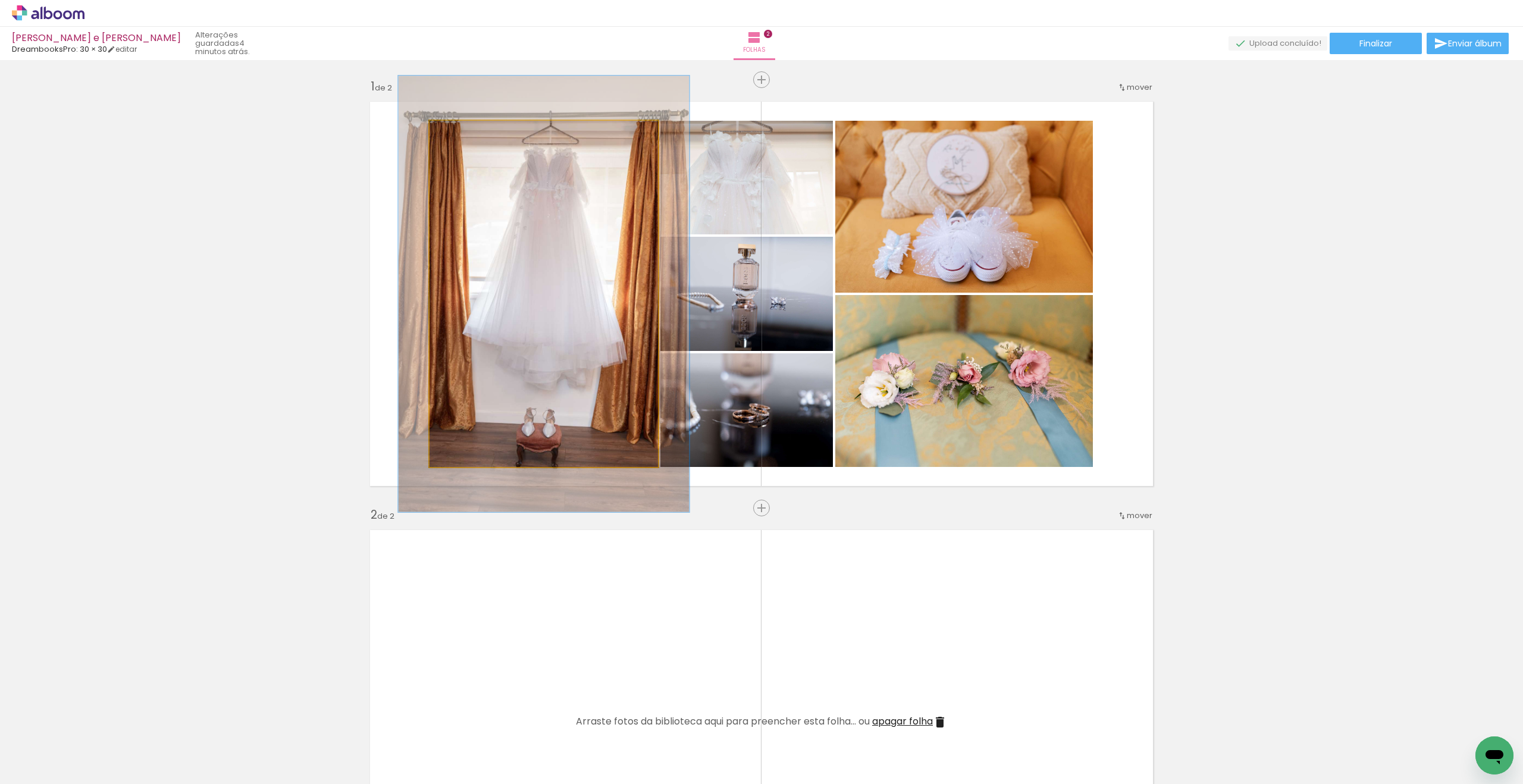
drag, startPoint x: 458, startPoint y: 134, endPoint x: 469, endPoint y: 134, distance: 11.0
click at [469, 134] on div at bounding box center [468, 133] width 11 height 11
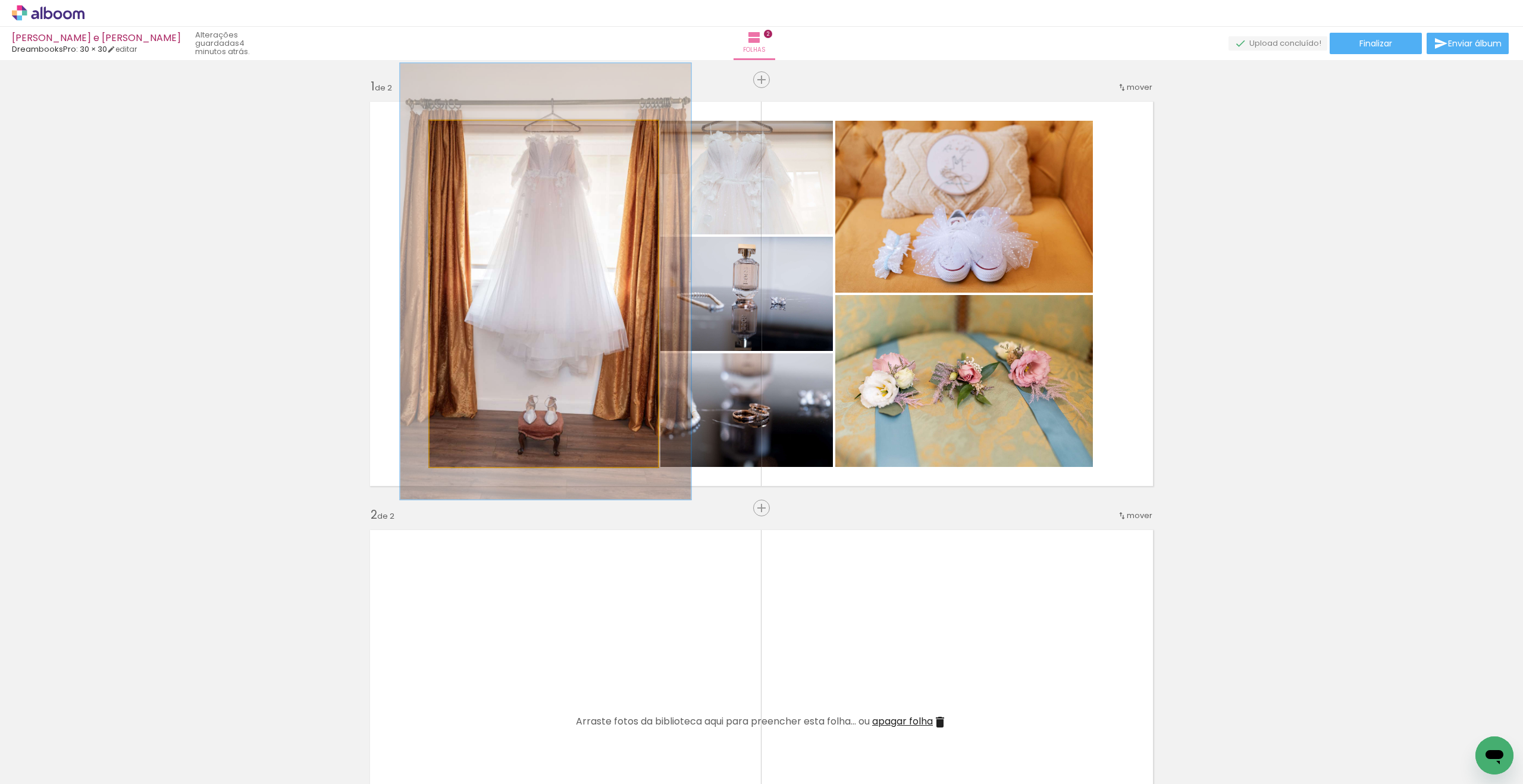
drag, startPoint x: 593, startPoint y: 228, endPoint x: 595, endPoint y: 221, distance: 7.3
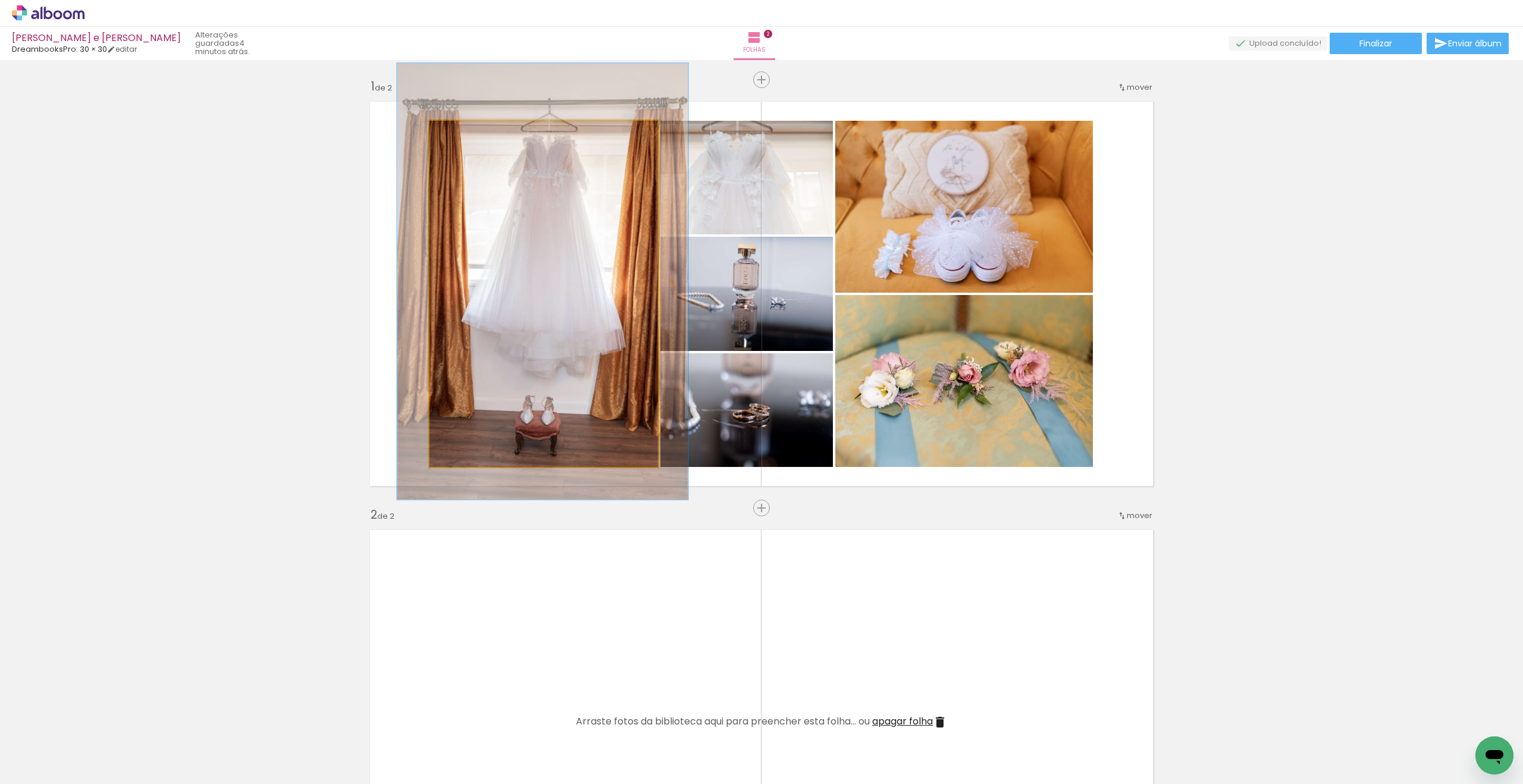
click at [465, 134] on div at bounding box center [469, 133] width 11 height 11
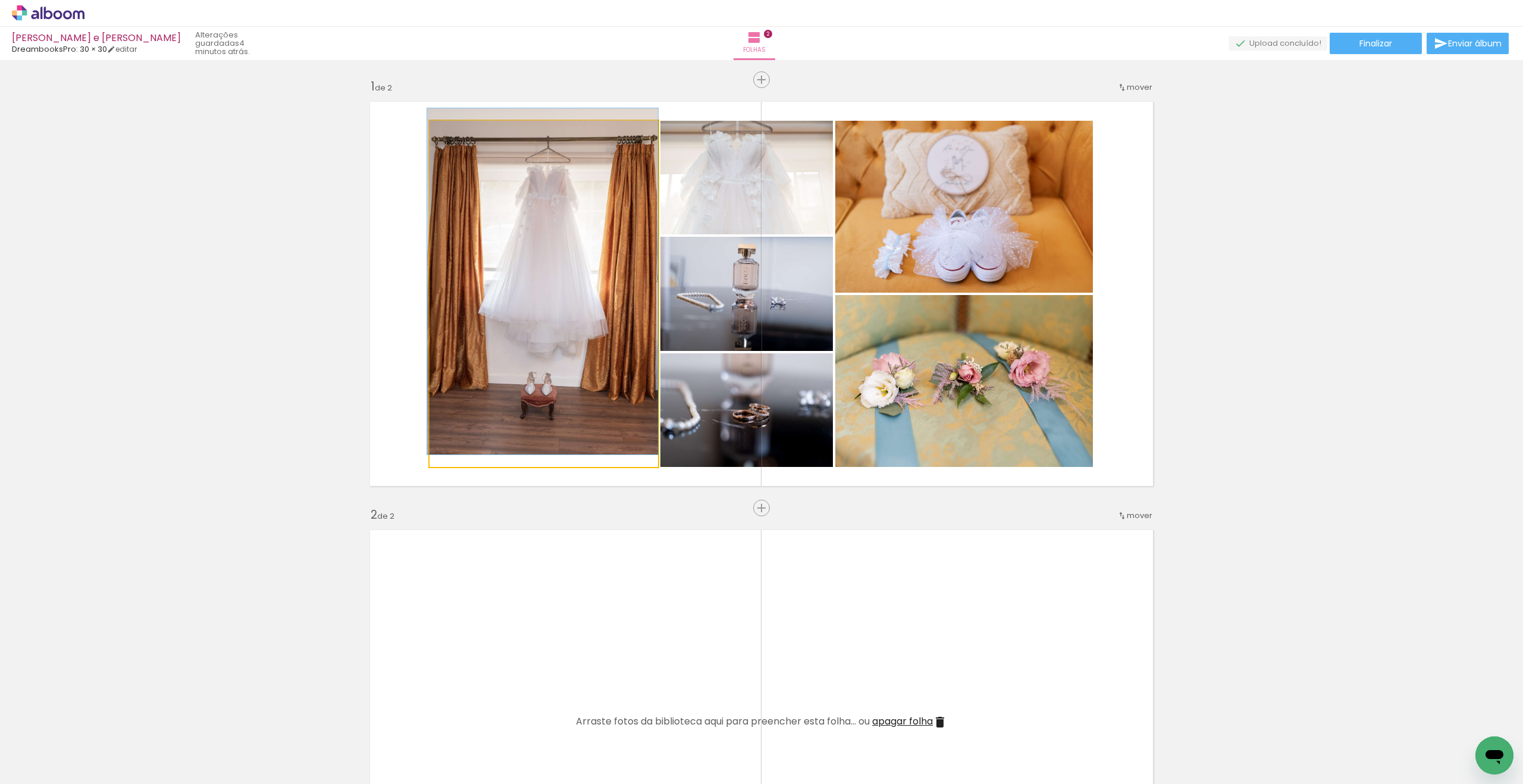
drag, startPoint x: 465, startPoint y: 134, endPoint x: 440, endPoint y: 135, distance: 25.0
click at [440, 135] on div at bounding box center [475, 133] width 83 height 18
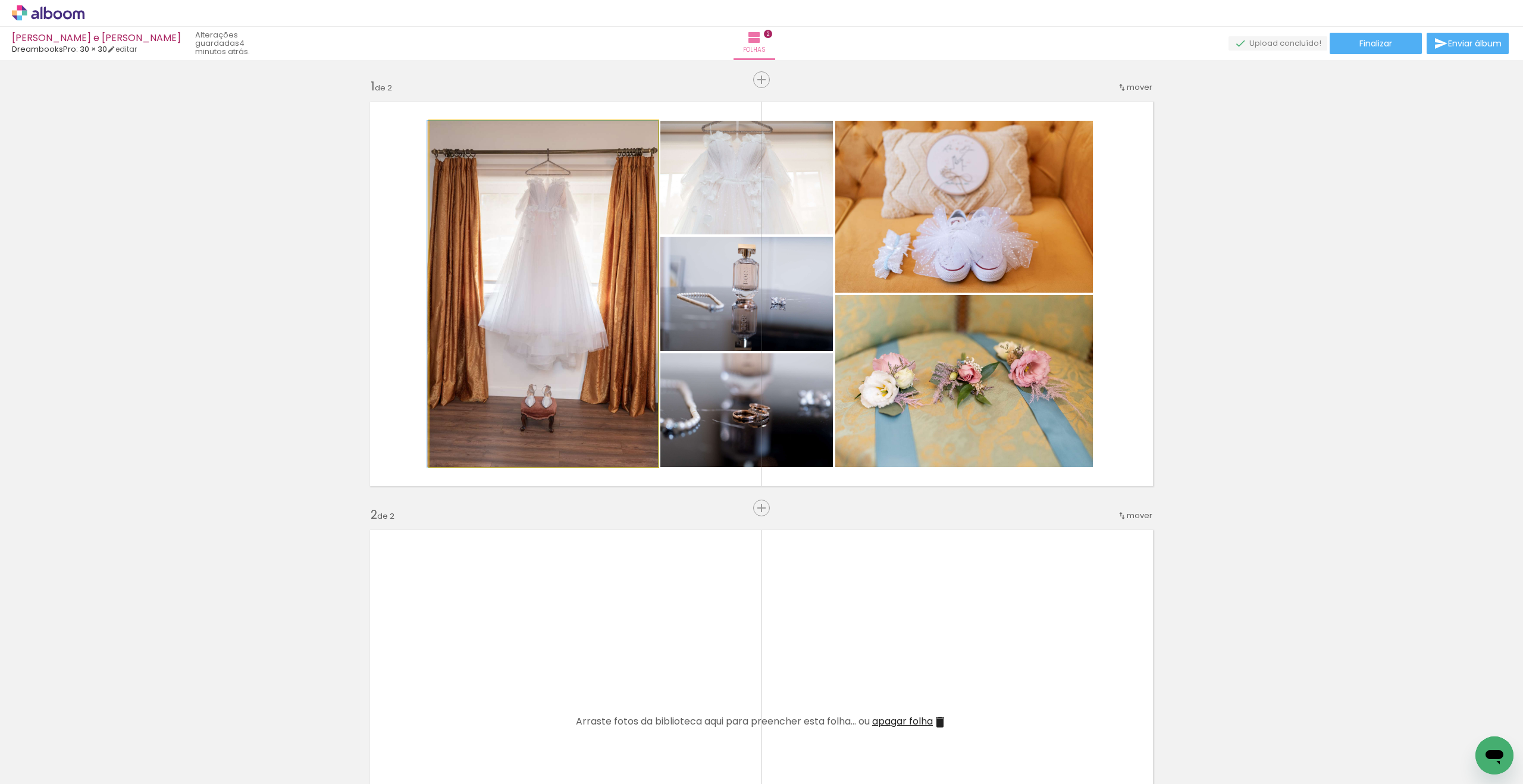
drag, startPoint x: 599, startPoint y: 182, endPoint x: 599, endPoint y: 174, distance: 8.0
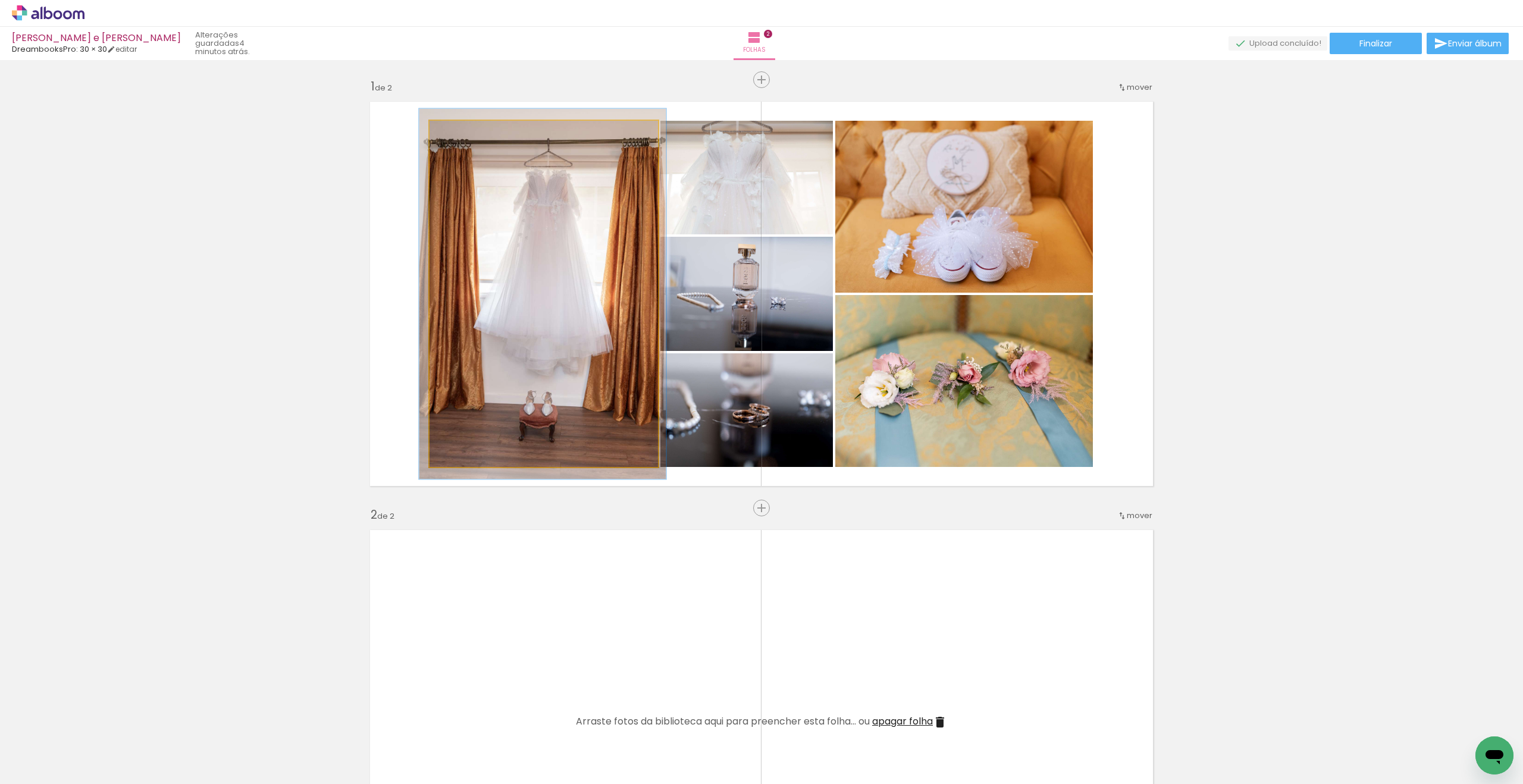
click at [459, 134] on div at bounding box center [460, 133] width 11 height 11
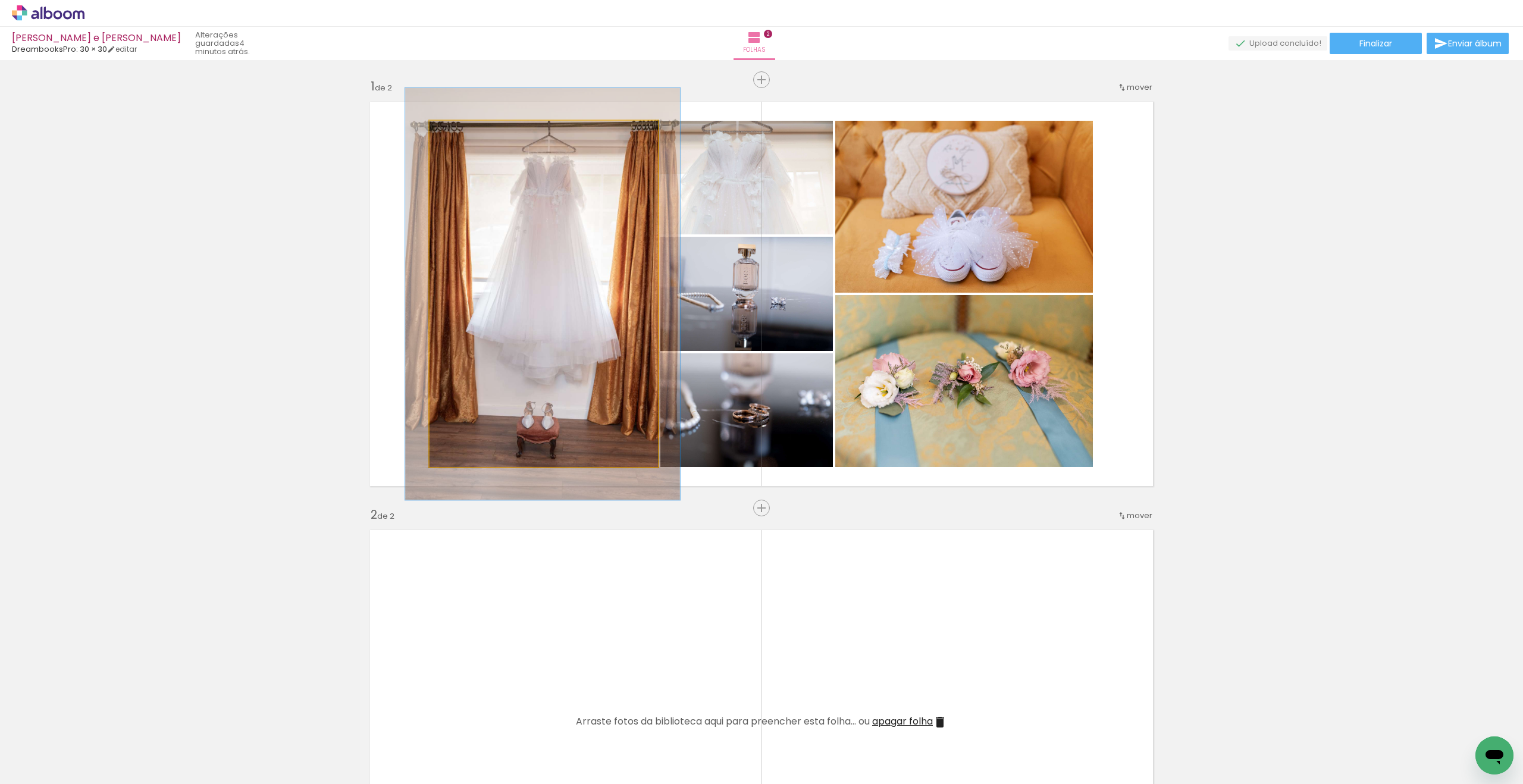
type paper-slider "119"
click at [466, 135] on div at bounding box center [466, 133] width 11 height 11
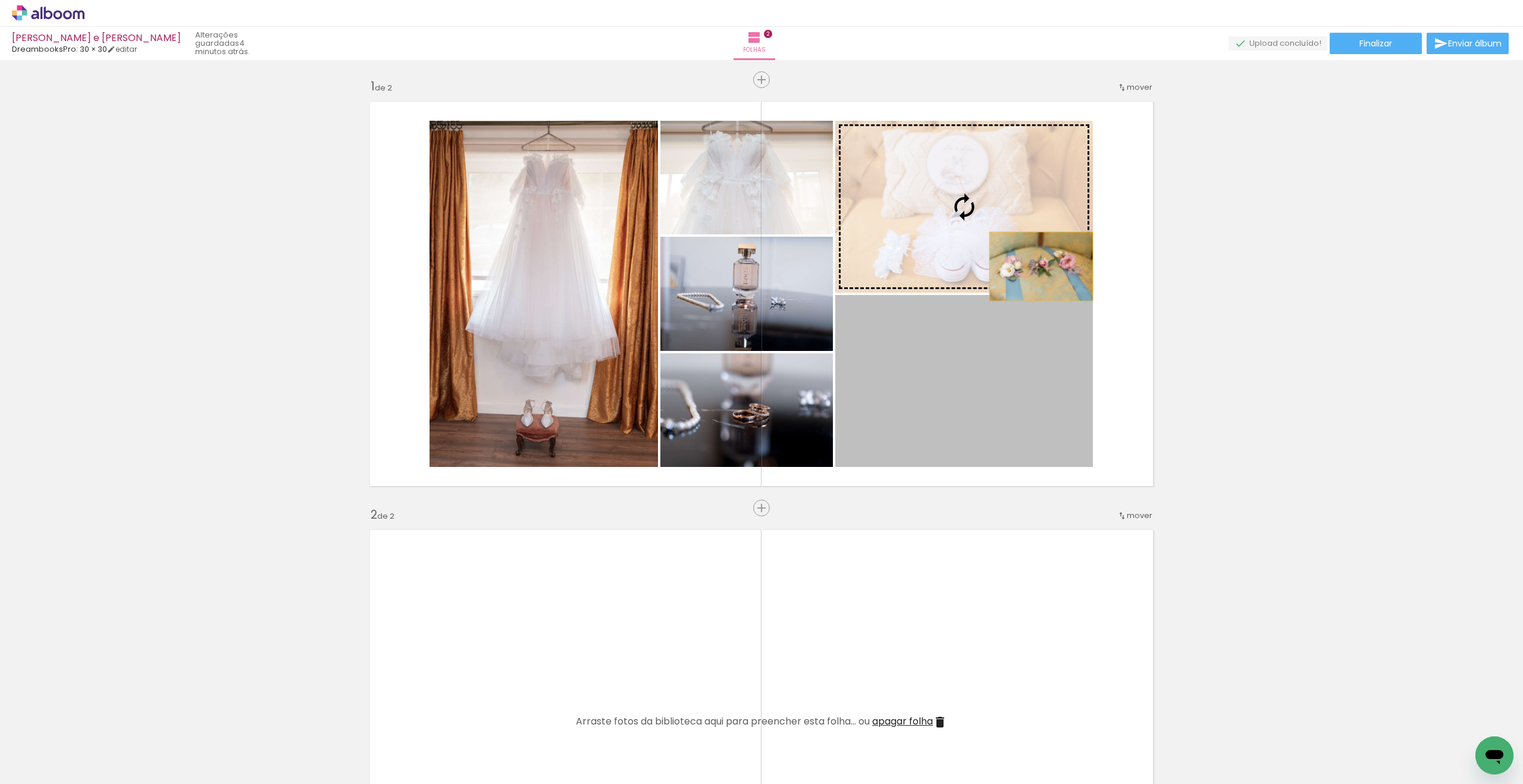
drag, startPoint x: 1029, startPoint y: 419, endPoint x: 1041, endPoint y: 266, distance: 153.5
click at [0, 0] on slot at bounding box center [0, 0] width 0 height 0
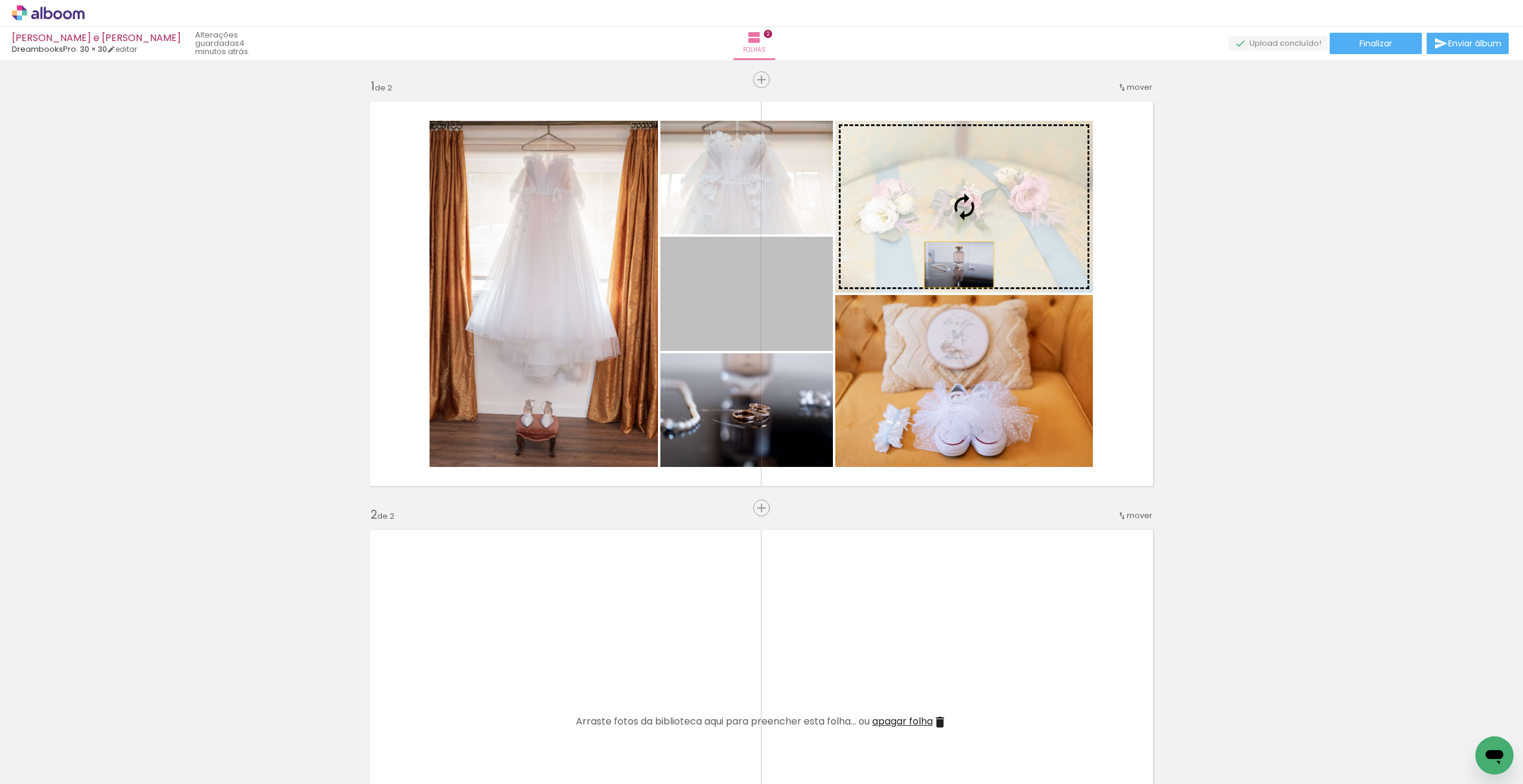
drag, startPoint x: 777, startPoint y: 325, endPoint x: 953, endPoint y: 267, distance: 185.3
click at [0, 0] on slot at bounding box center [0, 0] width 0 height 0
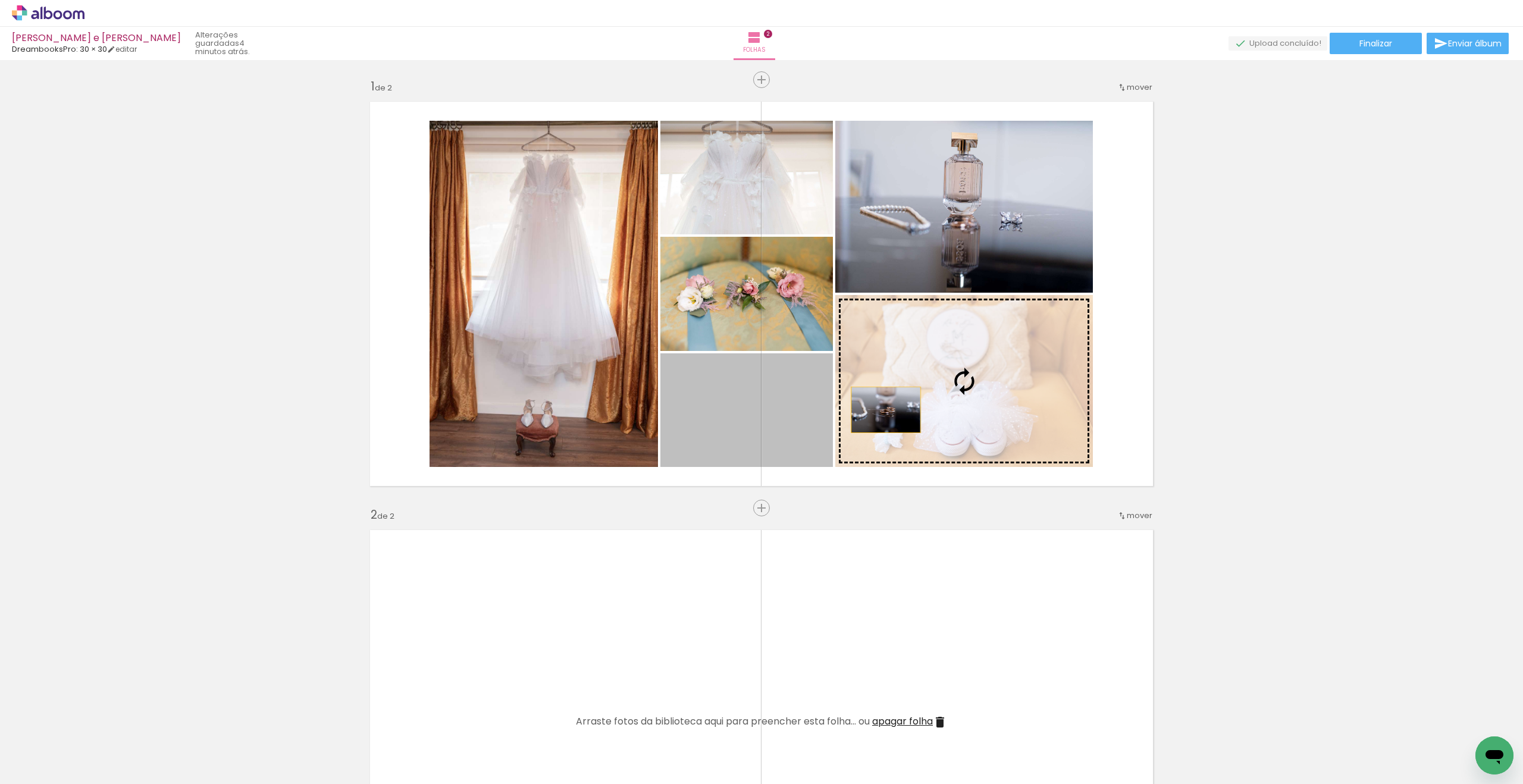
drag, startPoint x: 788, startPoint y: 420, endPoint x: 955, endPoint y: 394, distance: 169.0
click at [0, 0] on slot at bounding box center [0, 0] width 0 height 0
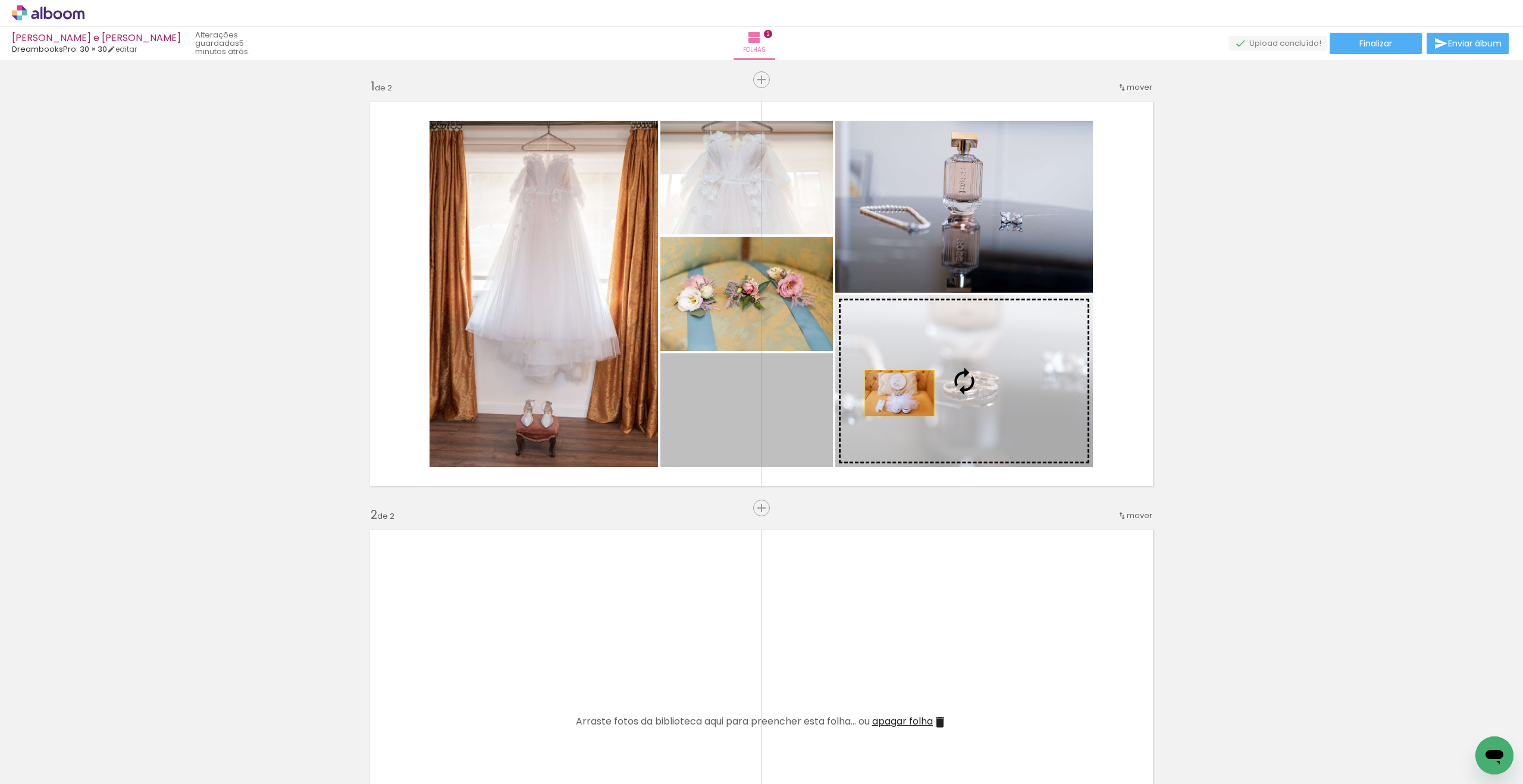
drag, startPoint x: 796, startPoint y: 412, endPoint x: 926, endPoint y: 389, distance: 132.0
click at [0, 0] on slot at bounding box center [0, 0] width 0 height 0
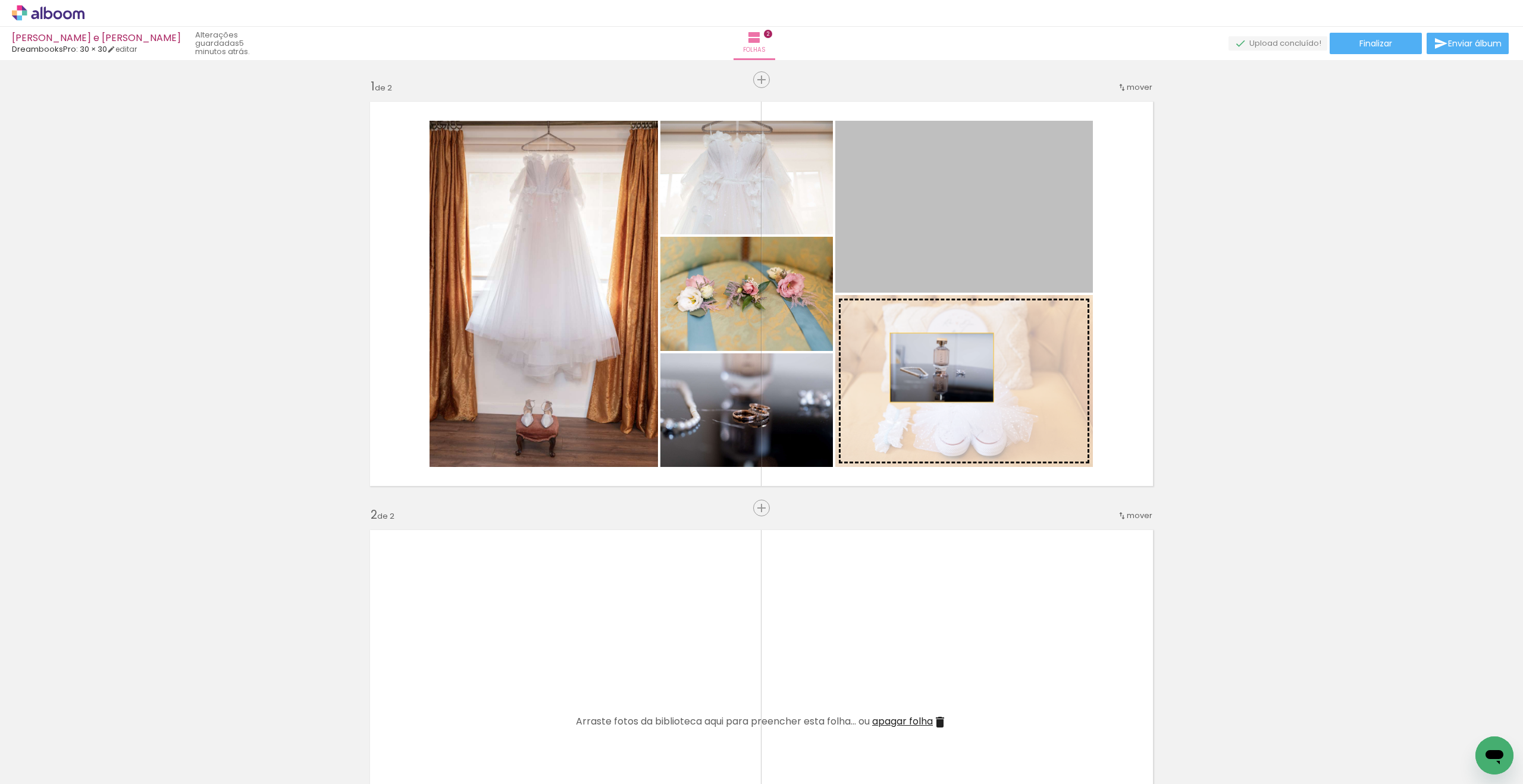
drag, startPoint x: 949, startPoint y: 221, endPoint x: 942, endPoint y: 371, distance: 150.2
click at [0, 0] on slot at bounding box center [0, 0] width 0 height 0
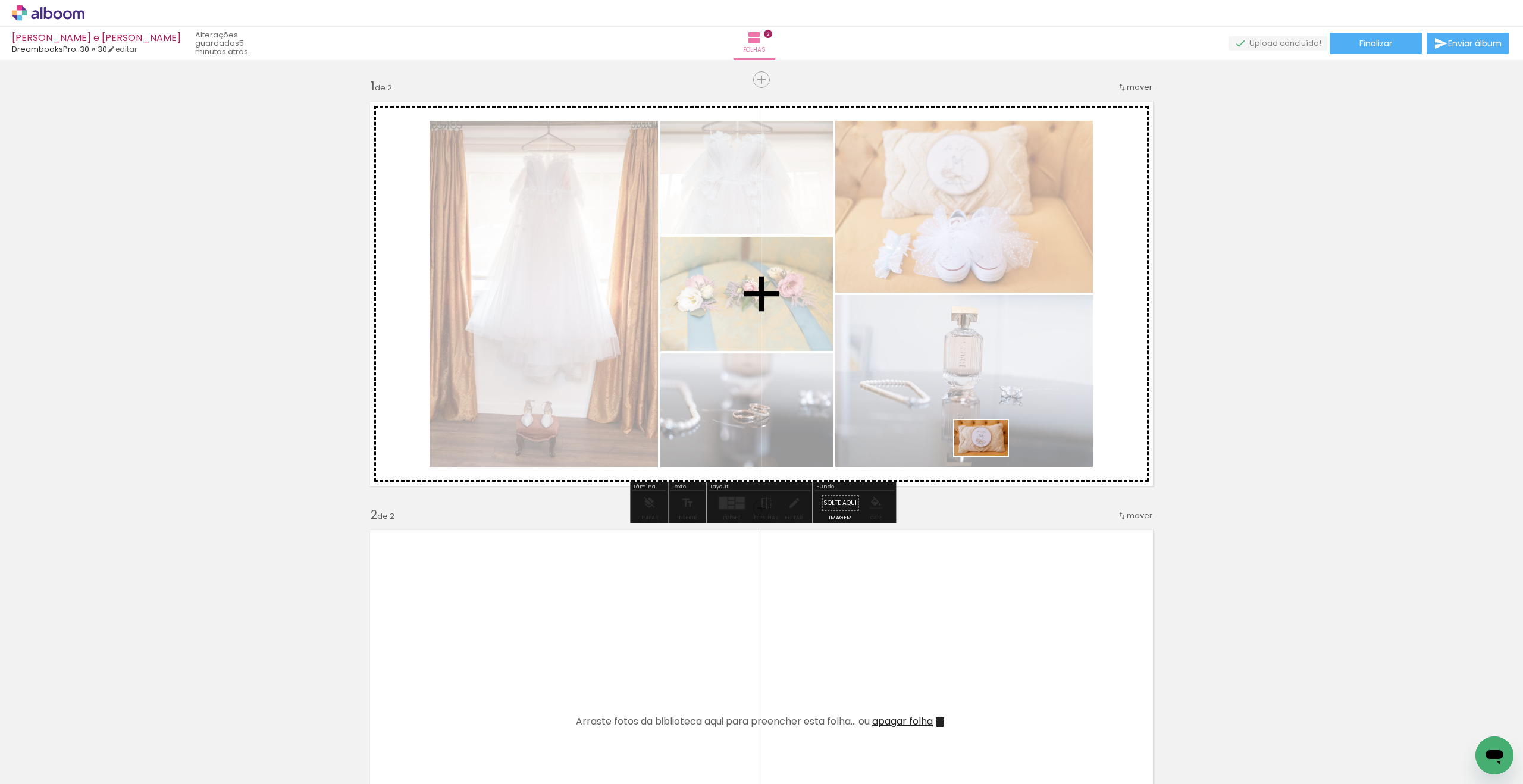
drag, startPoint x: 459, startPoint y: 752, endPoint x: 987, endPoint y: 454, distance: 606.3
click at [989, 456] on quentale-workspace at bounding box center [761, 392] width 1523 height 784
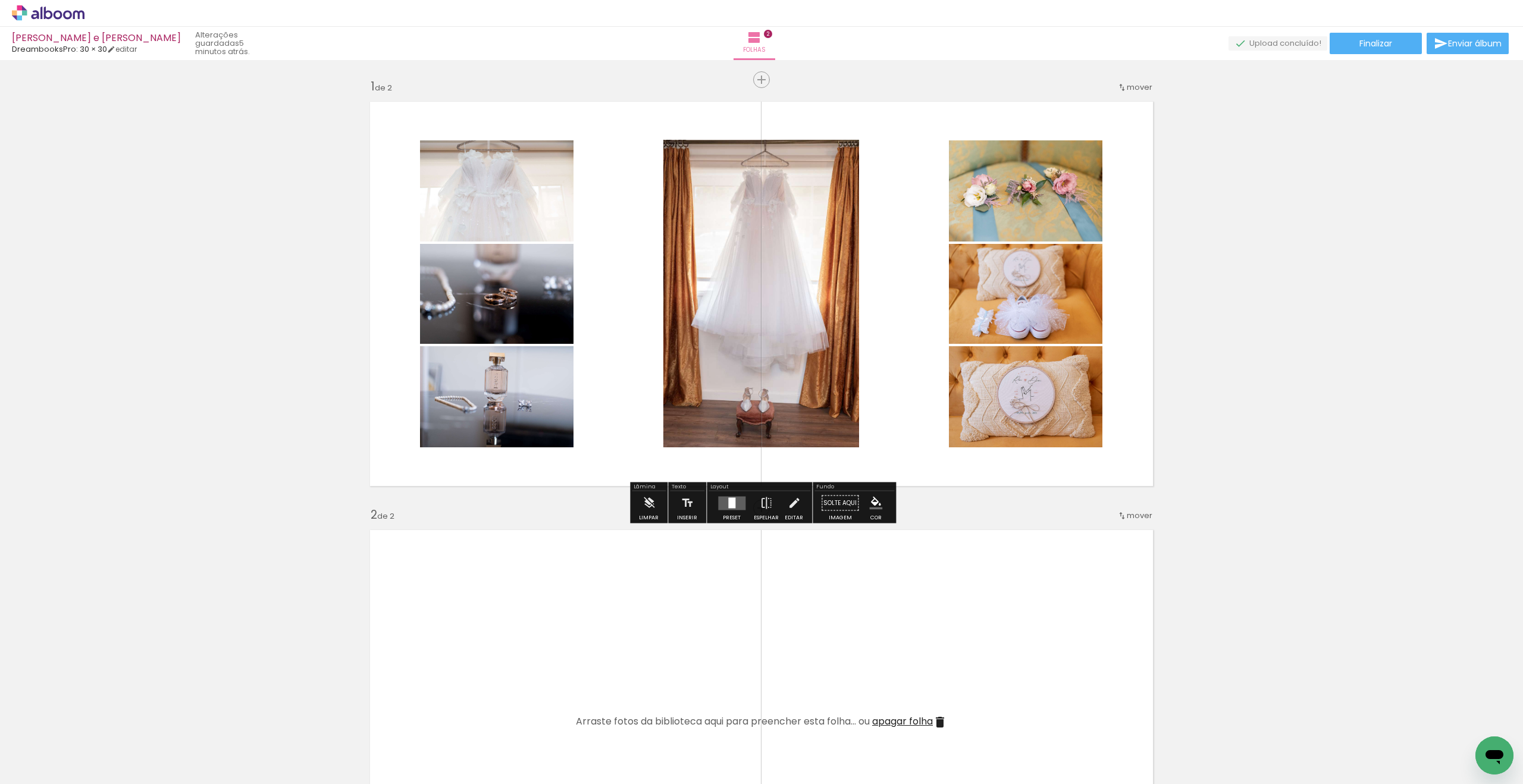
click at [722, 505] on quentale-layouter at bounding box center [732, 503] width 27 height 14
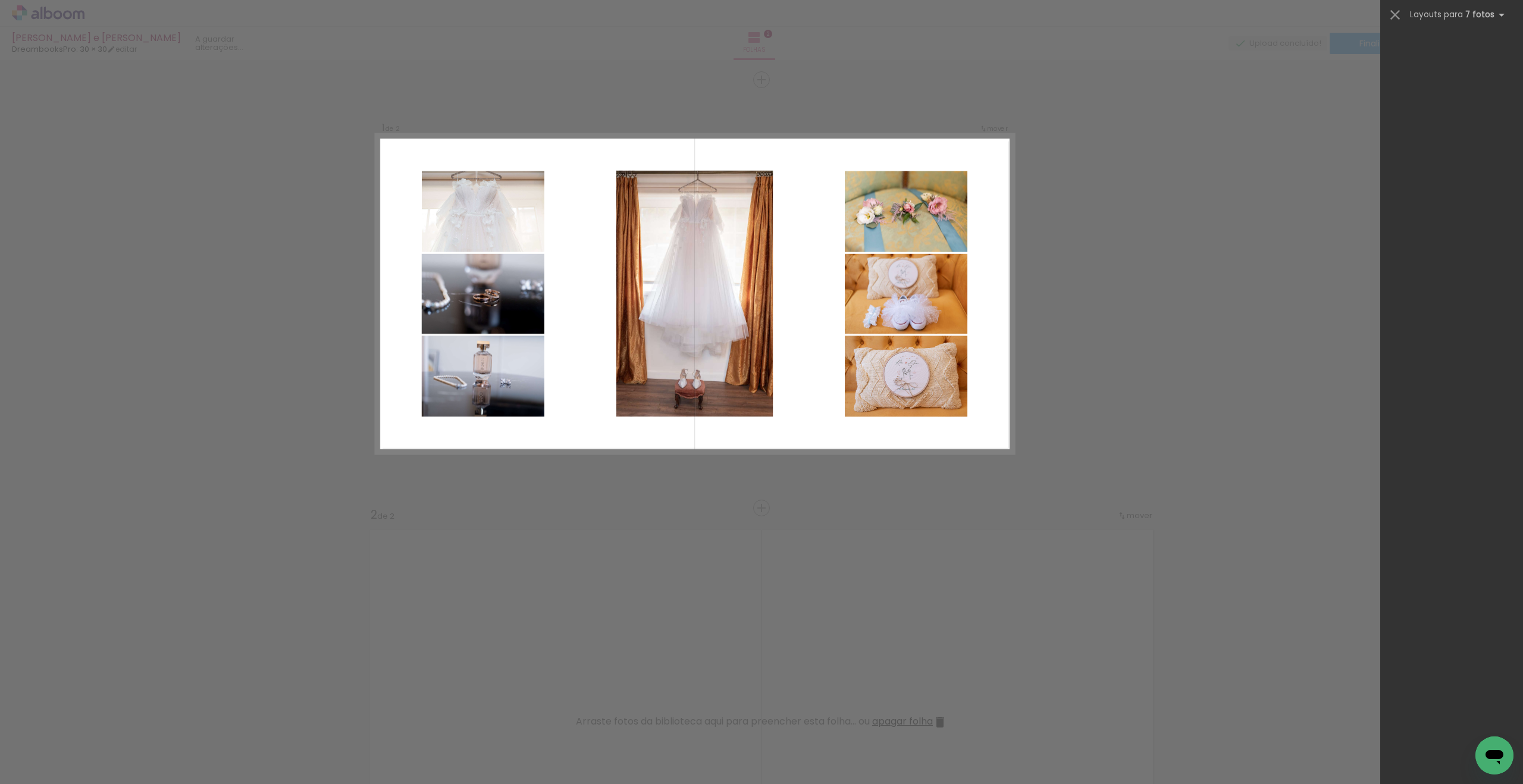
scroll to position [0, 0]
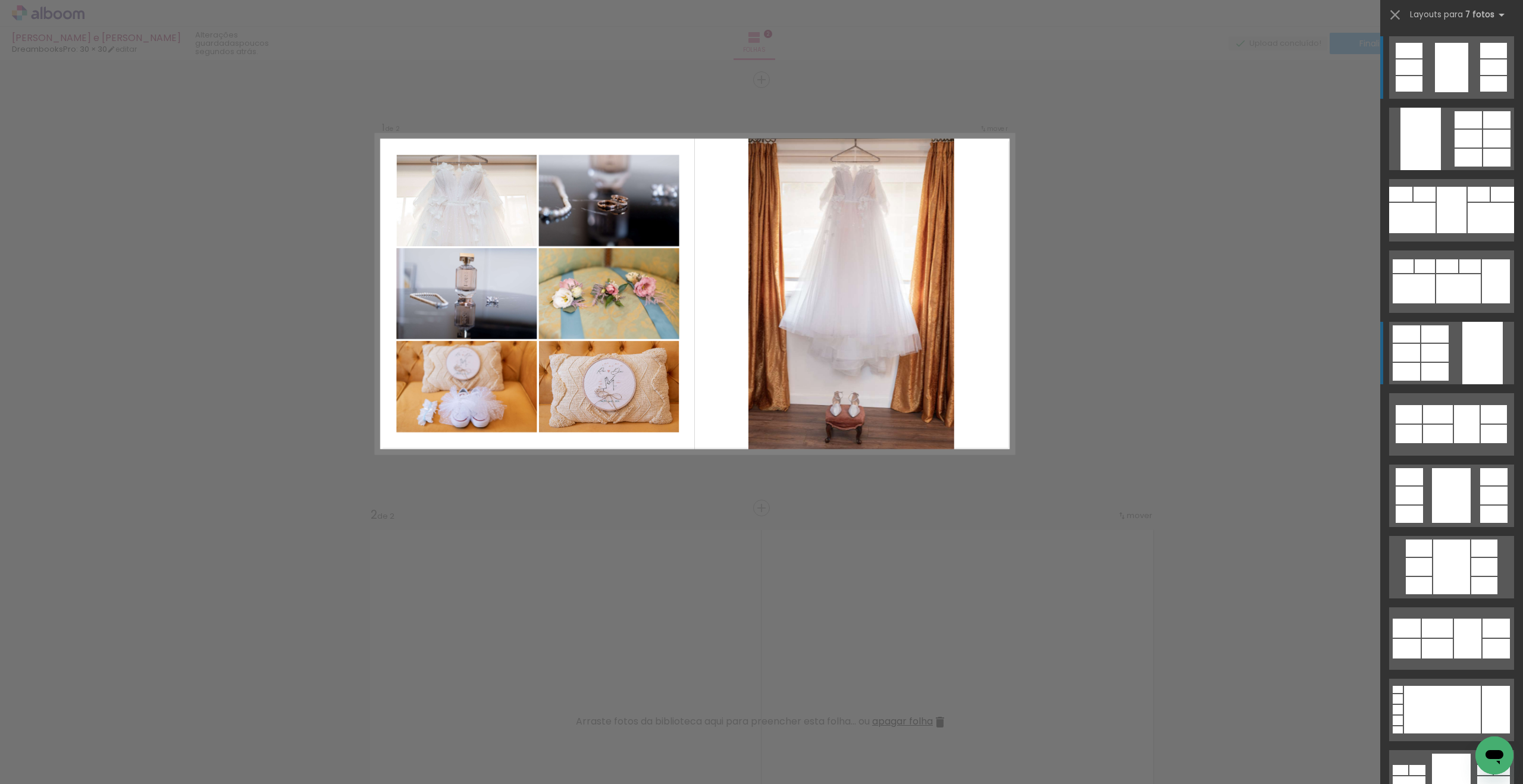
click at [1459, 360] on quentale-layouter at bounding box center [1452, 353] width 125 height 62
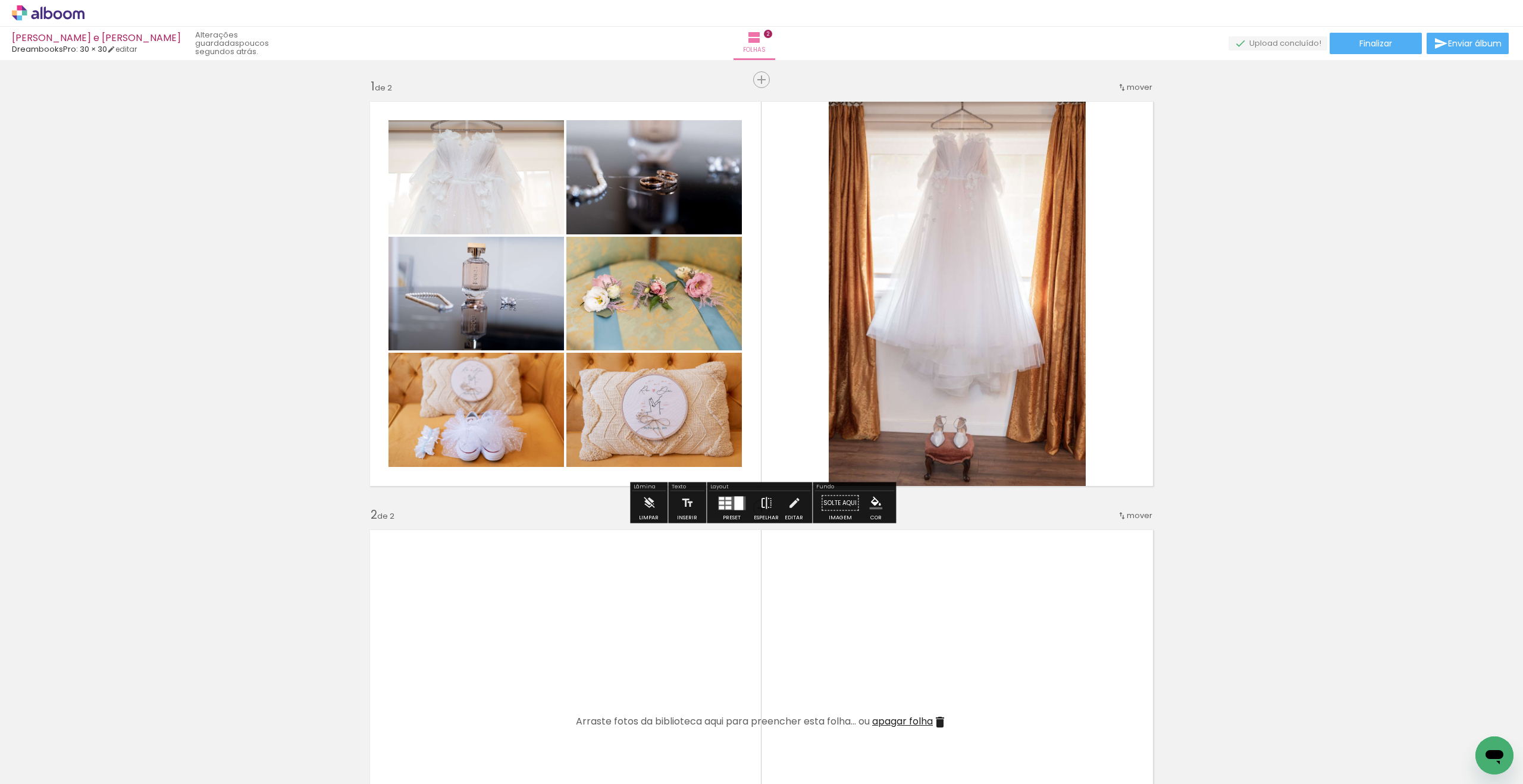
click at [761, 509] on iron-icon at bounding box center [766, 503] width 13 height 23
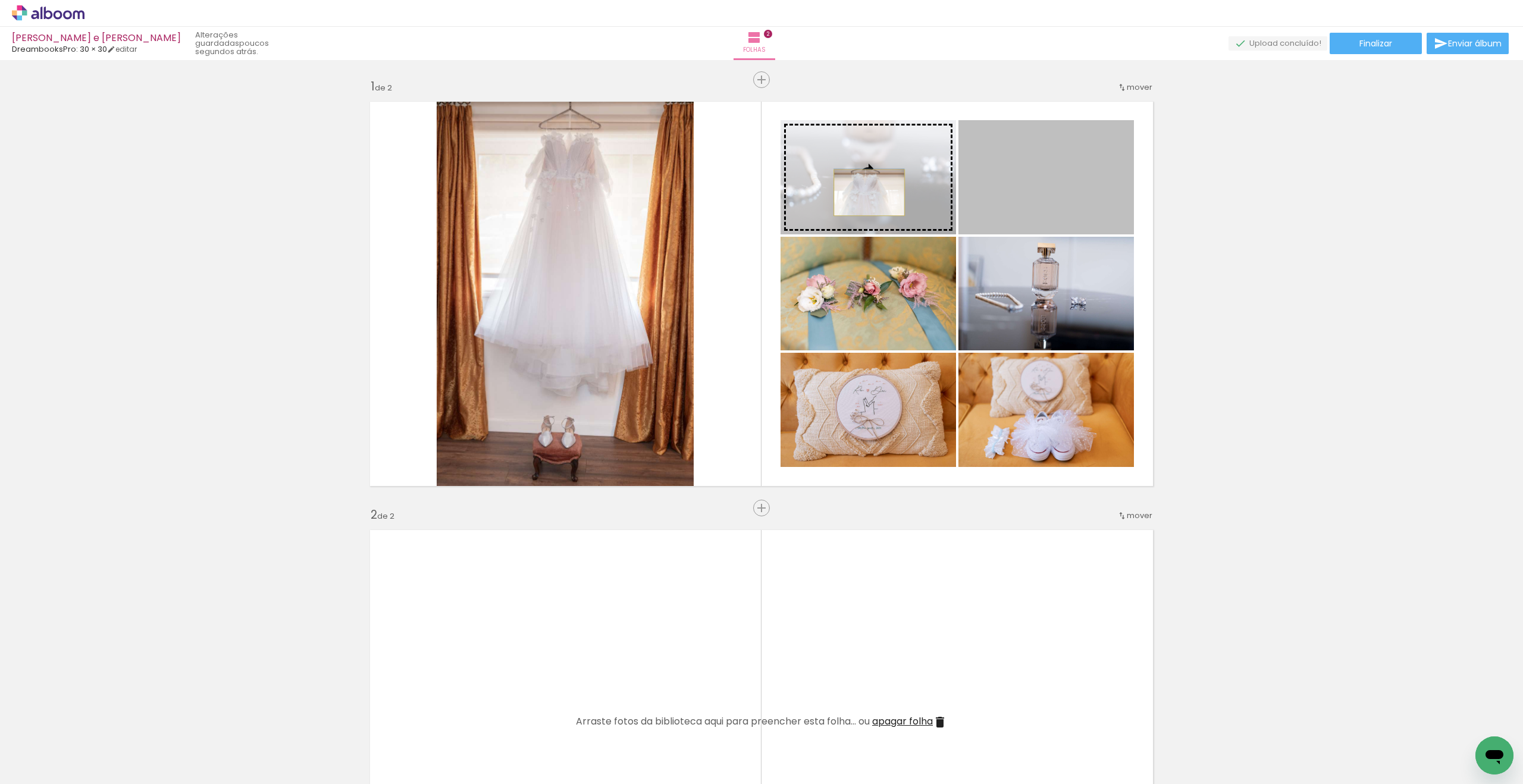
drag, startPoint x: 1049, startPoint y: 220, endPoint x: 869, endPoint y: 193, distance: 182.0
click at [0, 0] on slot at bounding box center [0, 0] width 0 height 0
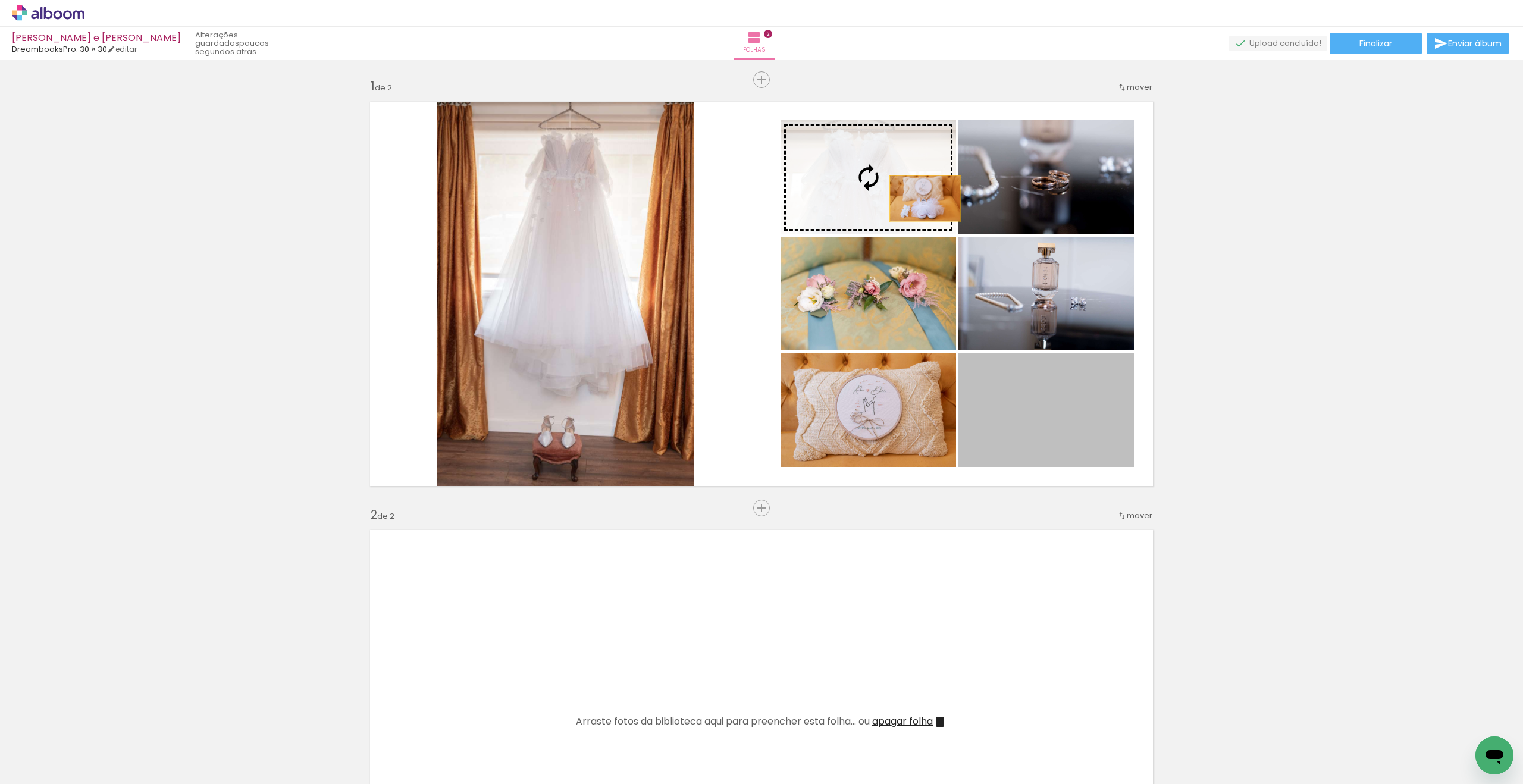
drag, startPoint x: 1073, startPoint y: 464, endPoint x: 907, endPoint y: 197, distance: 314.4
click at [0, 0] on slot at bounding box center [0, 0] width 0 height 0
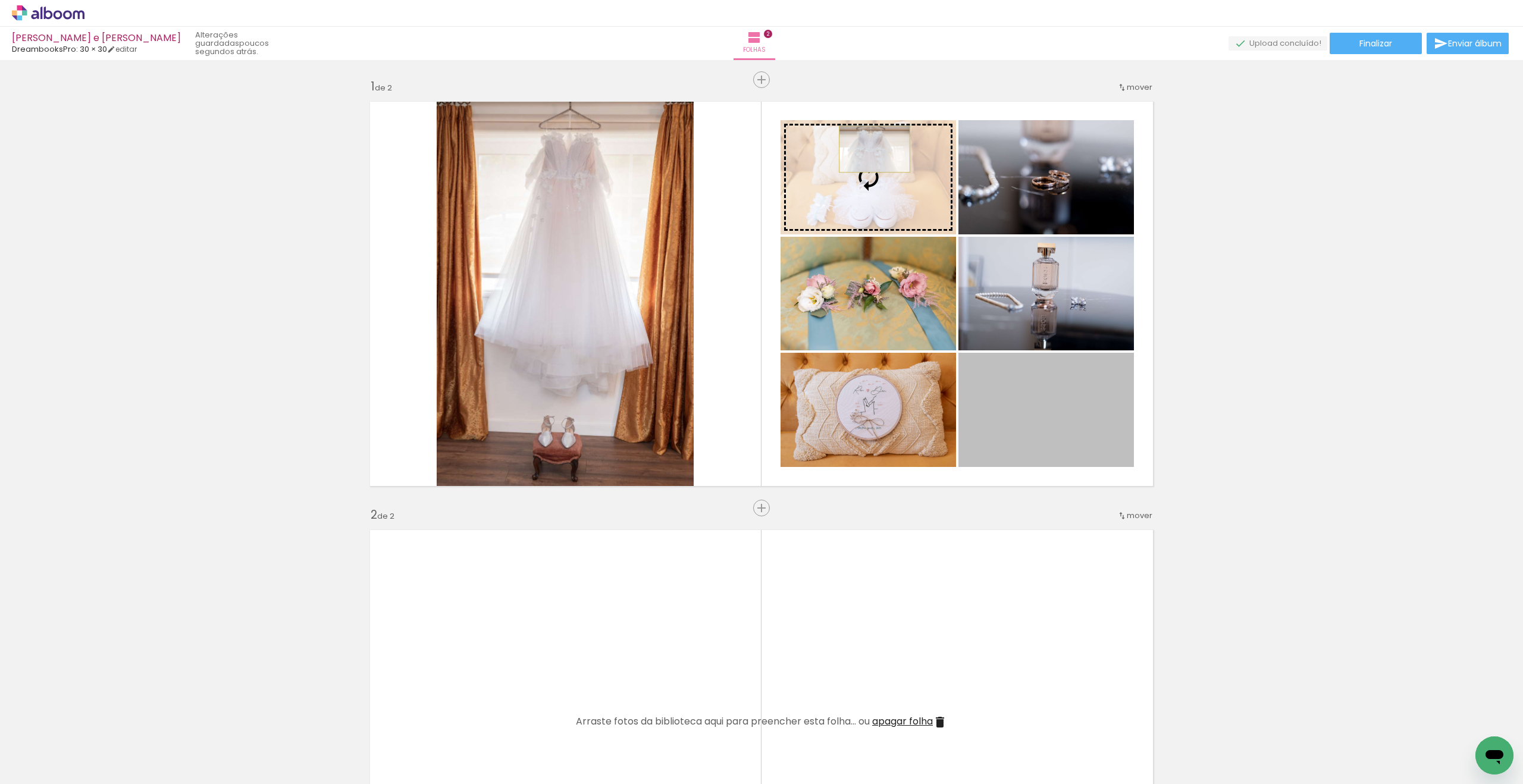
drag, startPoint x: 1023, startPoint y: 410, endPoint x: 875, endPoint y: 150, distance: 299.2
click at [0, 0] on slot at bounding box center [0, 0] width 0 height 0
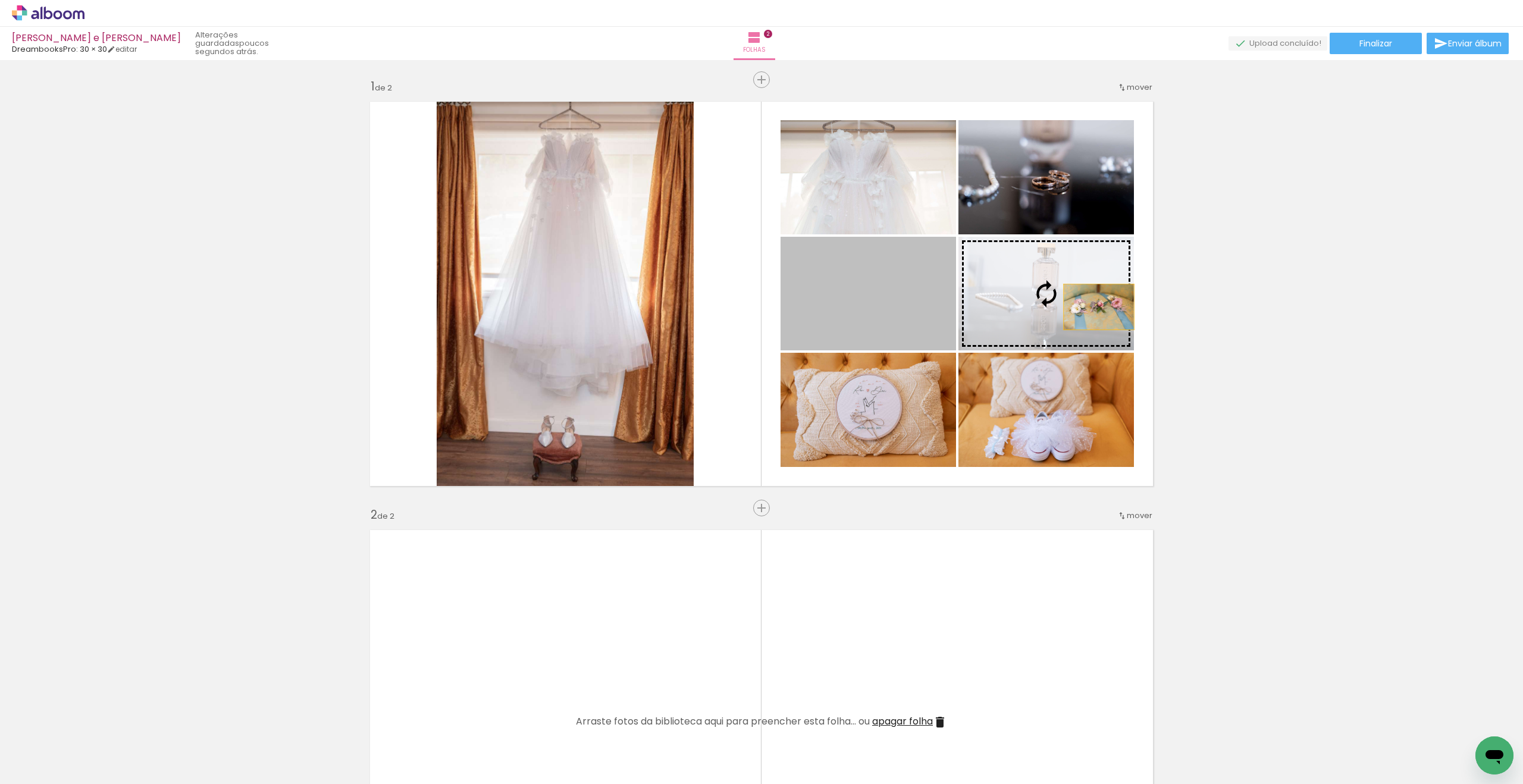
drag, startPoint x: 900, startPoint y: 319, endPoint x: 1064, endPoint y: 305, distance: 164.6
click at [0, 0] on slot at bounding box center [0, 0] width 0 height 0
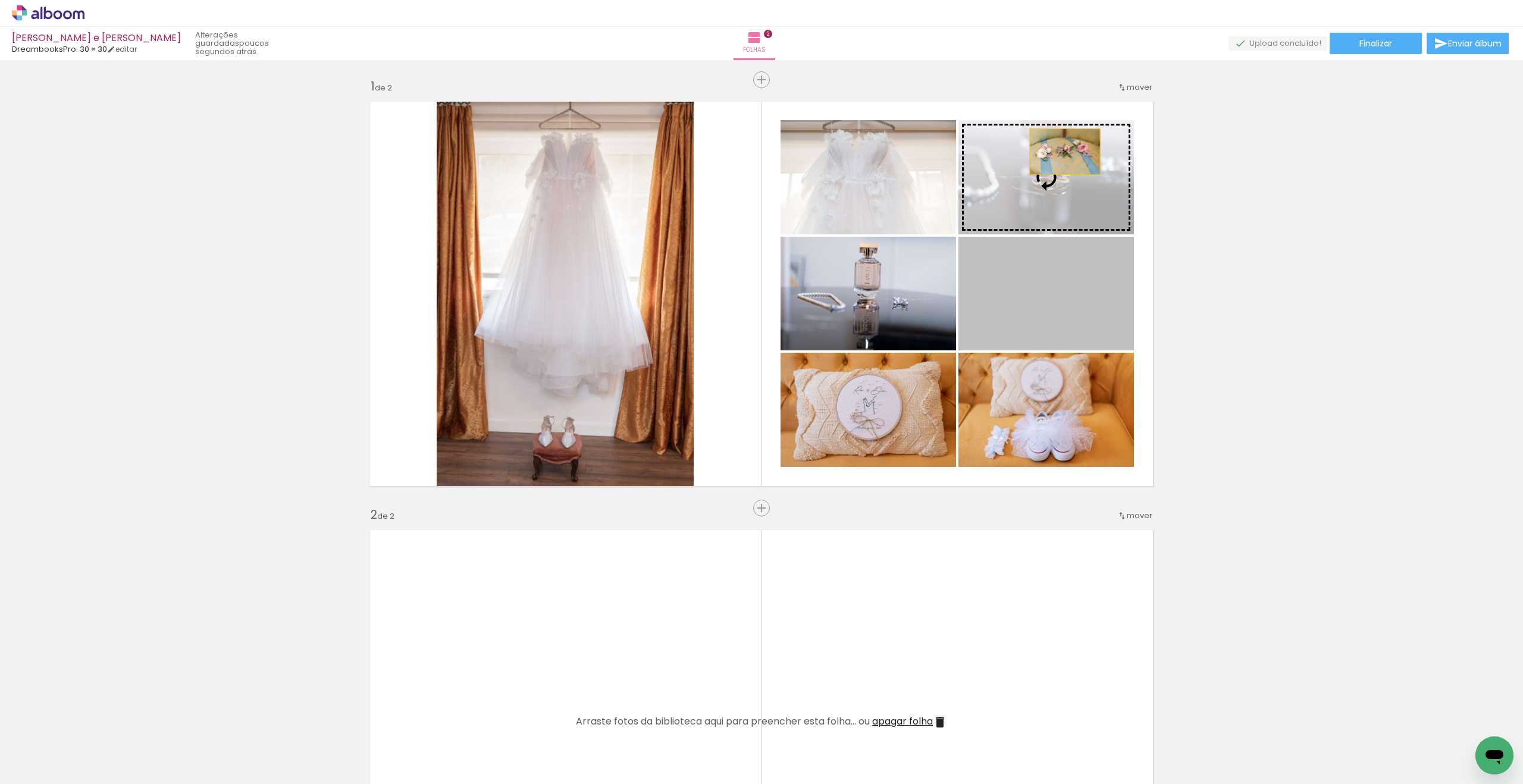
drag, startPoint x: 1075, startPoint y: 213, endPoint x: 1065, endPoint y: 147, distance: 66.8
click at [0, 0] on slot at bounding box center [0, 0] width 0 height 0
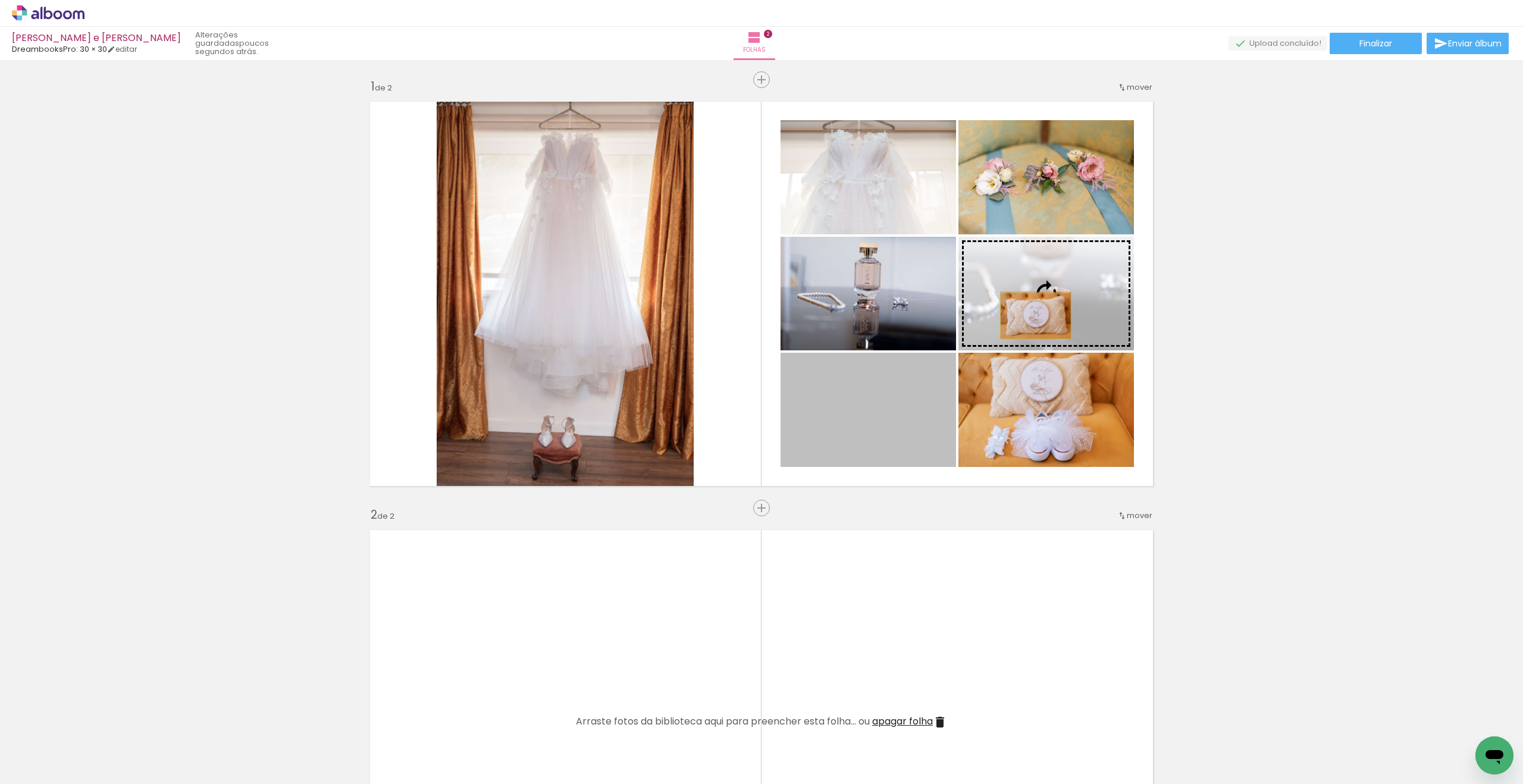
drag, startPoint x: 891, startPoint y: 442, endPoint x: 1036, endPoint y: 316, distance: 192.1
click at [0, 0] on slot at bounding box center [0, 0] width 0 height 0
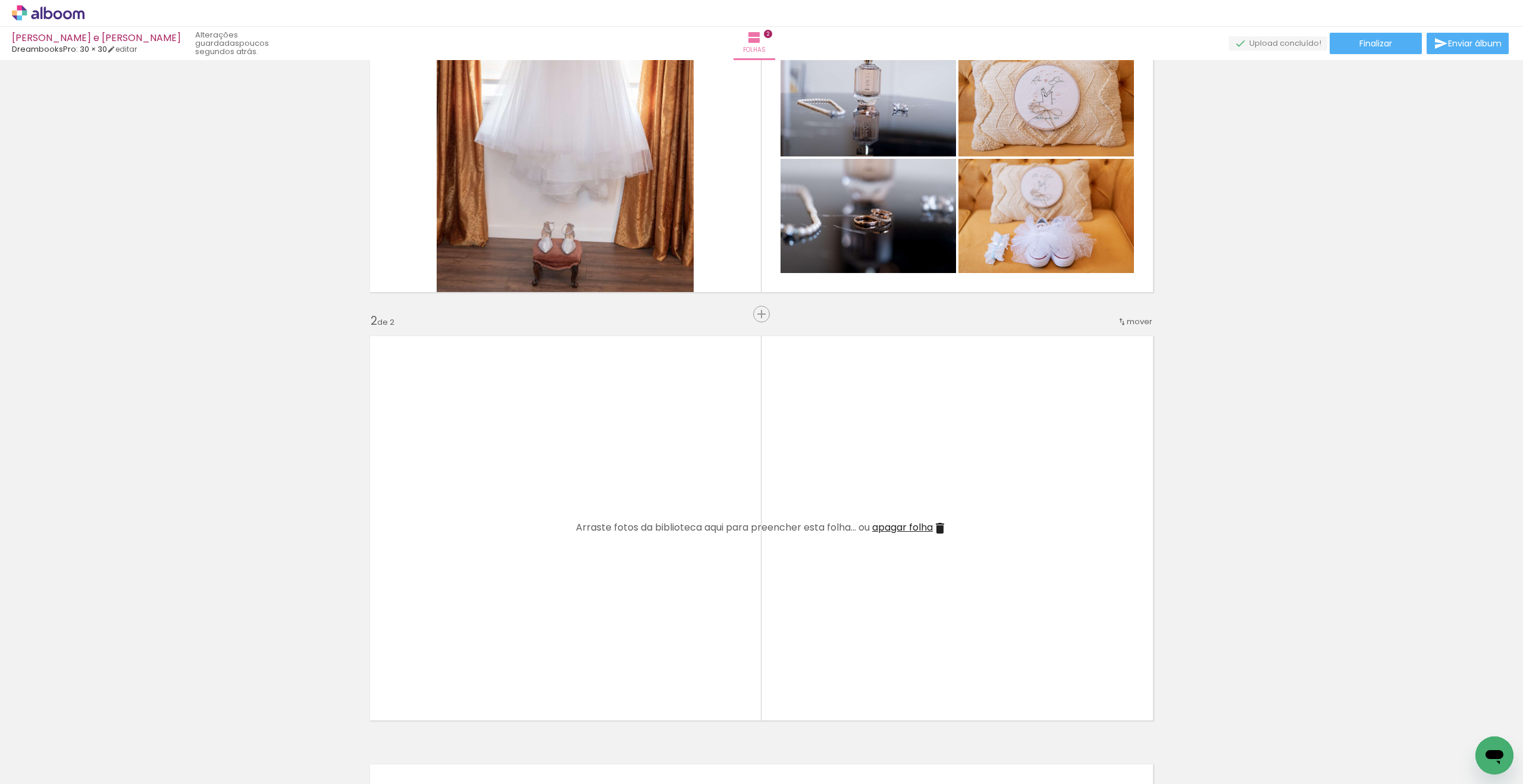
scroll to position [194, 0]
